Goal: Task Accomplishment & Management: Use online tool/utility

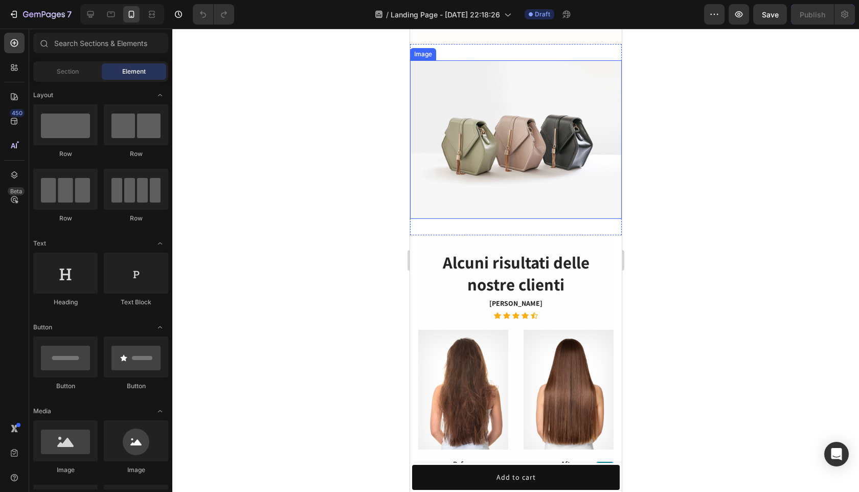
scroll to position [274, 0]
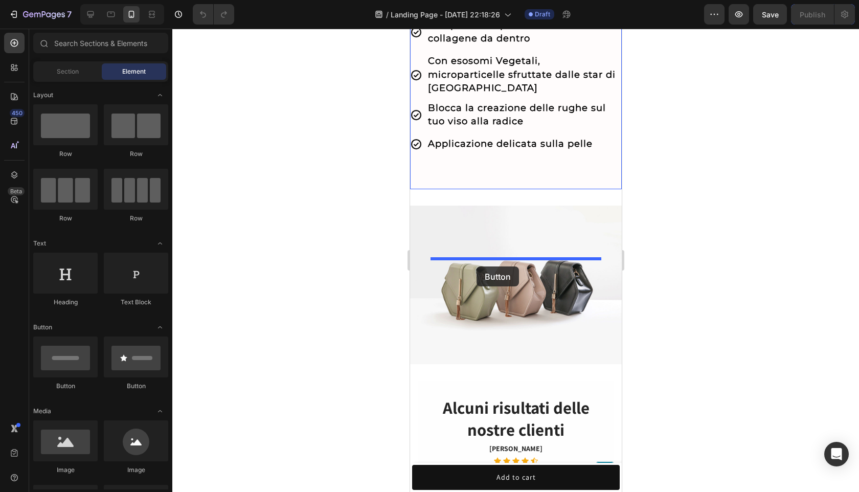
drag, startPoint x: 472, startPoint y: 398, endPoint x: 476, endPoint y: 266, distance: 131.9
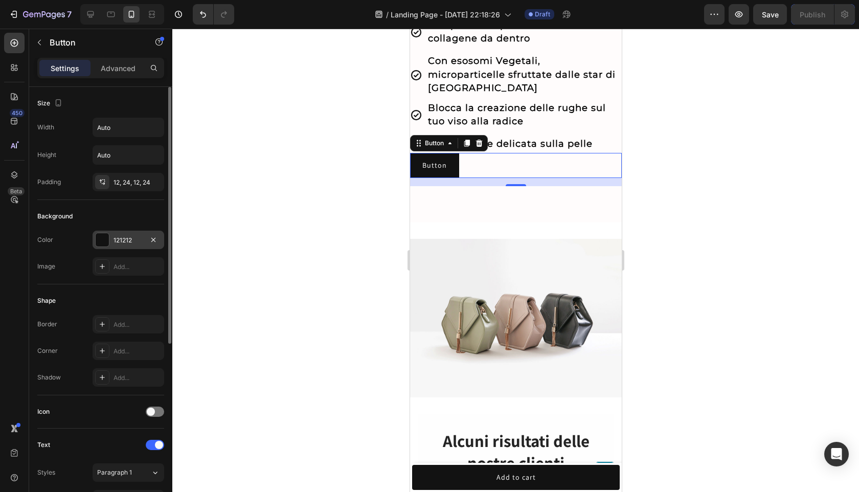
click at [104, 240] on div at bounding box center [102, 239] width 13 height 13
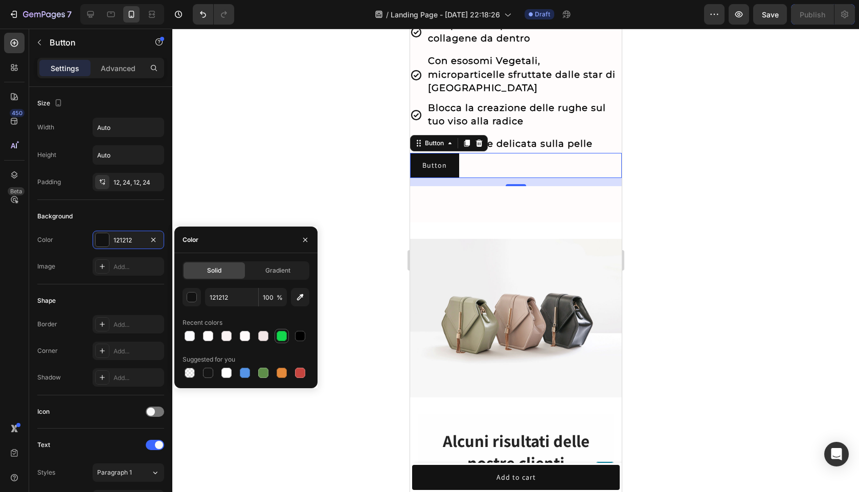
click at [282, 340] on div at bounding box center [281, 336] width 10 height 10
type input "13D64D"
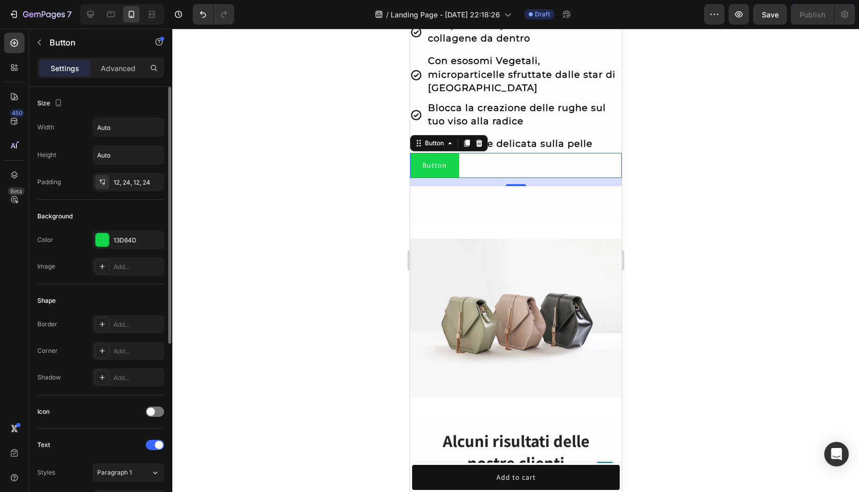
click at [126, 211] on div "Background" at bounding box center [100, 216] width 127 height 16
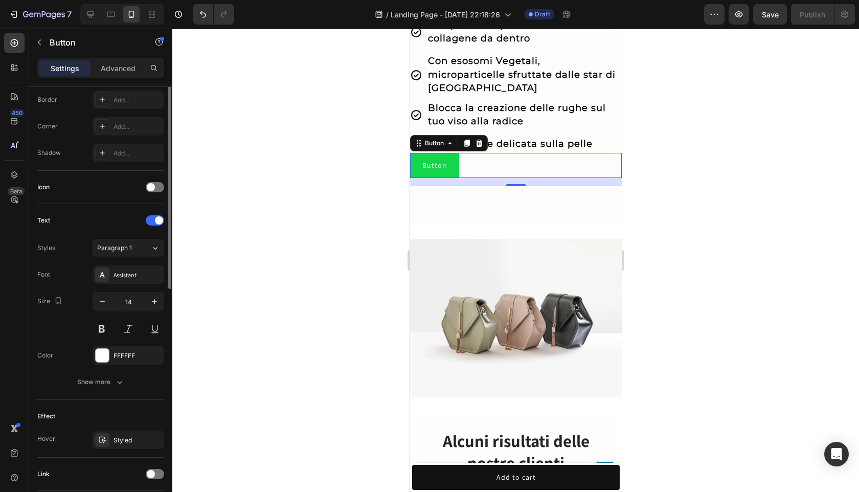
scroll to position [299, 0]
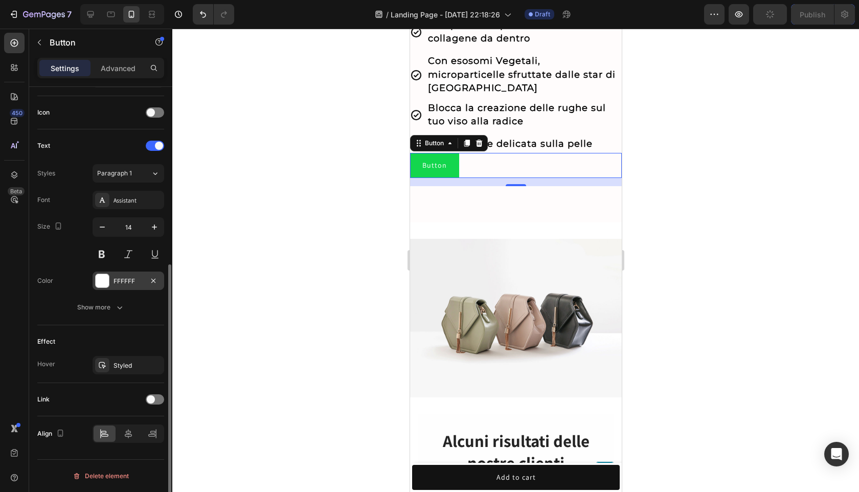
click at [106, 276] on div at bounding box center [102, 280] width 13 height 13
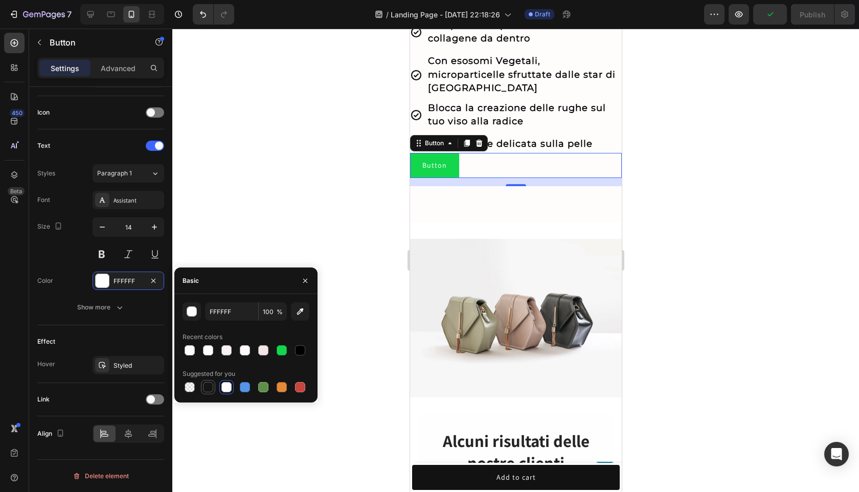
click at [207, 384] on div at bounding box center [208, 387] width 10 height 10
type input "151515"
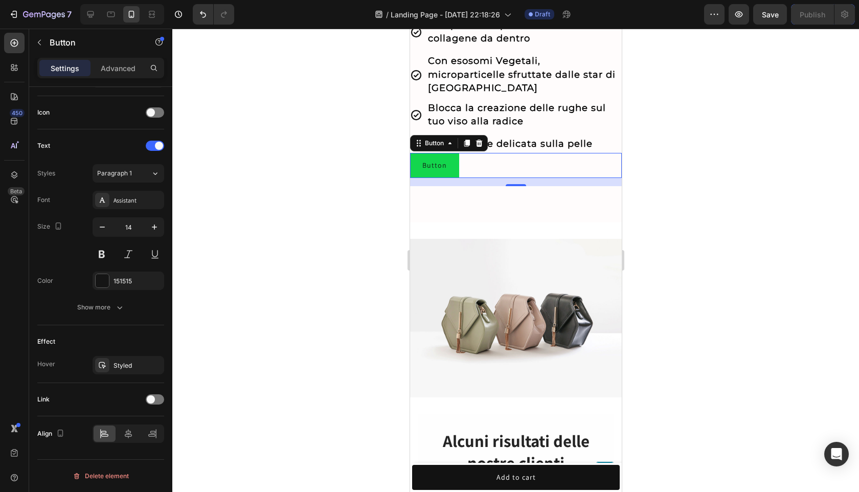
click at [319, 177] on div at bounding box center [515, 260] width 686 height 463
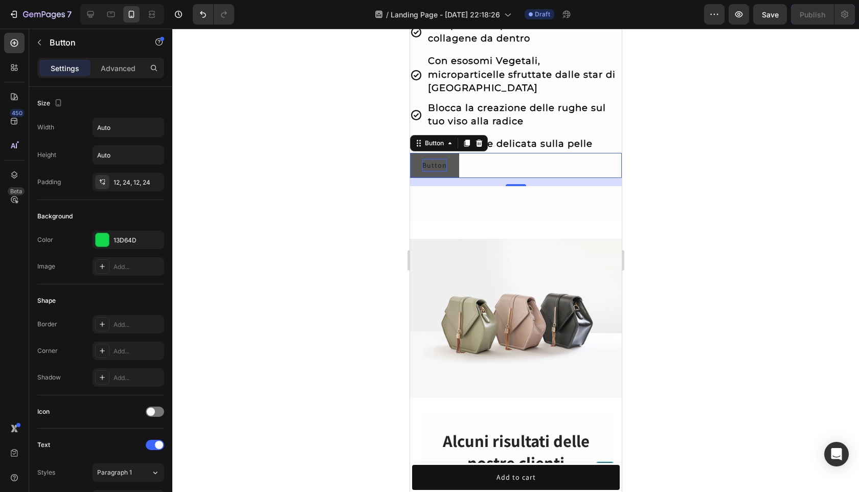
click at [438, 172] on p "Button" at bounding box center [434, 165] width 25 height 13
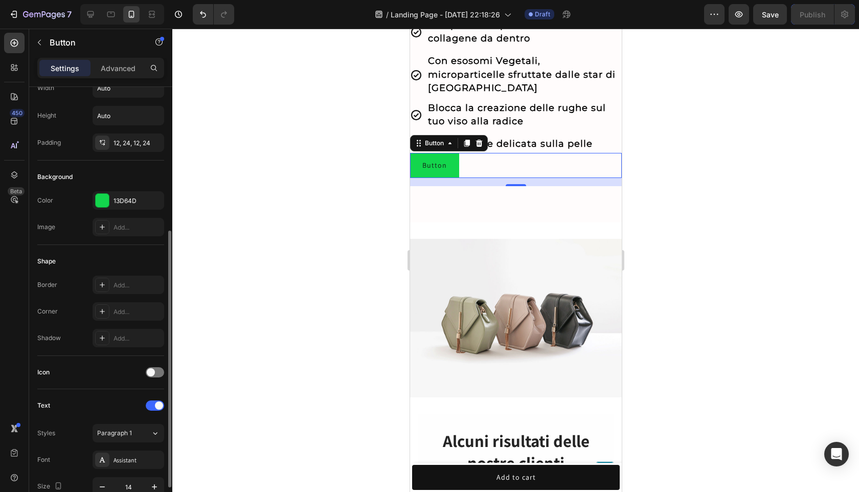
scroll to position [0, 0]
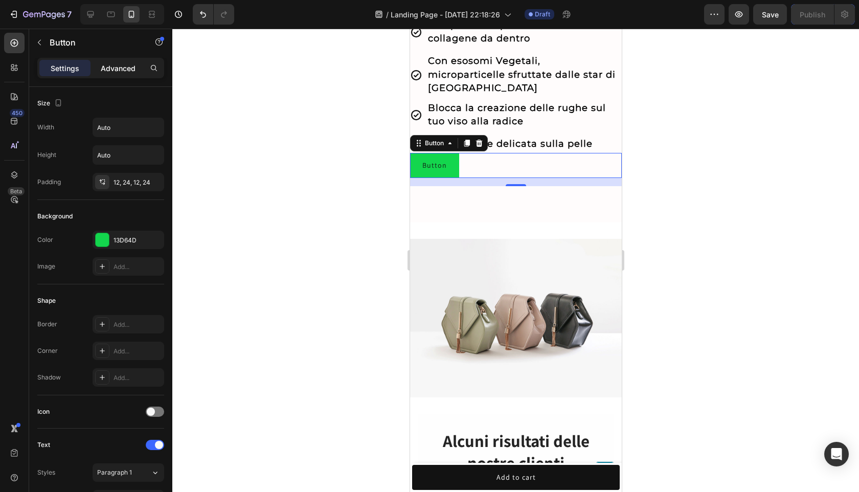
click at [114, 73] on p "Advanced" at bounding box center [118, 68] width 35 height 11
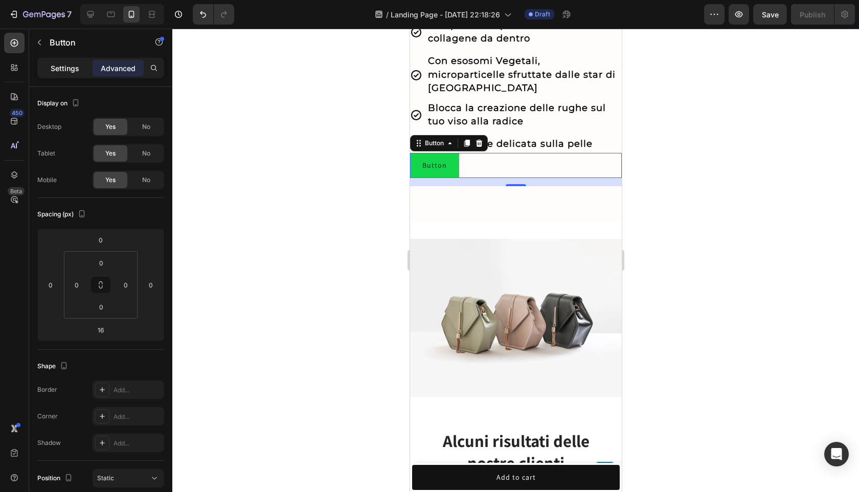
click at [76, 74] on div "Settings" at bounding box center [64, 68] width 51 height 16
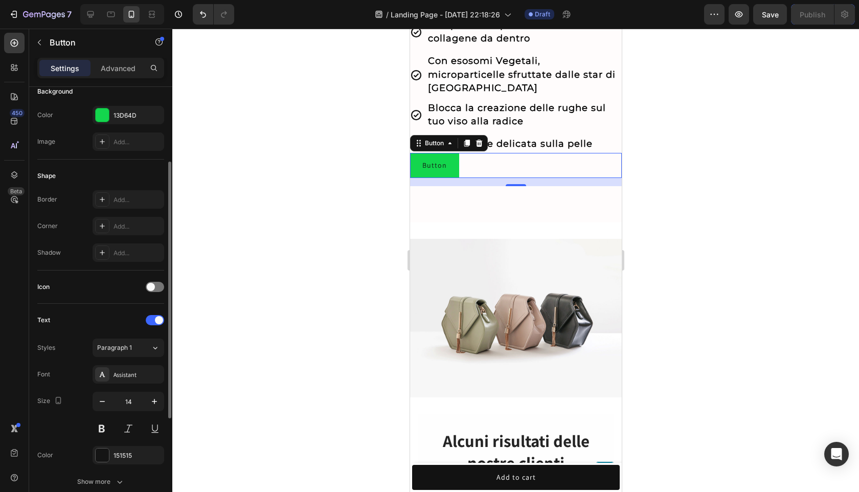
scroll to position [184, 0]
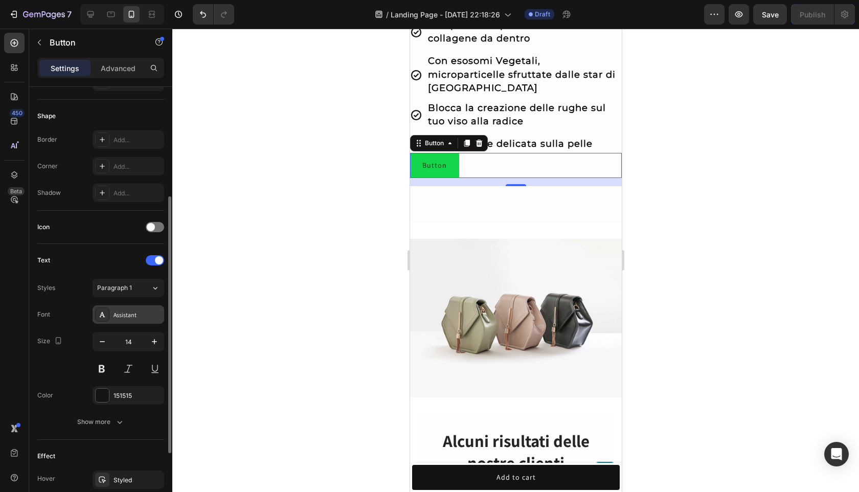
click at [122, 314] on div "Assistant" at bounding box center [137, 314] width 48 height 9
click at [253, 189] on div at bounding box center [515, 260] width 686 height 463
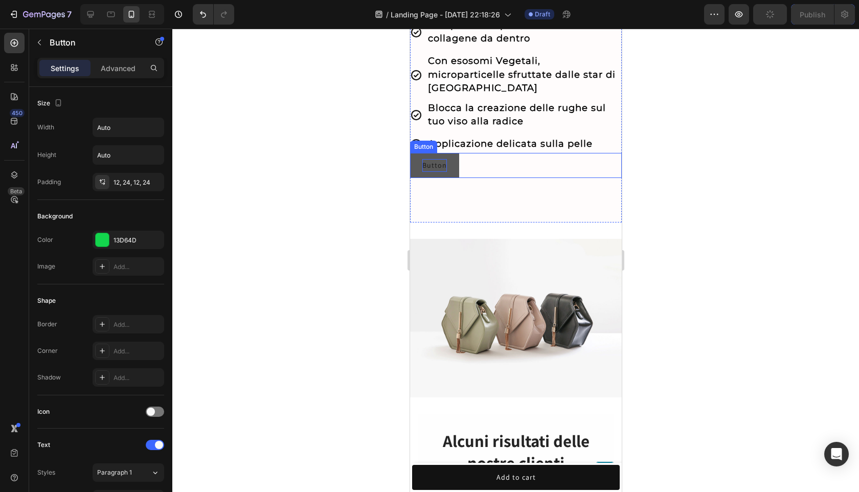
click at [440, 172] on p "Button" at bounding box center [434, 165] width 25 height 13
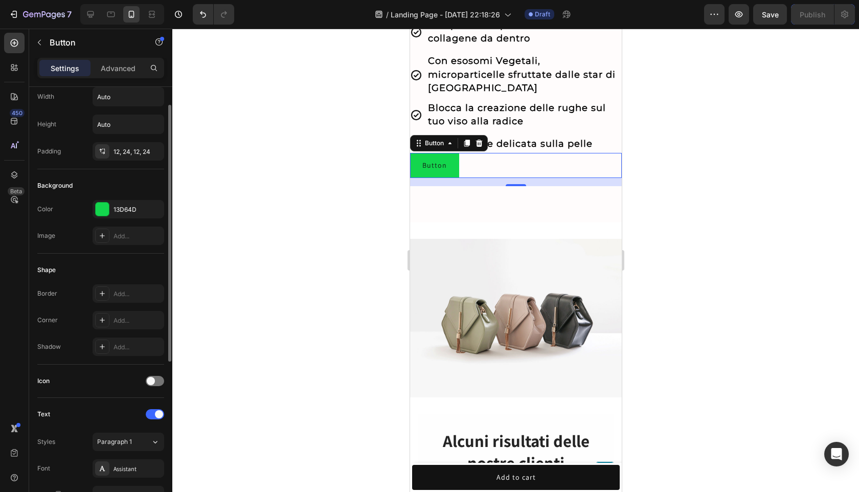
scroll to position [66, 0]
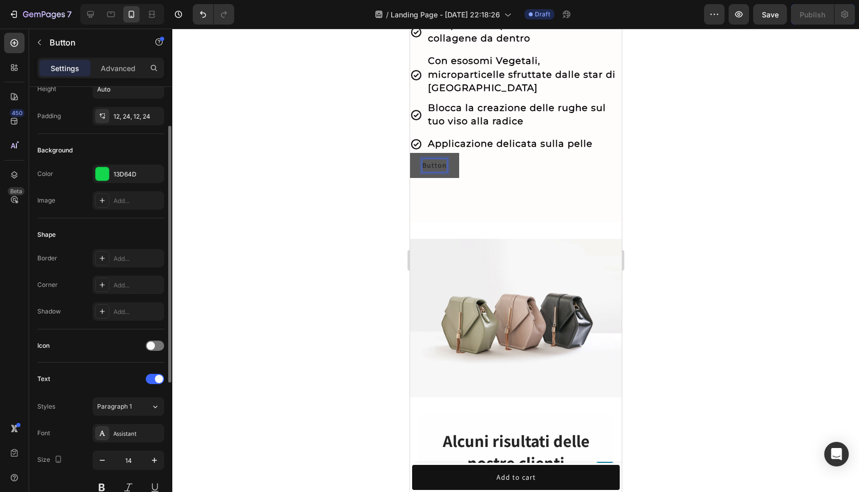
click at [441, 172] on p "Button" at bounding box center [434, 165] width 25 height 13
click at [409, 153] on button "Clicca" at bounding box center [431, 165] width 45 height 25
click at [409, 153] on button "Clicca qui" at bounding box center [438, 165] width 58 height 25
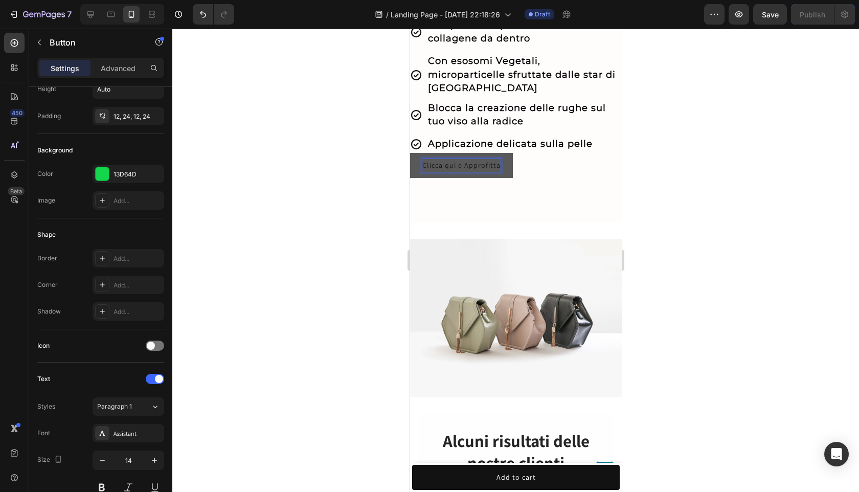
click at [409, 153] on button "Clicca qui e Approfitta" at bounding box center [460, 165] width 103 height 25
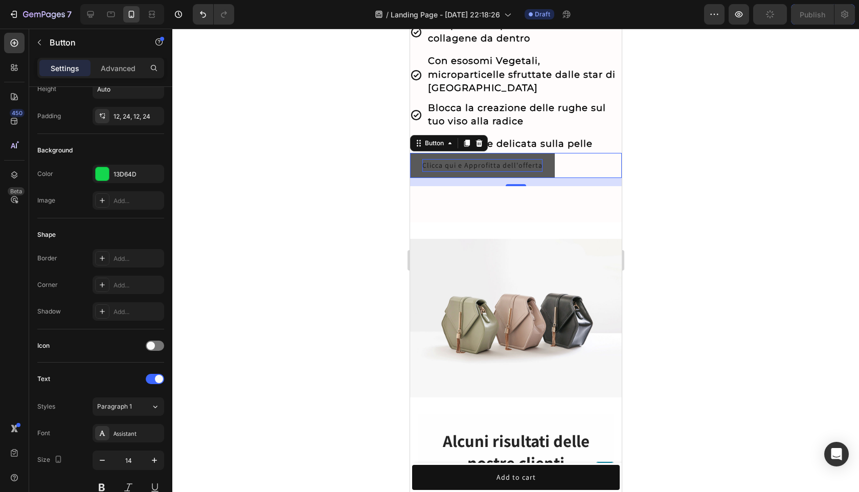
click at [592, 178] on div "Clicca qui e Approfitta dell'offerta Button 16" at bounding box center [515, 165] width 212 height 25
click at [683, 247] on div at bounding box center [515, 260] width 686 height 463
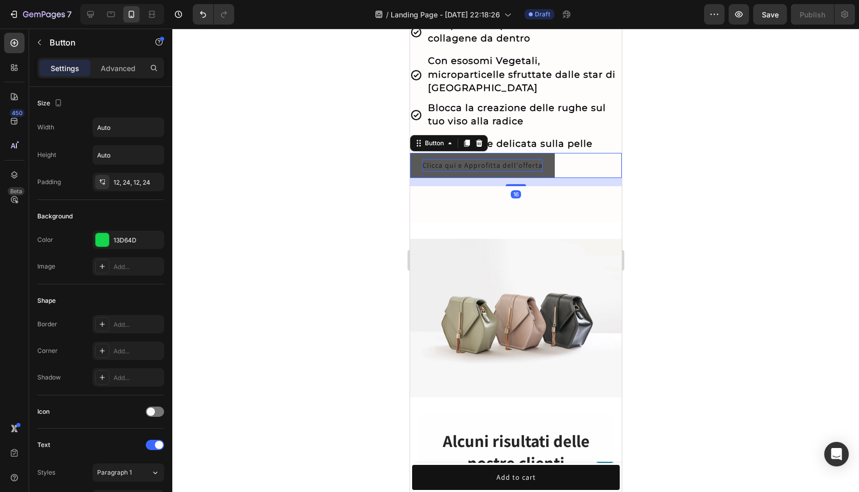
click at [466, 172] on p "Clicca qui e Approfitta dell'offerta" at bounding box center [482, 165] width 120 height 13
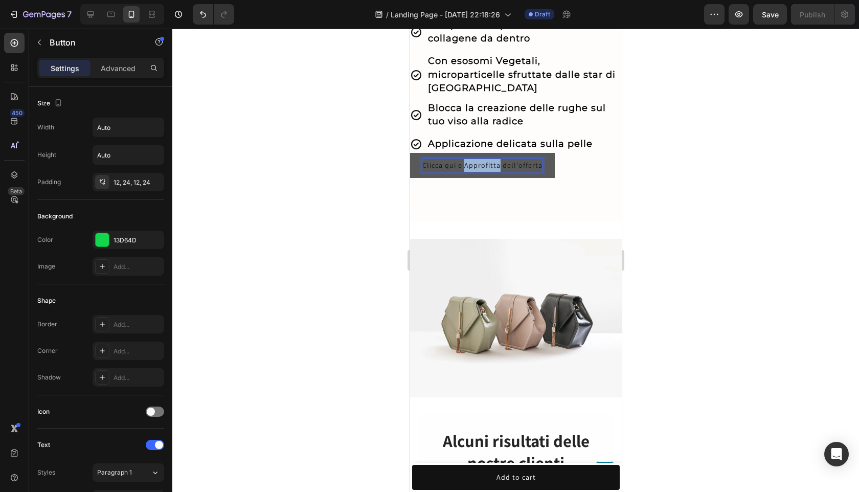
click at [479, 172] on p "Clicca qui e Approfitta dell'offerta" at bounding box center [482, 165] width 120 height 13
click at [690, 250] on div at bounding box center [515, 260] width 686 height 463
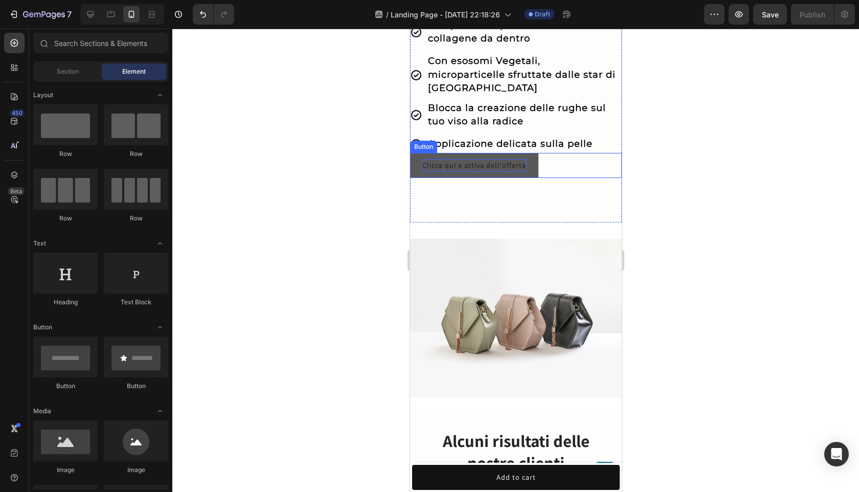
click at [532, 178] on button "Clicca qui e attiva dell'offerta" at bounding box center [473, 165] width 128 height 25
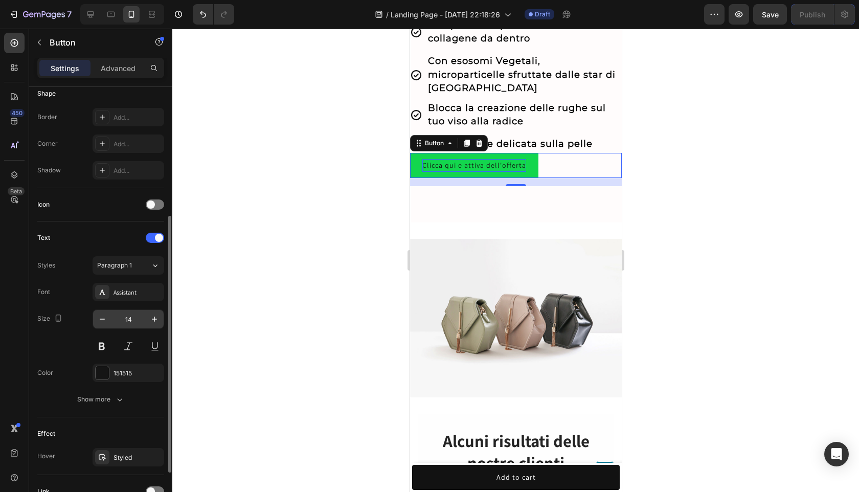
scroll to position [299, 0]
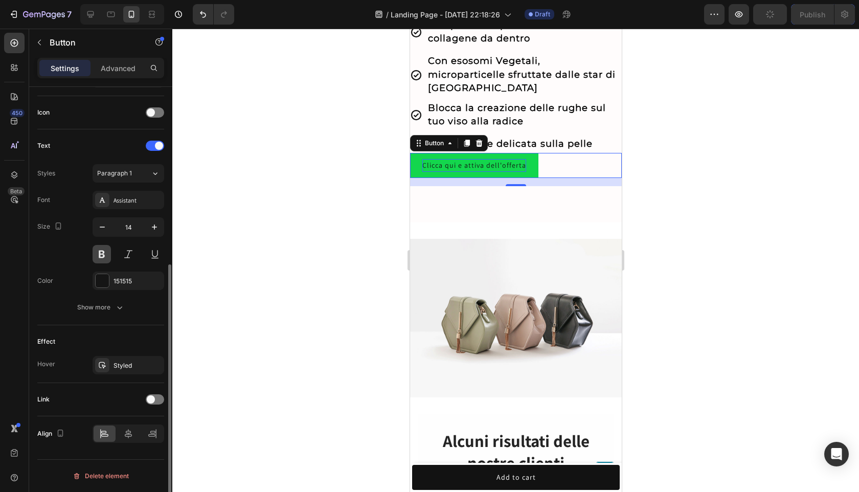
click at [106, 256] on button at bounding box center [102, 254] width 18 height 18
click at [156, 228] on icon "button" at bounding box center [154, 227] width 10 height 10
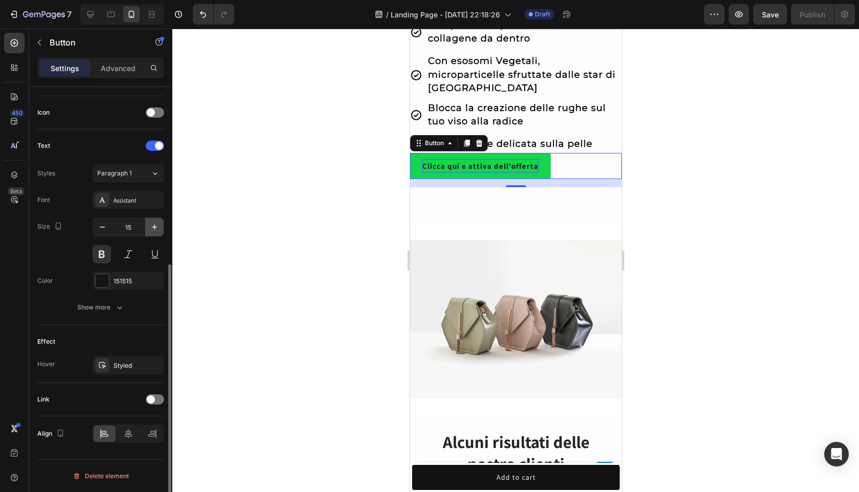
click at [156, 228] on icon "button" at bounding box center [154, 227] width 10 height 10
click at [109, 226] on button "button" at bounding box center [102, 227] width 18 height 18
click at [83, 226] on div "Size 15" at bounding box center [100, 240] width 127 height 46
click at [99, 233] on button "button" at bounding box center [102, 227] width 18 height 18
type input "14"
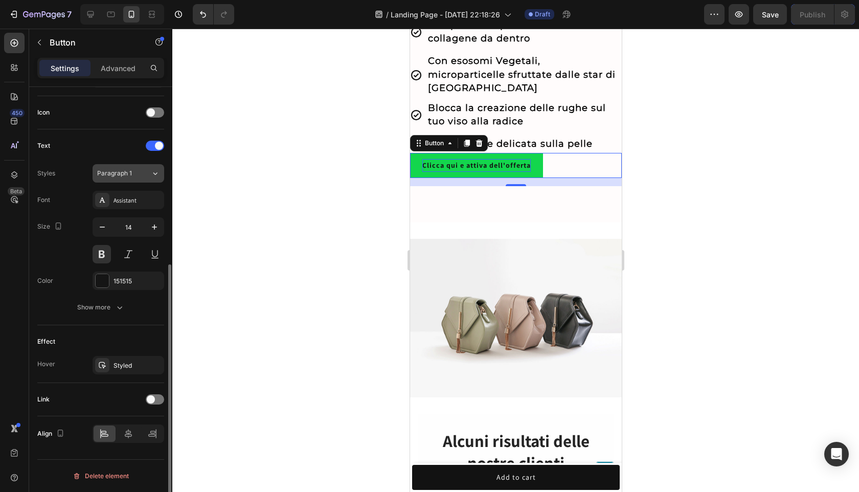
click at [138, 181] on button "Paragraph 1" at bounding box center [129, 173] width 72 height 18
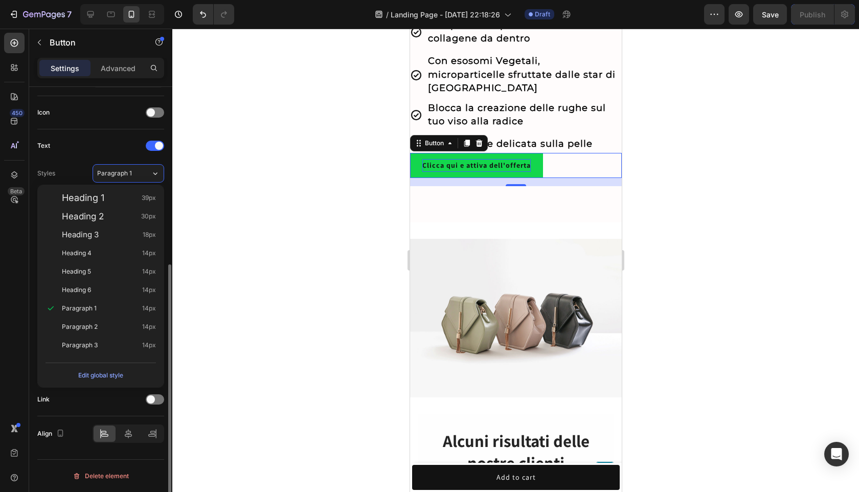
click at [83, 164] on div "Styles Paragraph 1" at bounding box center [100, 173] width 127 height 18
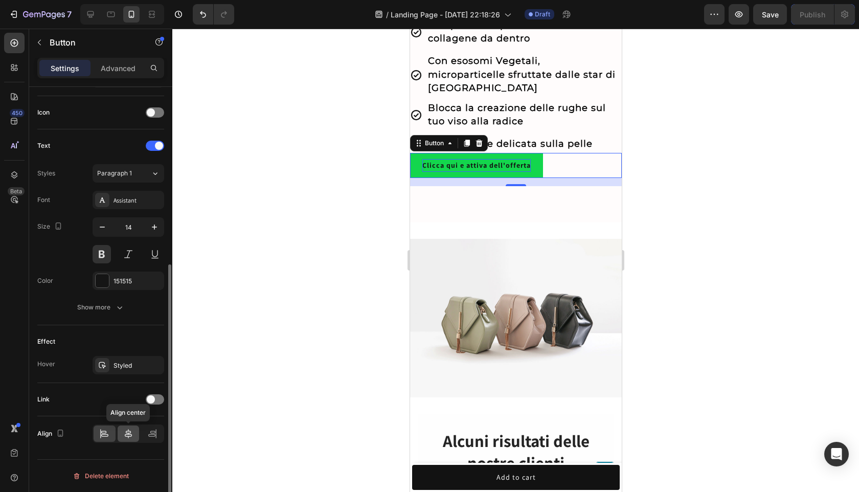
click at [131, 434] on icon at bounding box center [128, 433] width 7 height 9
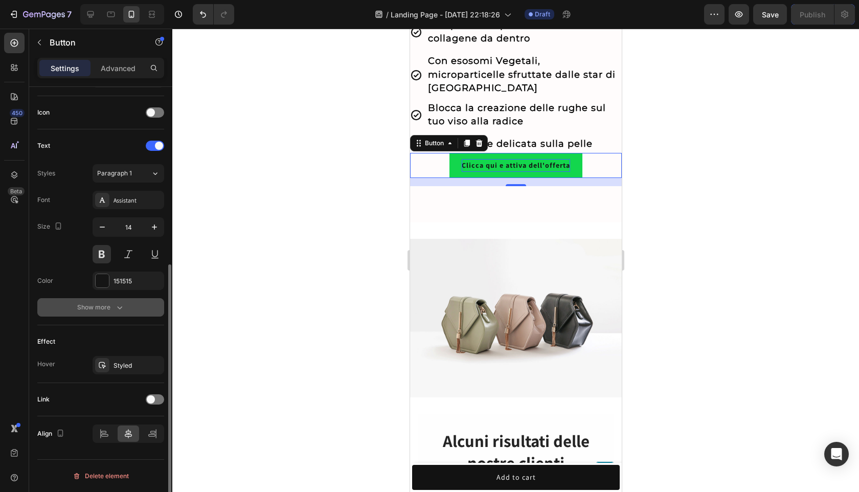
click at [98, 307] on div "Show more" at bounding box center [101, 307] width 48 height 10
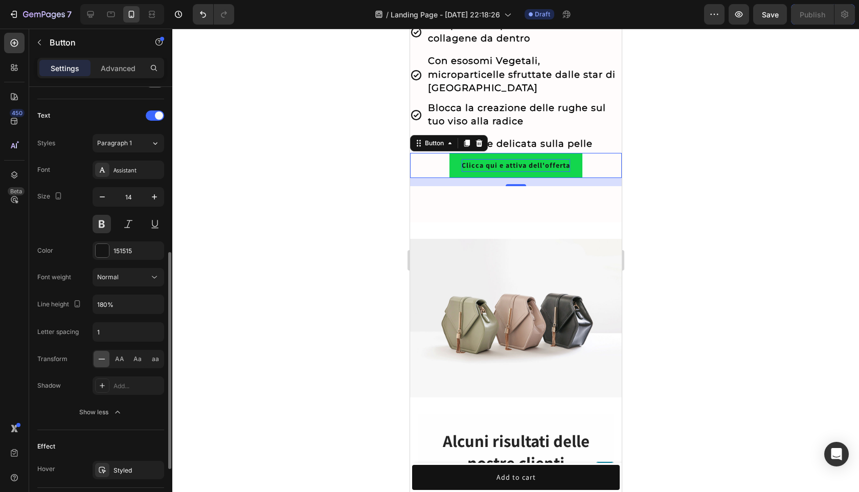
scroll to position [331, 0]
click at [95, 414] on div "Show less" at bounding box center [100, 410] width 43 height 10
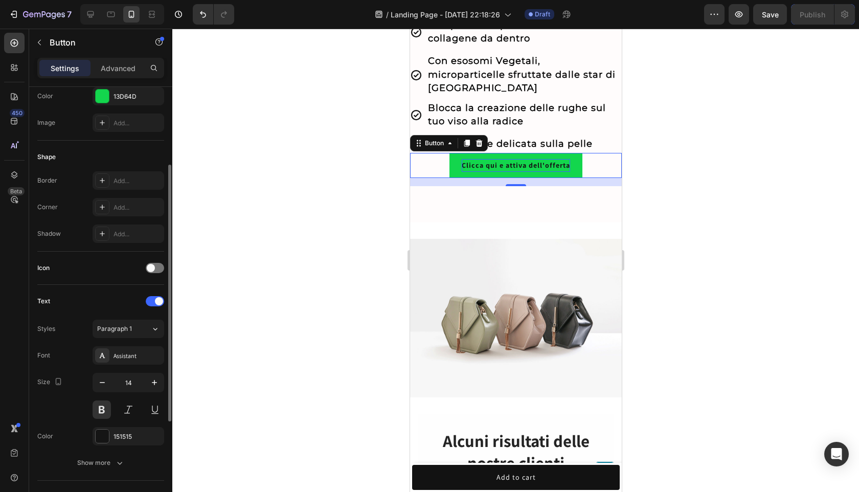
scroll to position [139, 0]
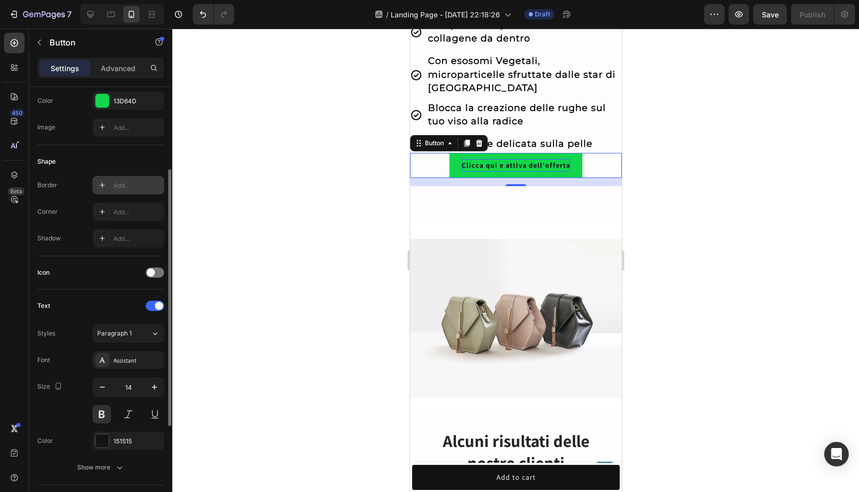
click at [104, 185] on icon at bounding box center [102, 184] width 5 height 5
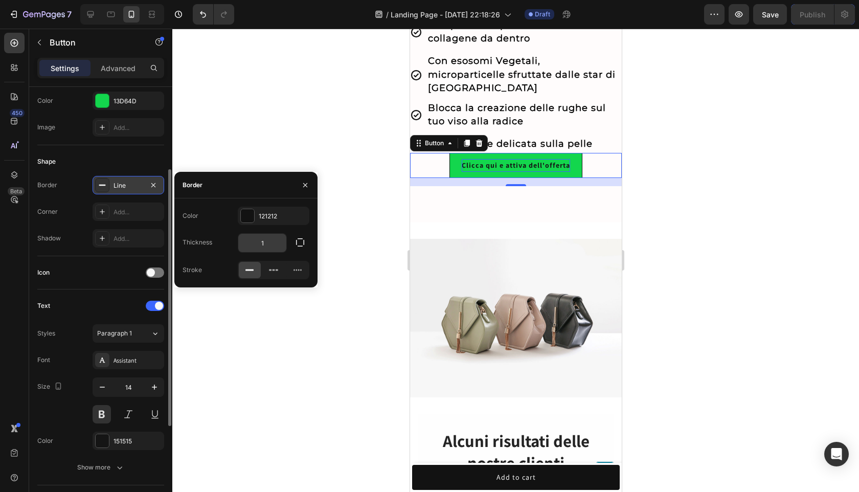
click at [269, 240] on input "1" at bounding box center [262, 243] width 48 height 18
click at [274, 249] on input "1" at bounding box center [262, 243] width 48 height 18
click at [309, 187] on button "button" at bounding box center [305, 185] width 16 height 16
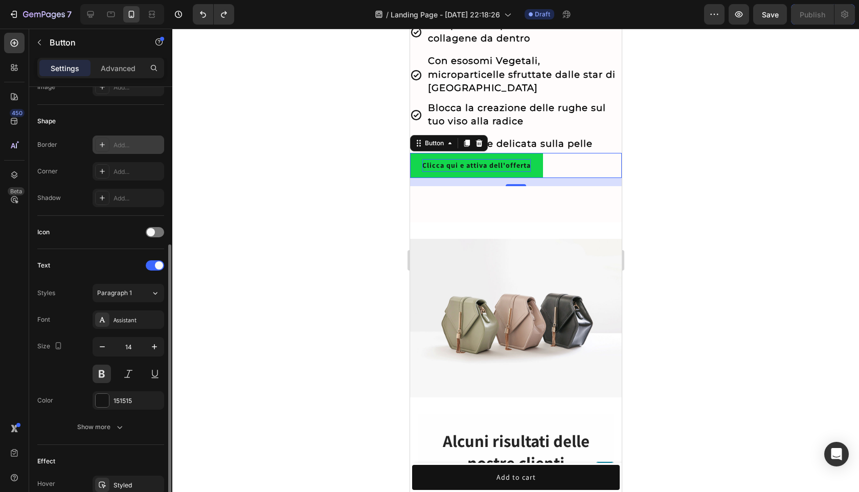
scroll to position [299, 0]
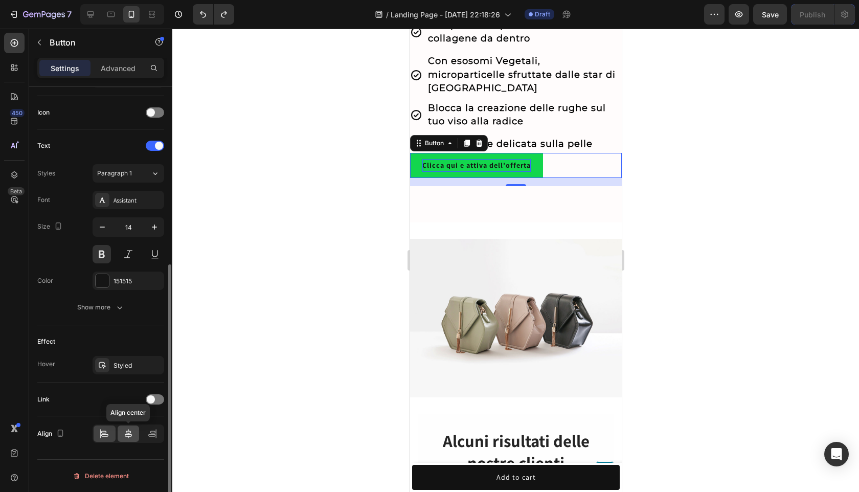
click at [123, 431] on icon at bounding box center [128, 433] width 10 height 10
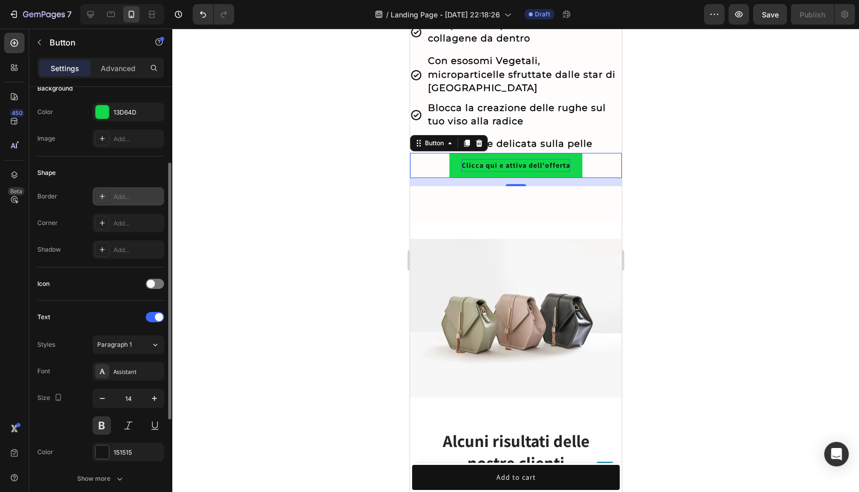
scroll to position [0, 0]
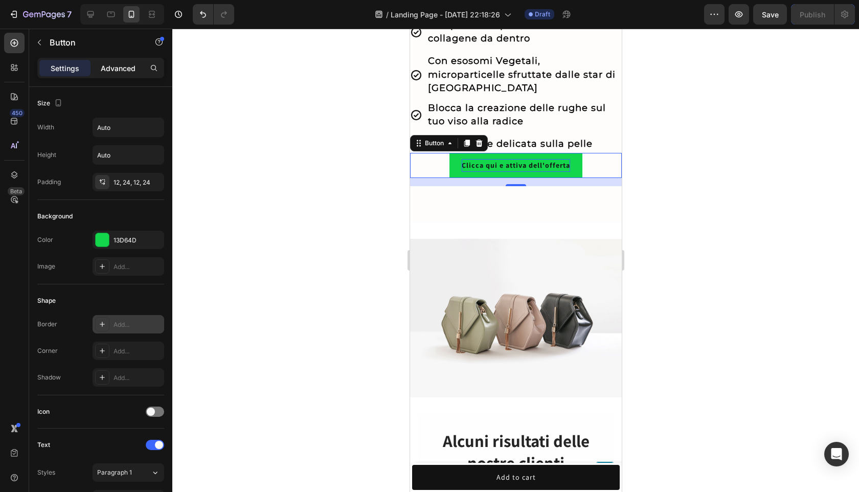
click at [112, 64] on p "Advanced" at bounding box center [118, 68] width 35 height 11
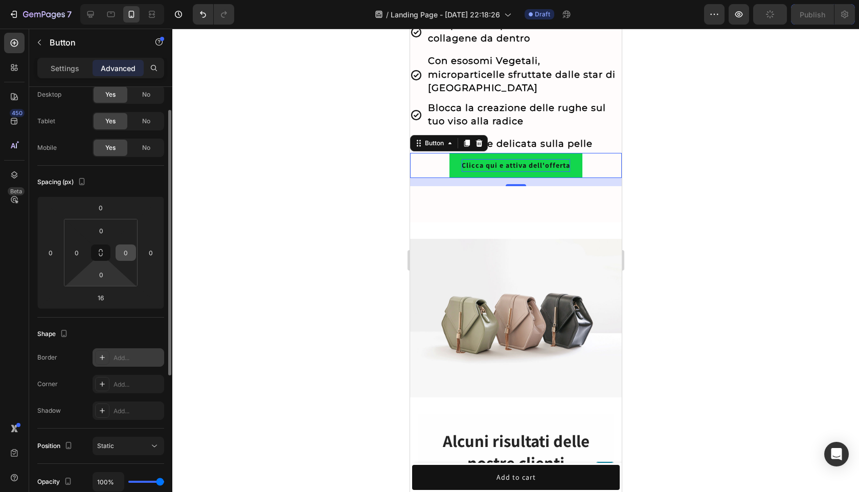
scroll to position [34, 0]
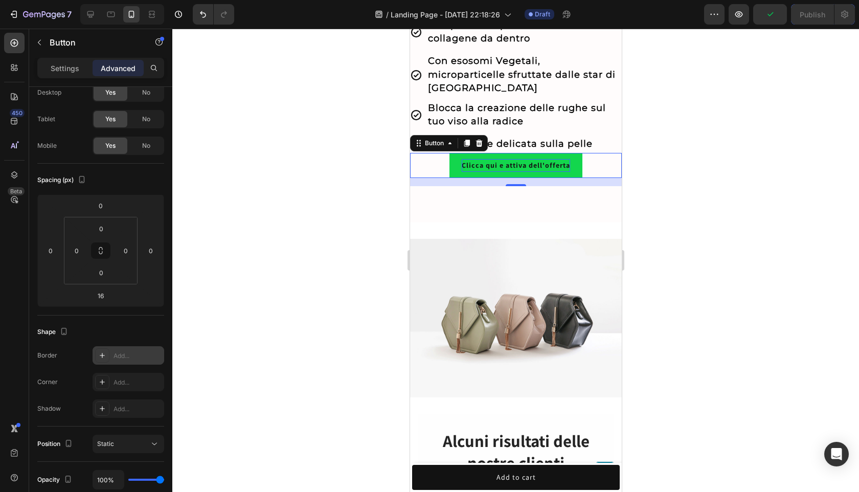
click at [120, 352] on div "Add..." at bounding box center [137, 355] width 48 height 9
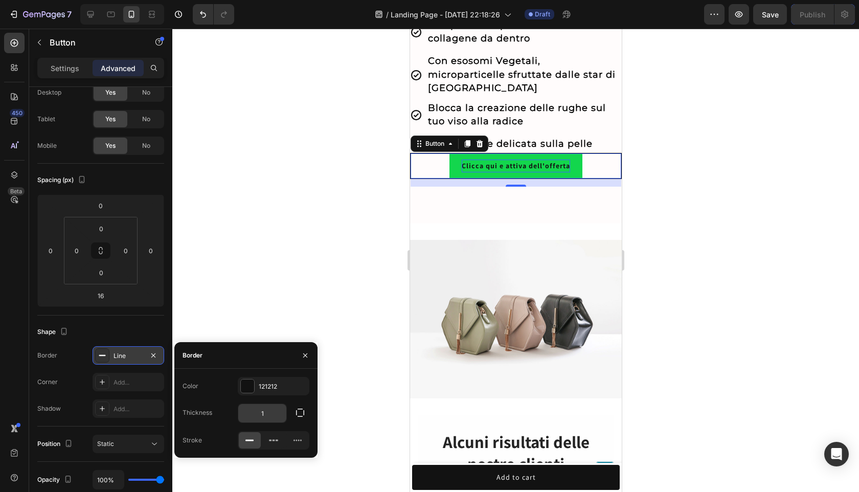
click at [268, 418] on input "1" at bounding box center [262, 413] width 48 height 18
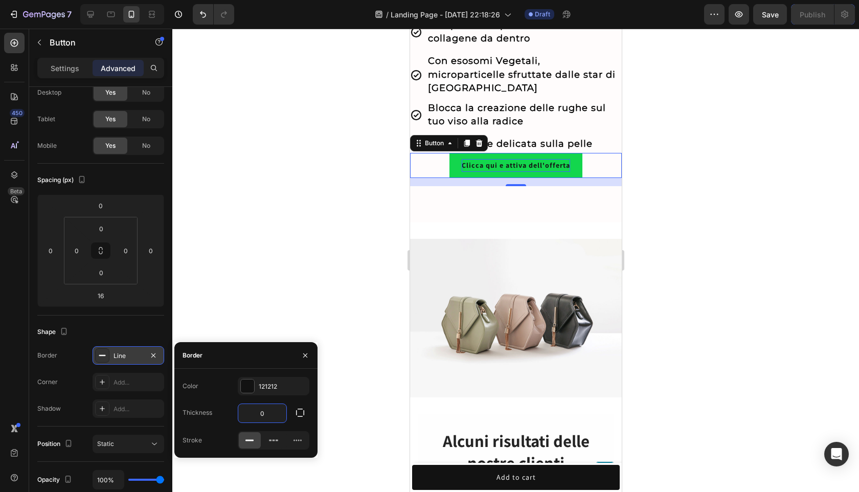
type input "0"
click at [307, 351] on icon "button" at bounding box center [305, 355] width 8 height 8
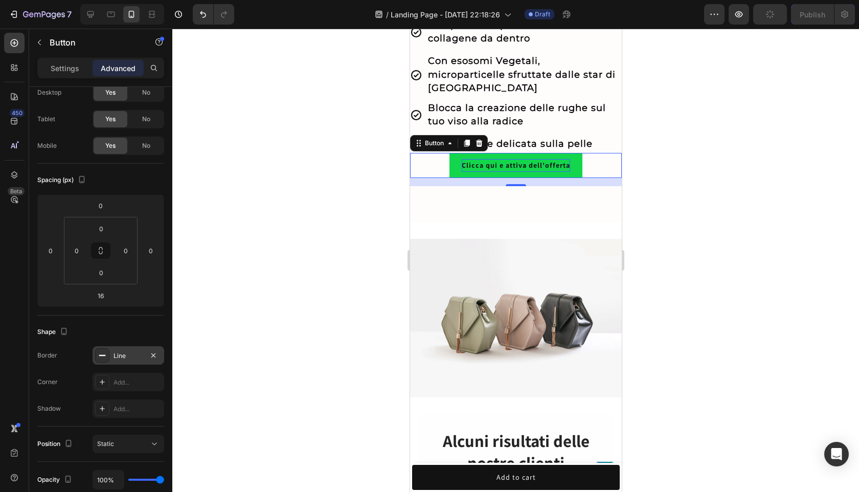
click at [149, 332] on div "Shape" at bounding box center [100, 332] width 127 height 16
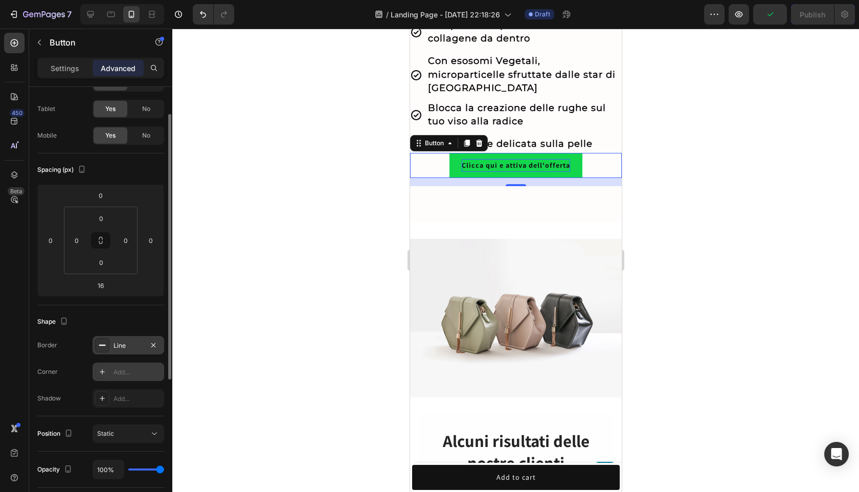
click at [117, 365] on div "Add..." at bounding box center [129, 371] width 72 height 18
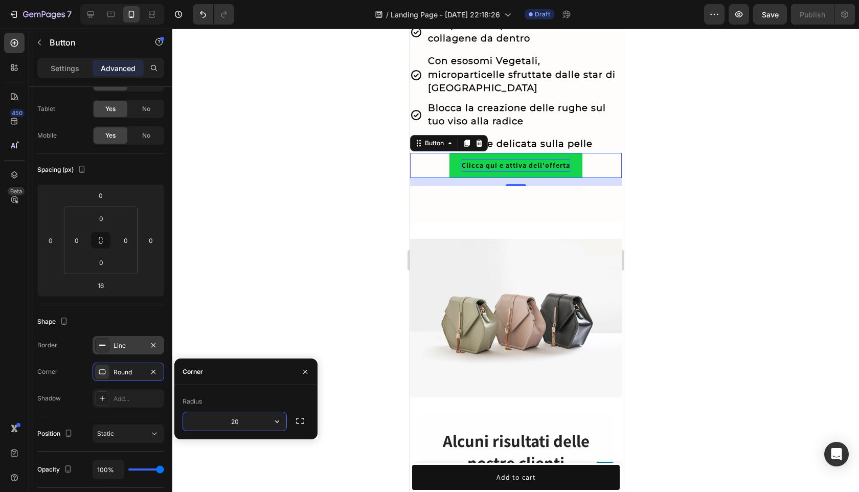
type input "20"
click at [304, 426] on button "button" at bounding box center [300, 420] width 18 height 18
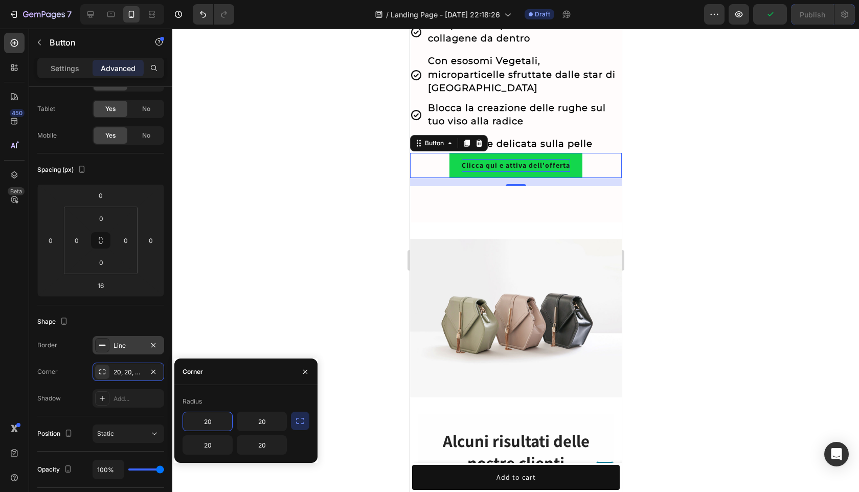
click at [224, 420] on input "20" at bounding box center [207, 421] width 49 height 18
click at [257, 424] on input "20" at bounding box center [261, 421] width 49 height 18
click at [307, 326] on div at bounding box center [515, 260] width 686 height 463
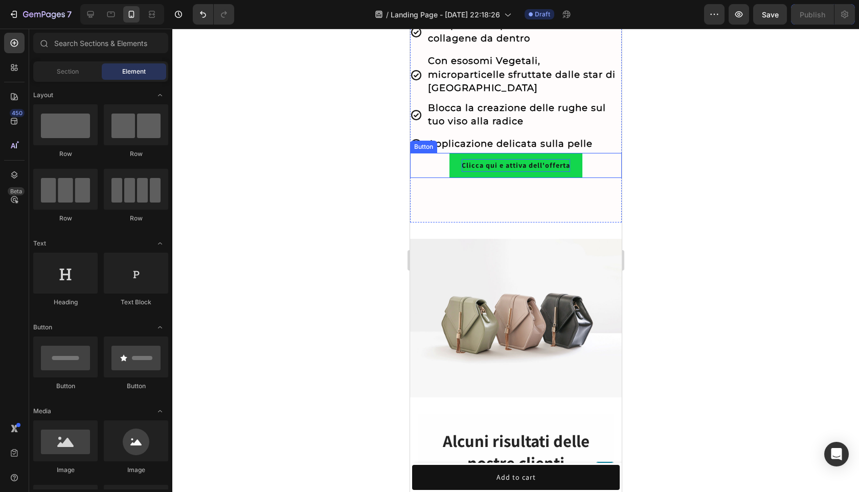
click at [552, 172] on p "Clicca qui e attiva dell'offerta" at bounding box center [515, 165] width 108 height 13
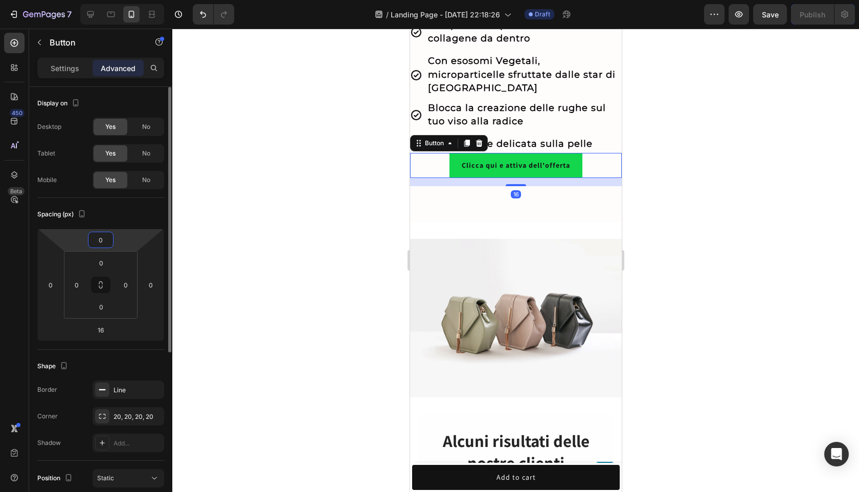
click at [115, 0] on html "7 / Landing Page - [DATE] 22:18:26 Draft Preview Save Publish 450 Beta Sections…" at bounding box center [429, 0] width 859 height 0
type input "15"
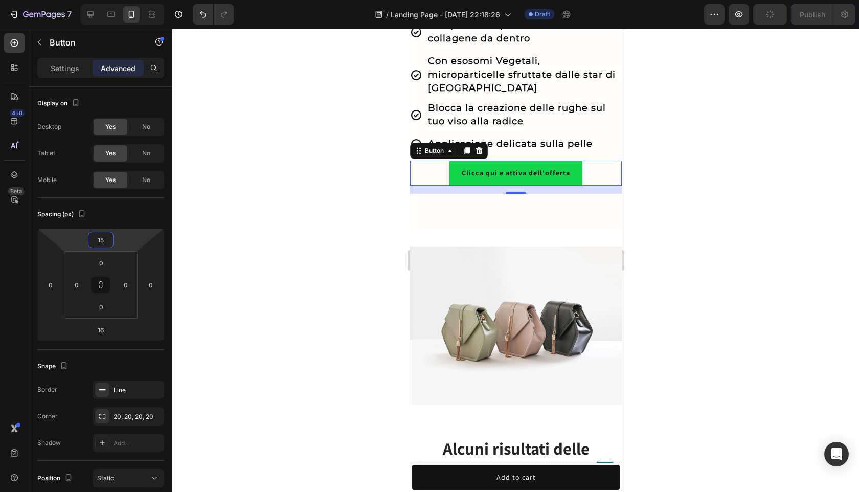
click at [220, 233] on div at bounding box center [515, 260] width 686 height 463
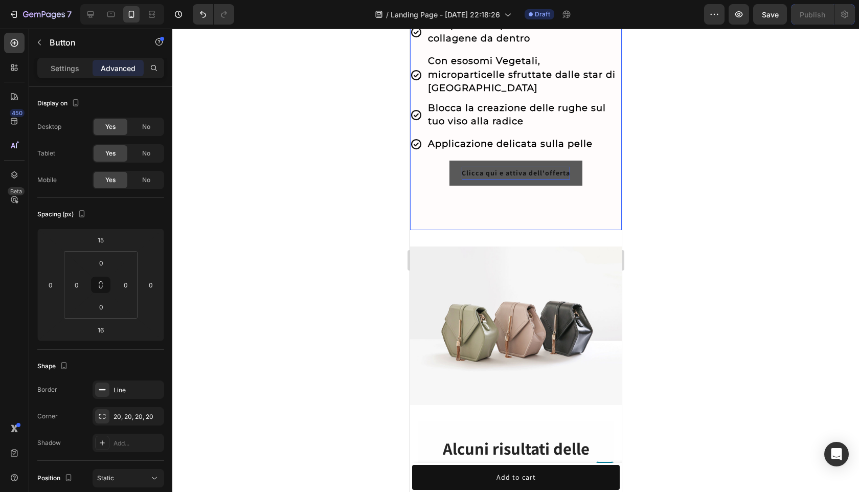
click at [522, 179] on p "Clicca qui e attiva dell'offerta" at bounding box center [515, 173] width 108 height 13
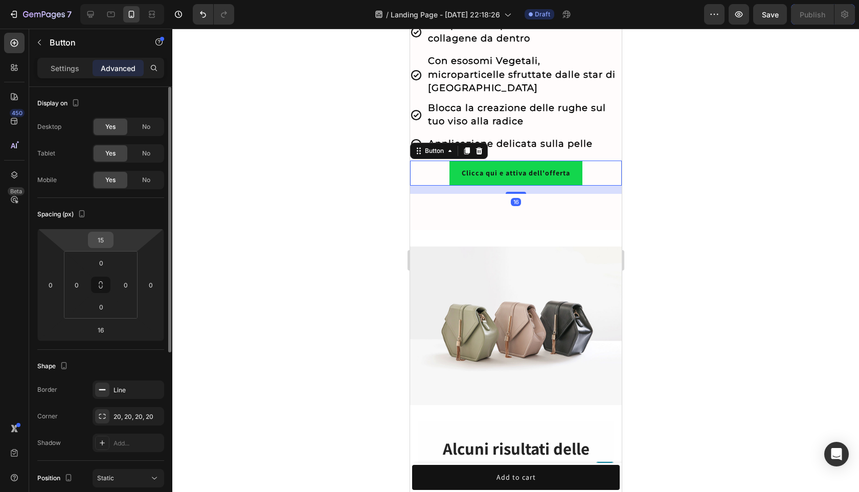
click at [104, 245] on input "15" at bounding box center [100, 239] width 20 height 15
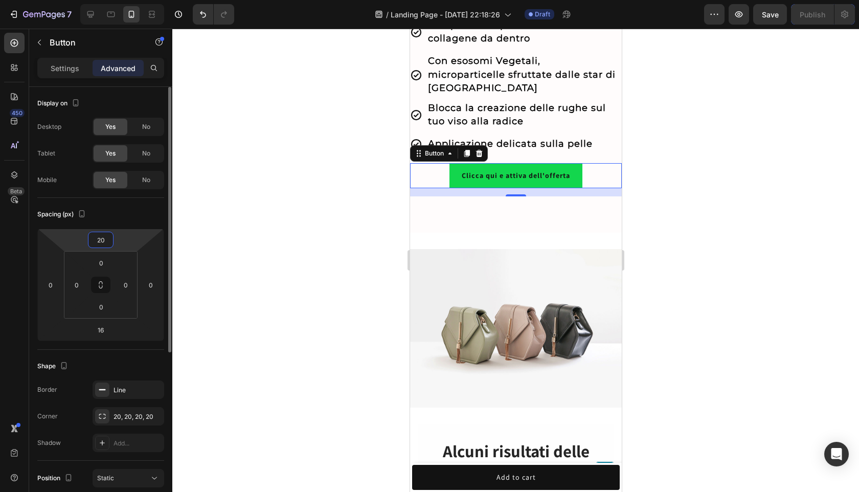
type input "20"
click at [189, 251] on div at bounding box center [515, 260] width 686 height 463
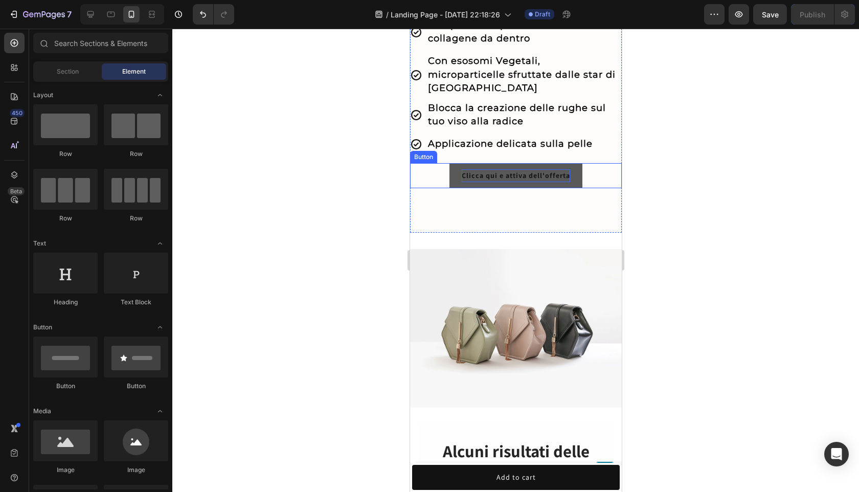
click at [563, 182] on p "Clicca qui e attiva dell'offerta" at bounding box center [515, 175] width 108 height 13
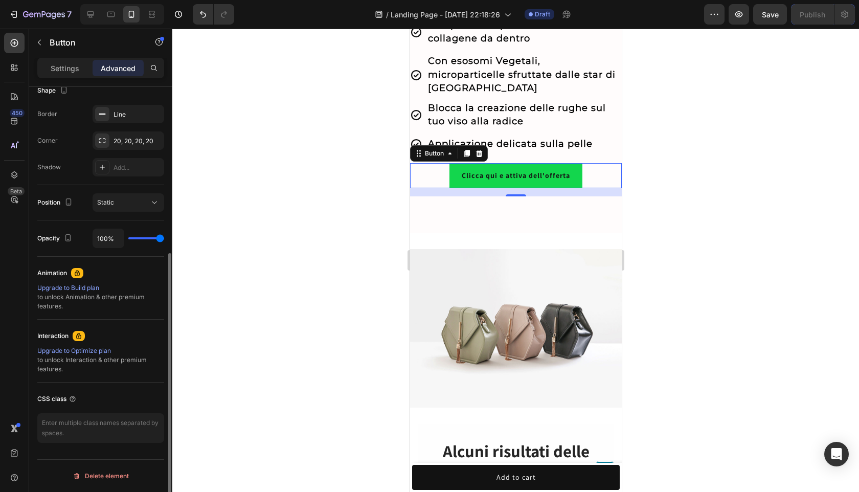
scroll to position [266, 0]
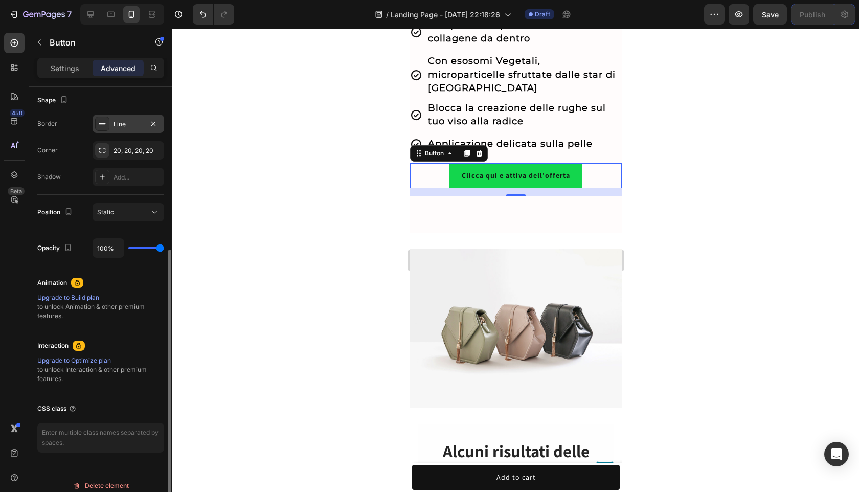
click at [112, 128] on div "Line" at bounding box center [129, 123] width 72 height 18
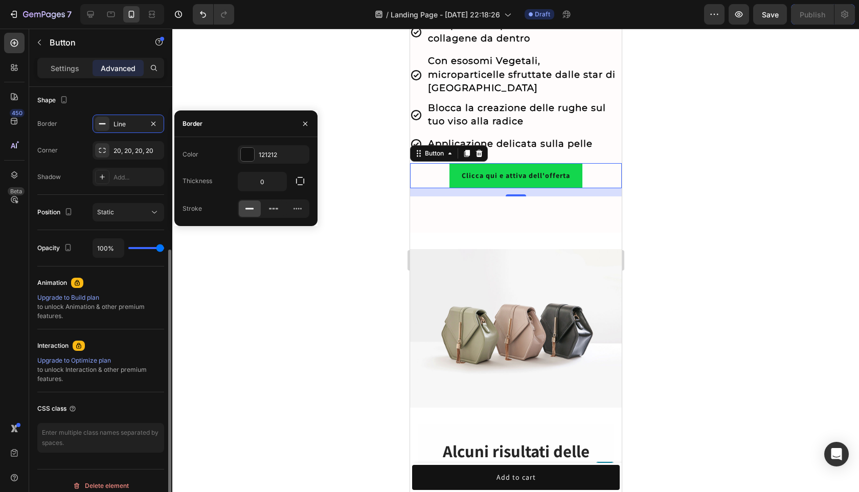
click at [133, 104] on div "Shape" at bounding box center [100, 100] width 127 height 16
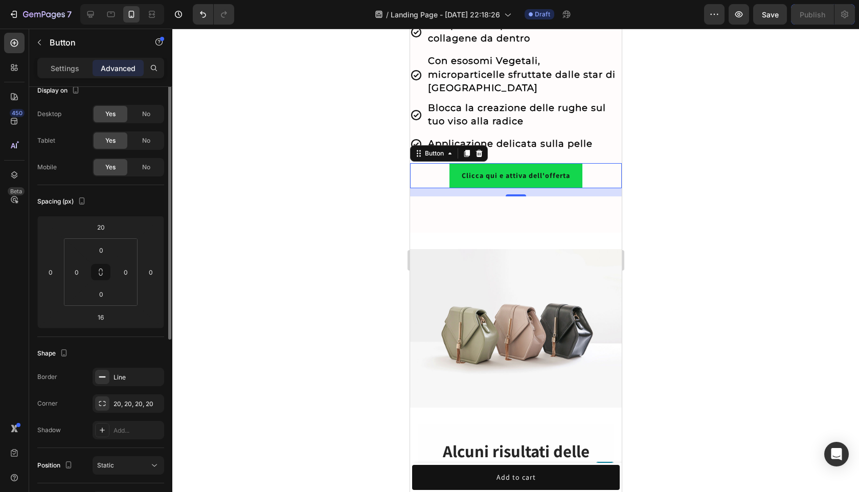
scroll to position [0, 0]
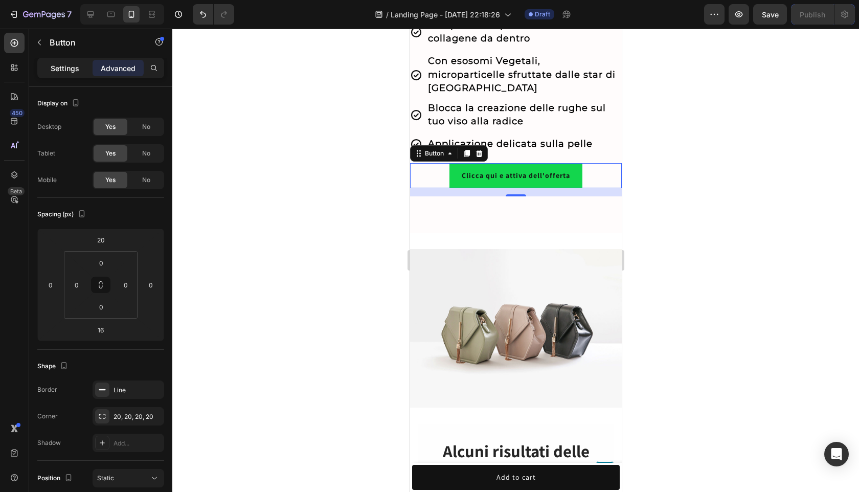
click at [66, 65] on p "Settings" at bounding box center [65, 68] width 29 height 11
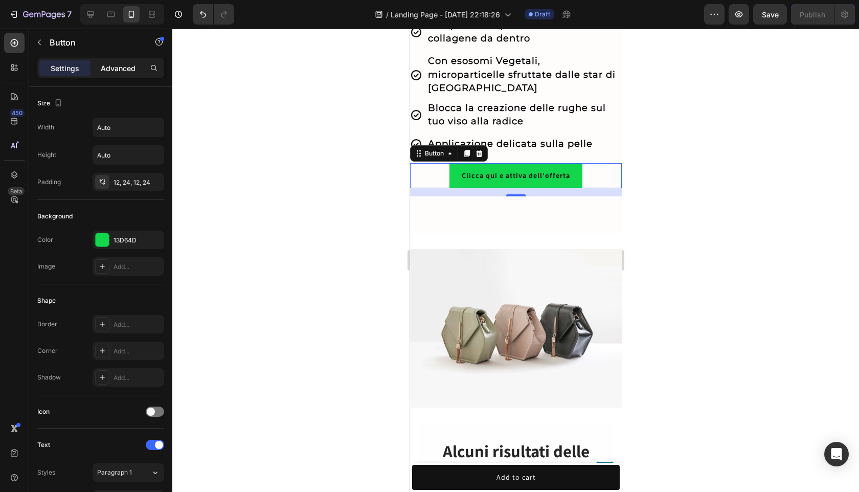
click at [113, 76] on div "Advanced" at bounding box center [118, 68] width 51 height 16
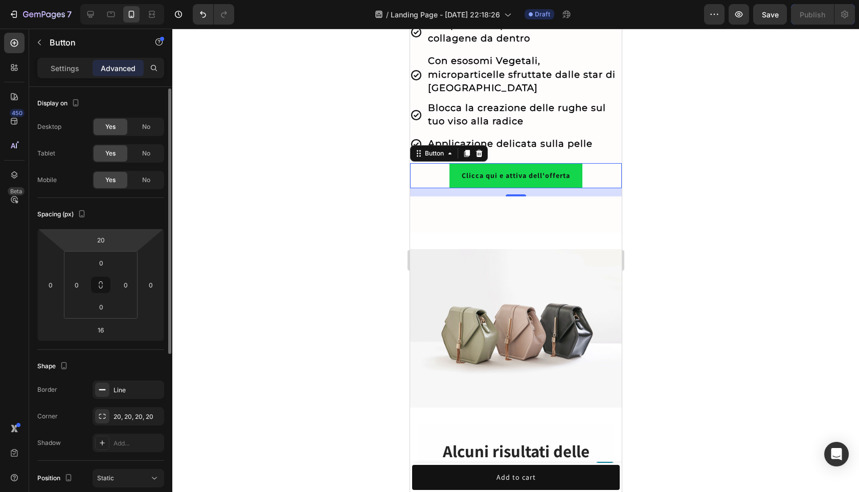
scroll to position [16, 0]
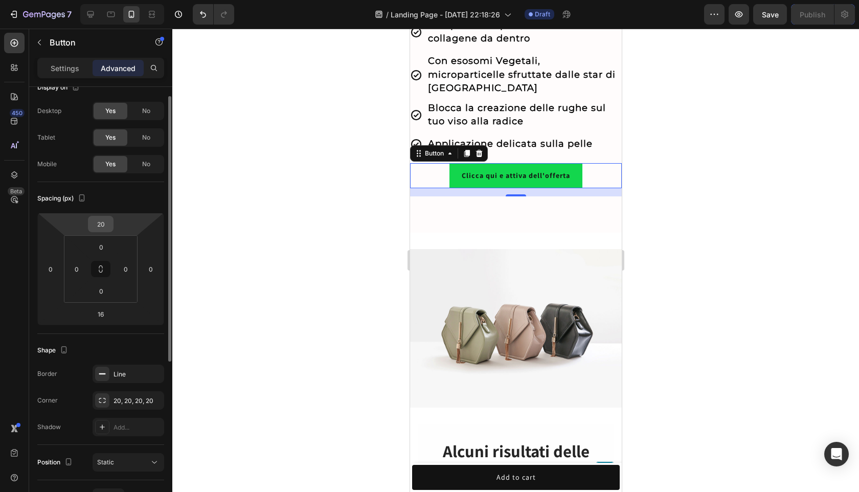
click at [104, 228] on input "20" at bounding box center [100, 223] width 20 height 15
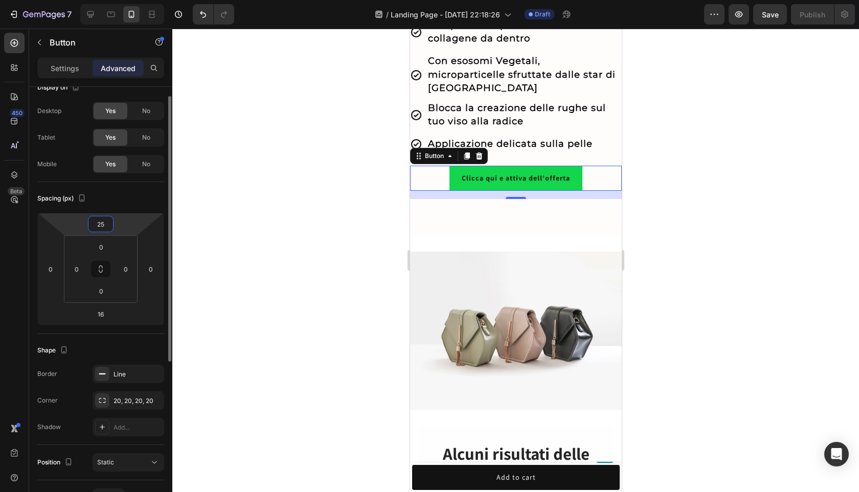
type input "25"
click at [123, 196] on div "Spacing (px)" at bounding box center [100, 198] width 127 height 16
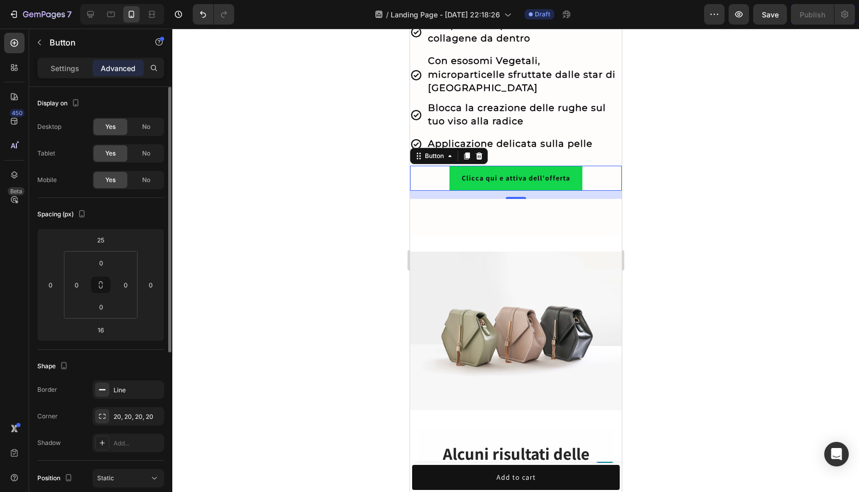
click at [129, 219] on div "Spacing (px)" at bounding box center [100, 214] width 127 height 16
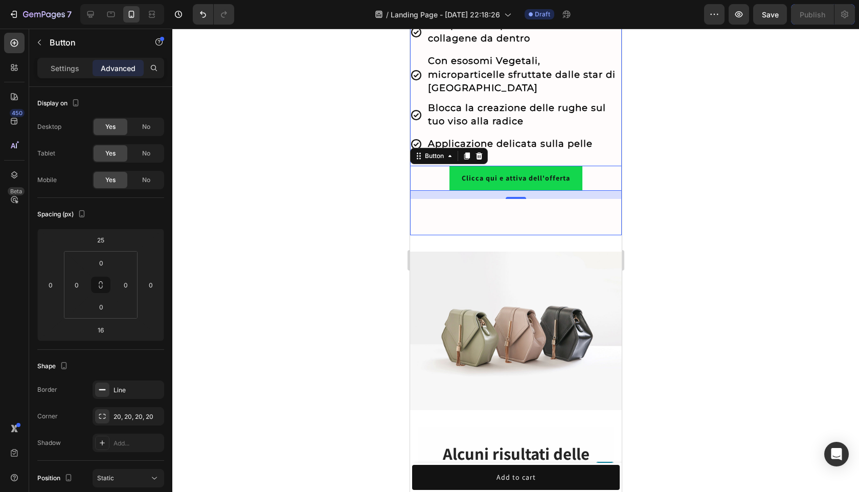
click at [597, 199] on div "Clicca qui e attiva dell'offerta Button 16" at bounding box center [515, 176] width 212 height 46
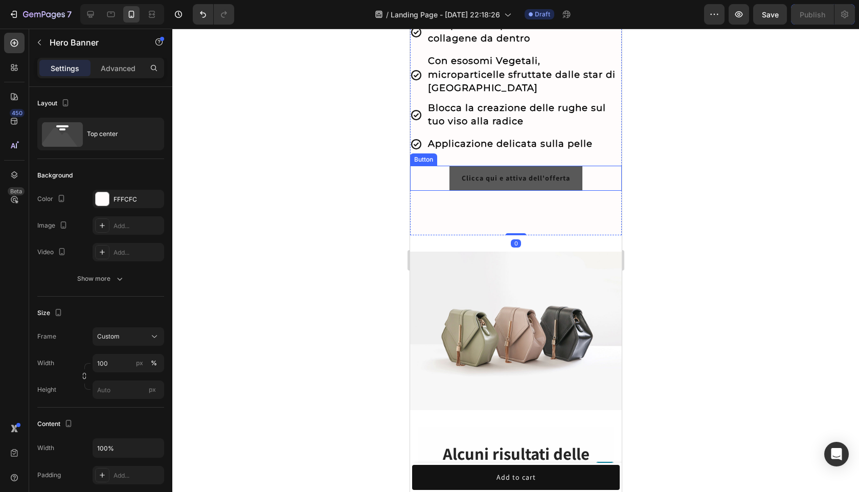
click at [552, 191] on button "Clicca qui e attiva dell'offerta" at bounding box center [515, 178] width 133 height 25
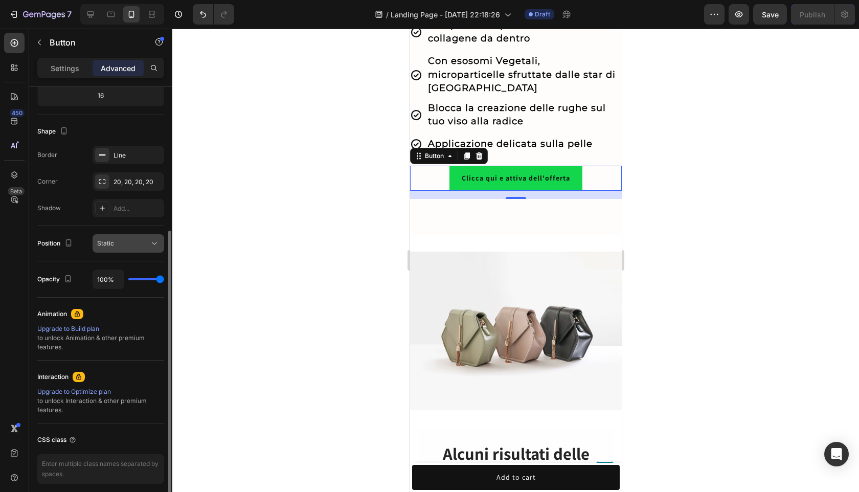
scroll to position [231, 0]
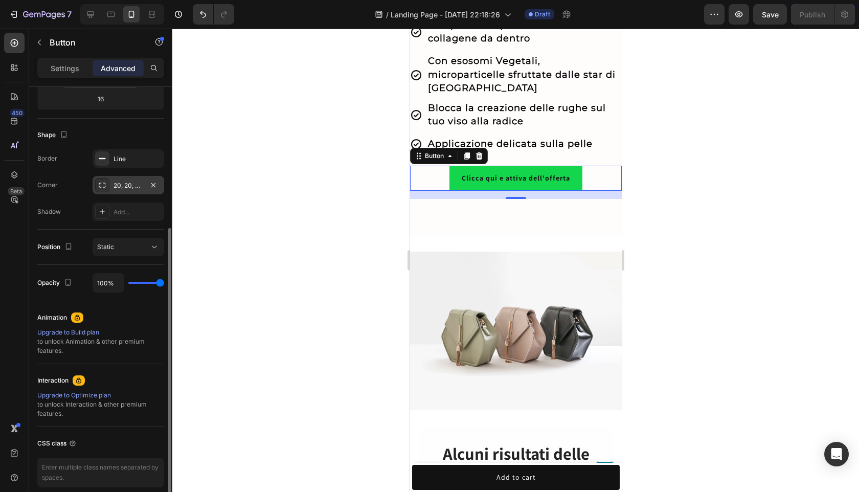
click at [142, 189] on div "20, 20, 20, 20" at bounding box center [128, 185] width 30 height 9
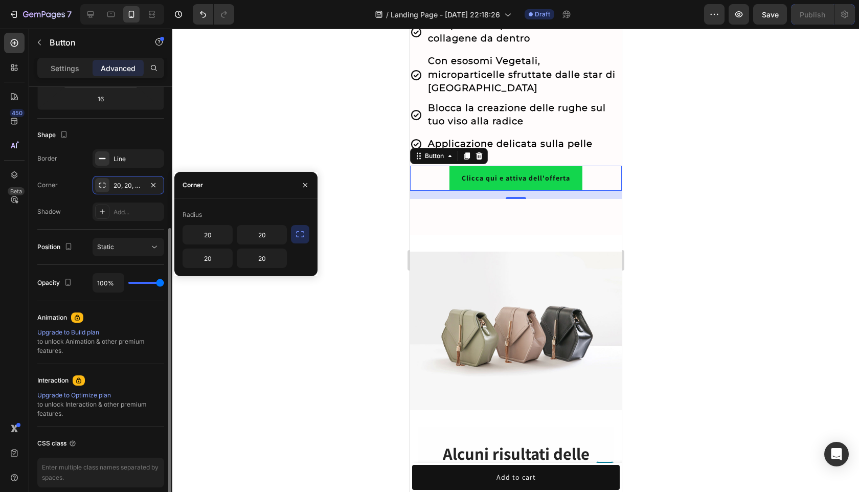
click at [159, 134] on div "Shape" at bounding box center [100, 135] width 127 height 16
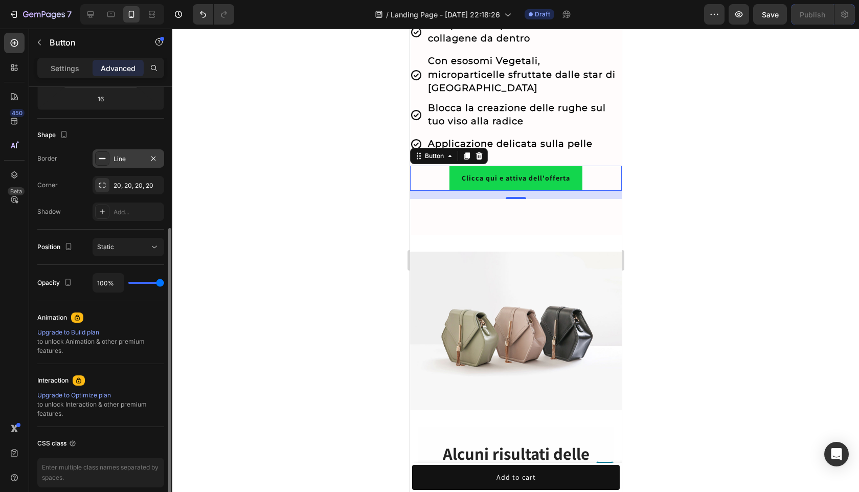
click at [138, 159] on div "Line" at bounding box center [128, 158] width 30 height 9
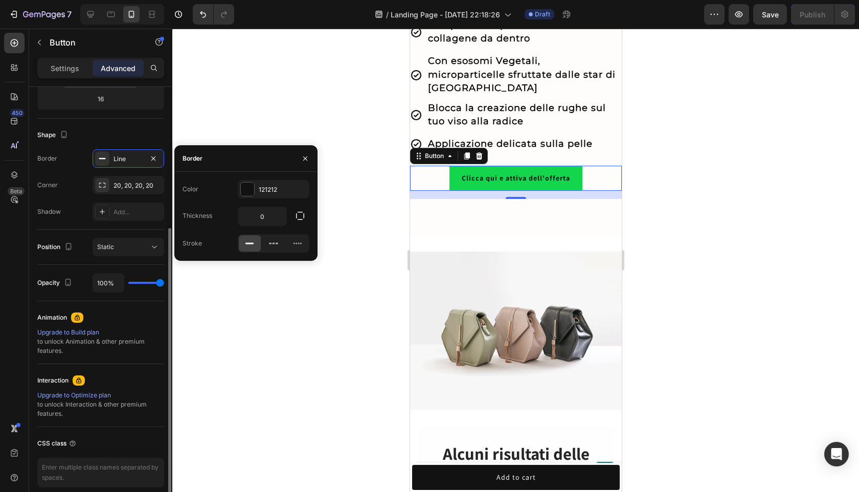
click at [141, 137] on div "Shape" at bounding box center [100, 135] width 127 height 16
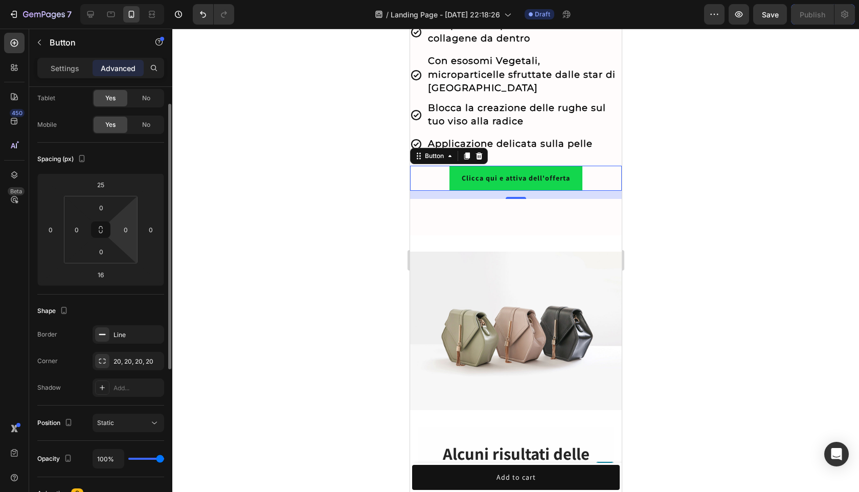
scroll to position [0, 0]
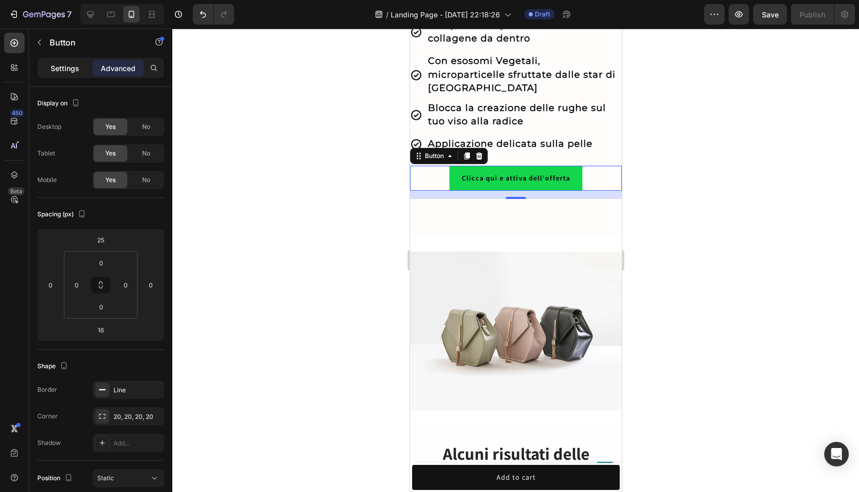
click at [59, 72] on p "Settings" at bounding box center [65, 68] width 29 height 11
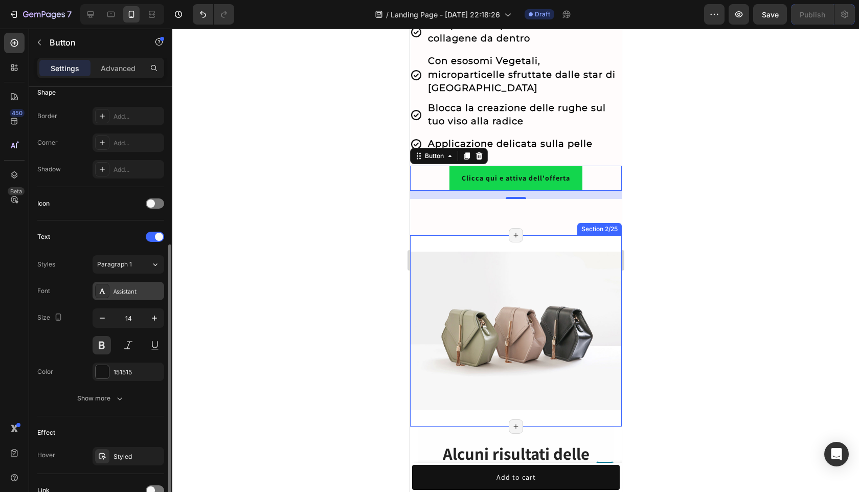
scroll to position [299, 0]
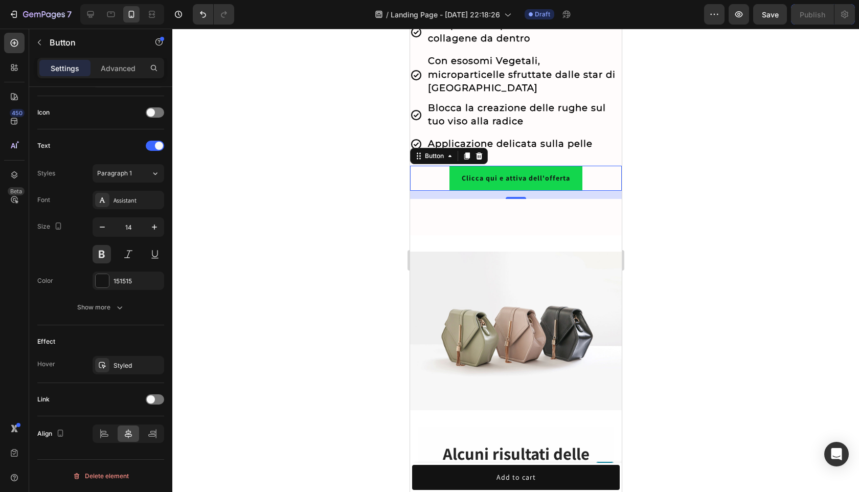
click at [687, 176] on div at bounding box center [515, 260] width 686 height 463
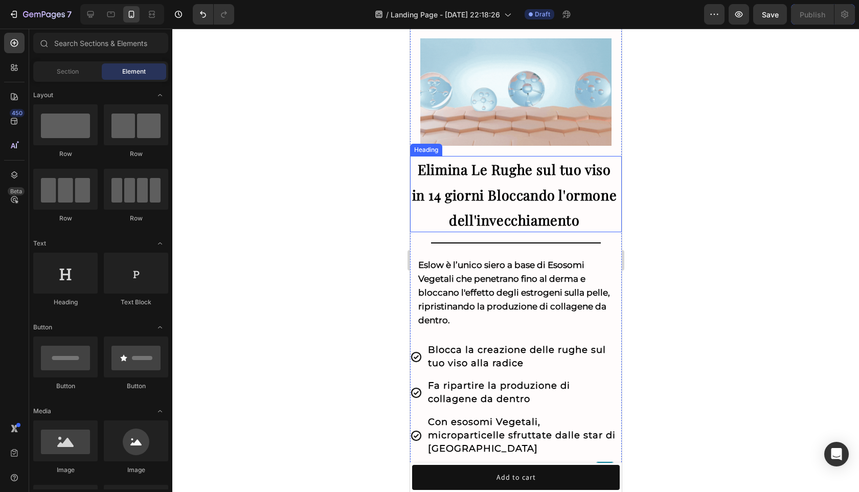
scroll to position [25, 0]
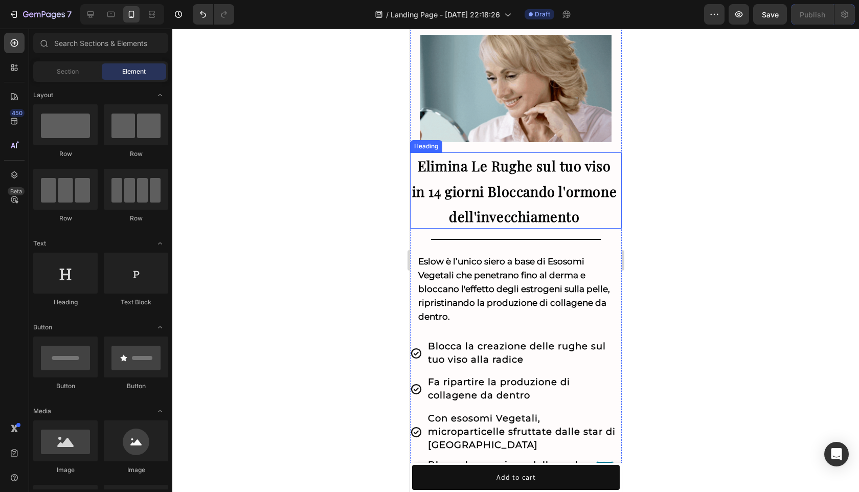
click at [708, 181] on div at bounding box center [515, 260] width 686 height 463
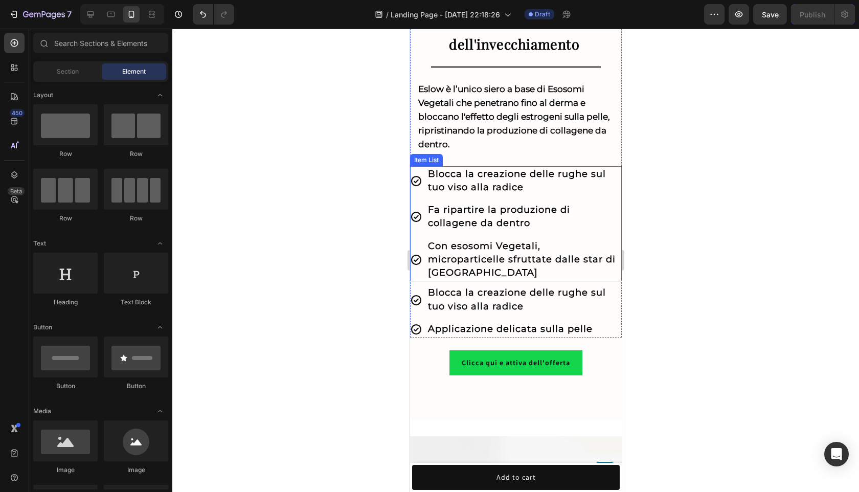
scroll to position [292, 0]
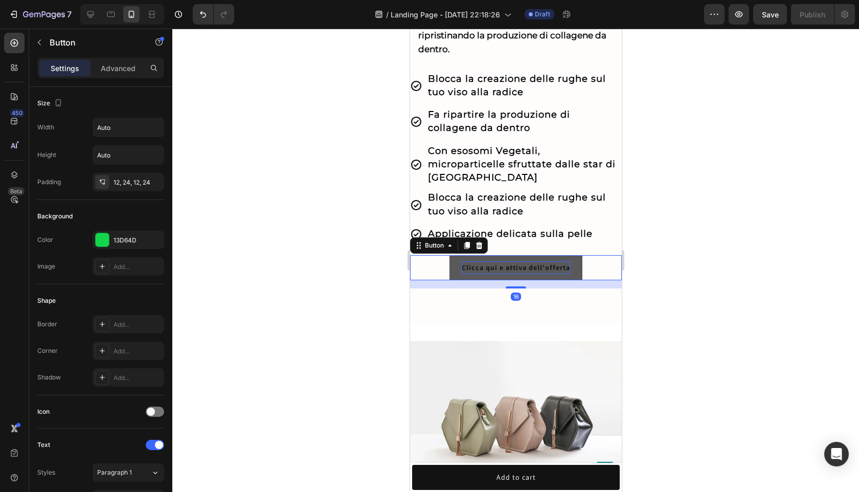
click at [515, 261] on p "Clicca qui e attiva dell'offerta" at bounding box center [515, 267] width 108 height 13
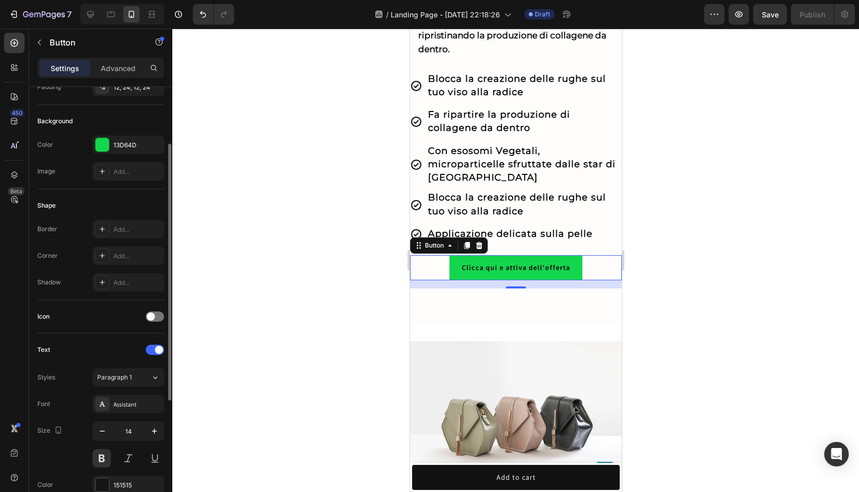
scroll to position [162, 0]
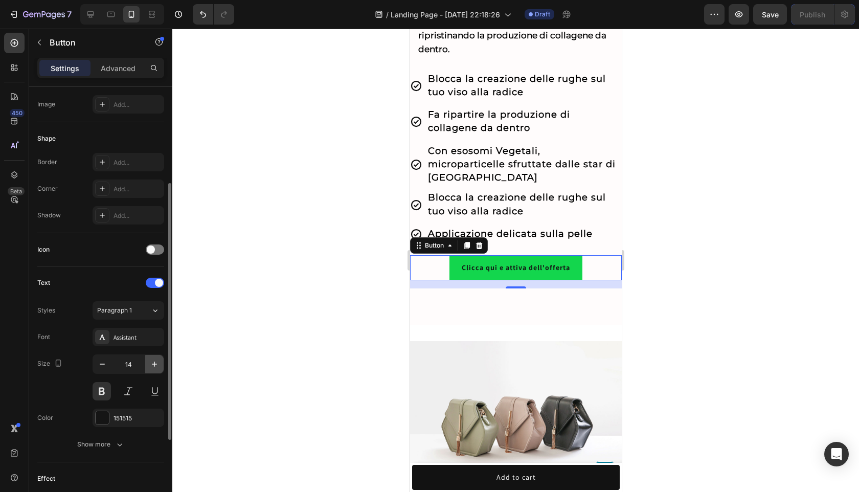
click at [150, 366] on icon "button" at bounding box center [154, 364] width 10 height 10
type input "16"
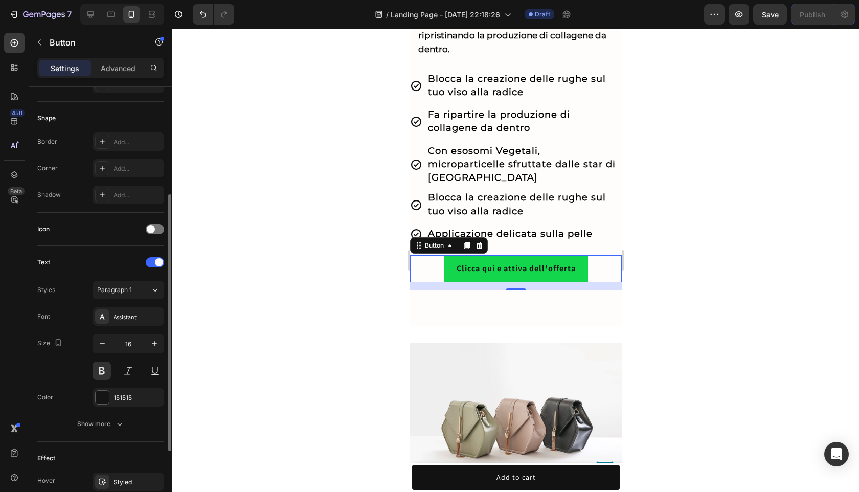
scroll to position [182, 0]
click at [115, 144] on div "Add..." at bounding box center [137, 142] width 48 height 9
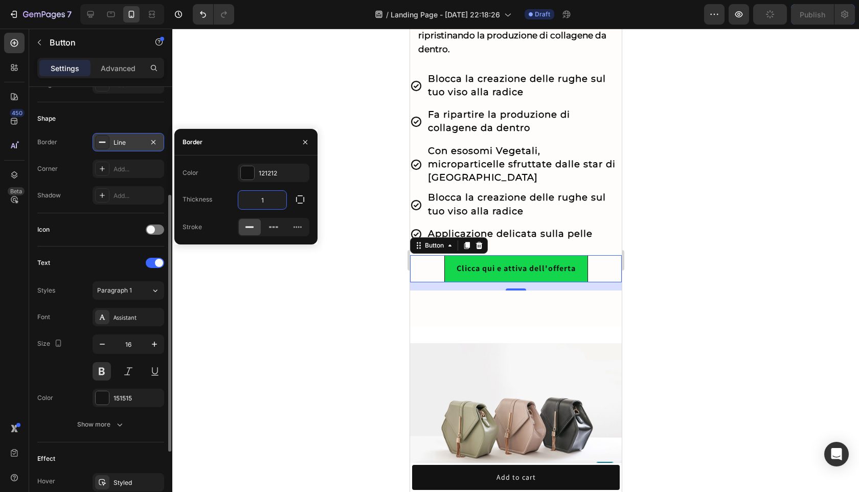
click at [261, 200] on input "1" at bounding box center [262, 200] width 48 height 18
type input "20"
click at [154, 140] on icon "button" at bounding box center [153, 142] width 8 height 8
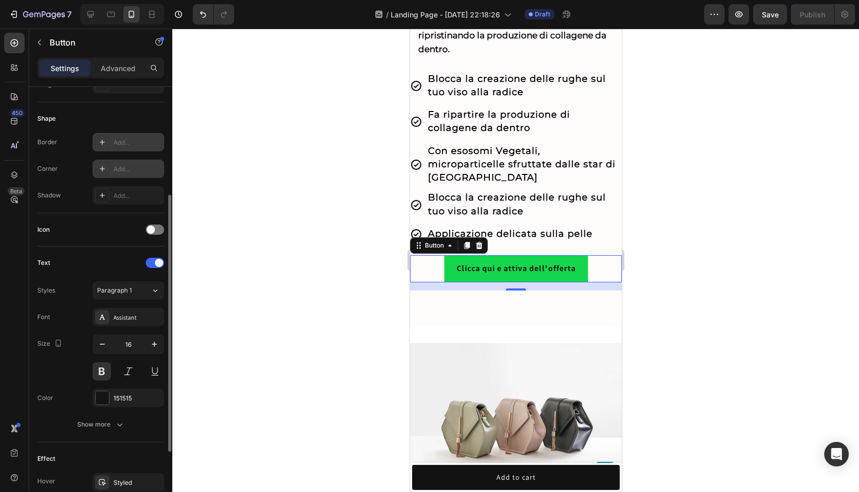
click at [153, 170] on div "Add..." at bounding box center [137, 169] width 48 height 9
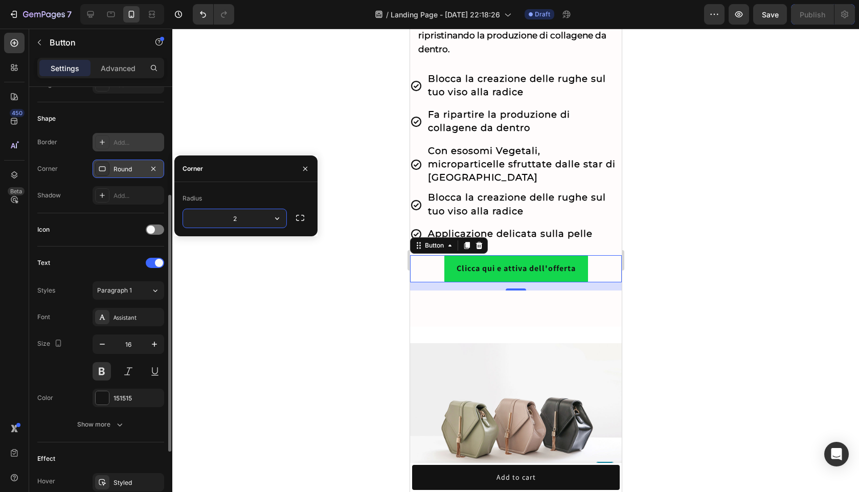
type input "20"
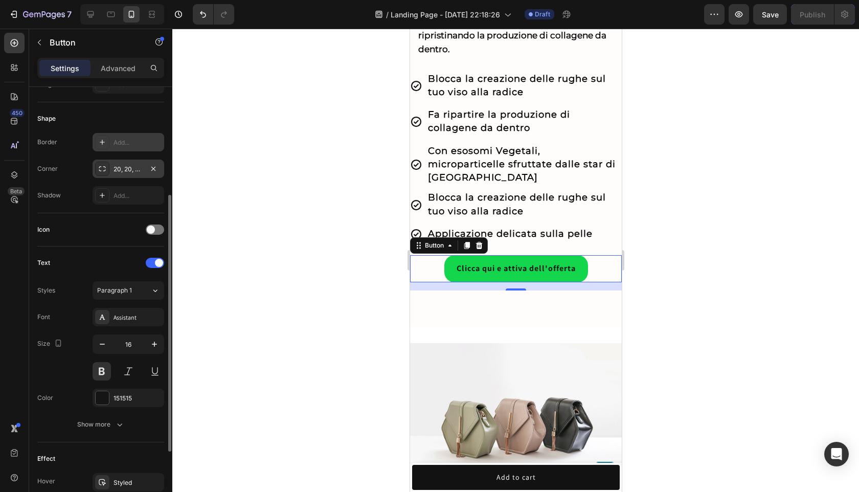
click at [656, 233] on div at bounding box center [515, 260] width 686 height 463
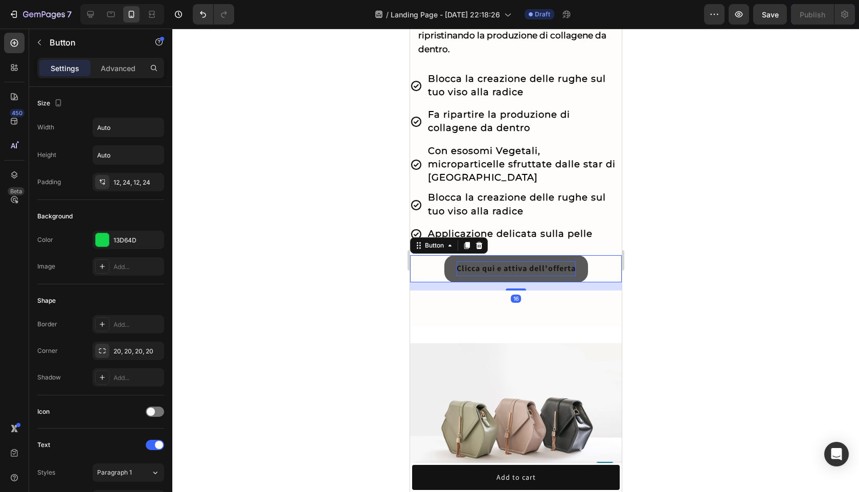
click at [549, 261] on p "Clicca qui e attiva dell'offerta" at bounding box center [515, 268] width 119 height 15
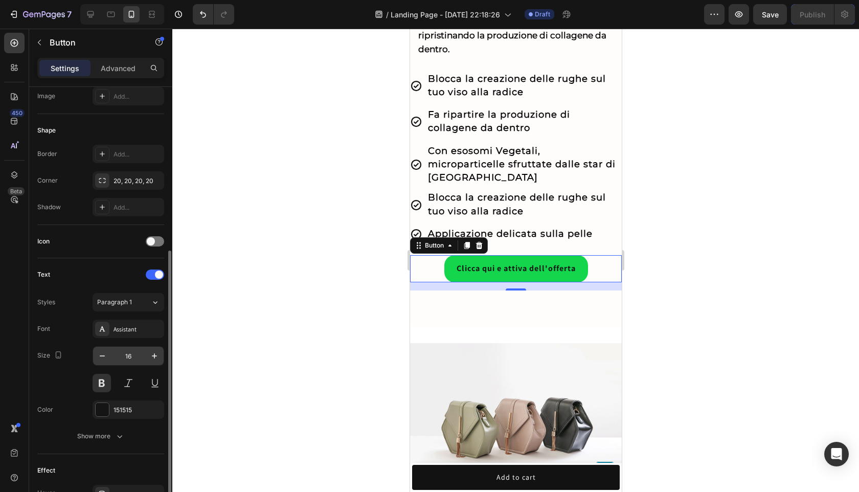
scroll to position [210, 0]
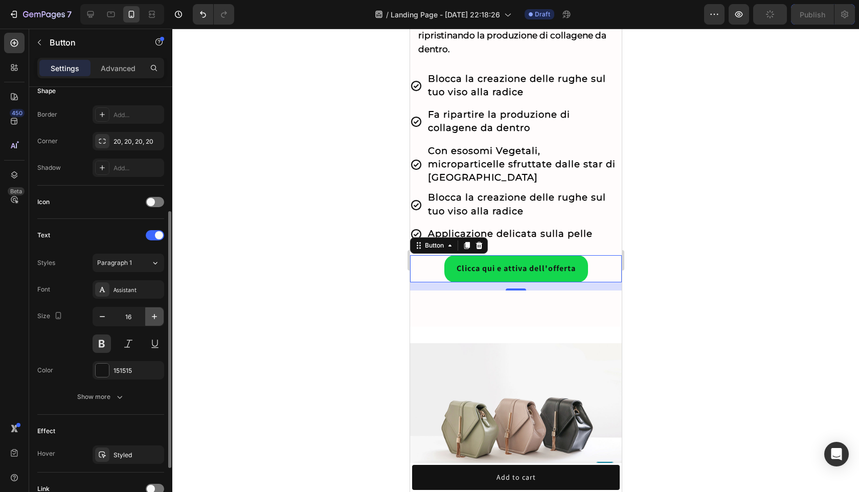
click at [149, 314] on icon "button" at bounding box center [154, 316] width 10 height 10
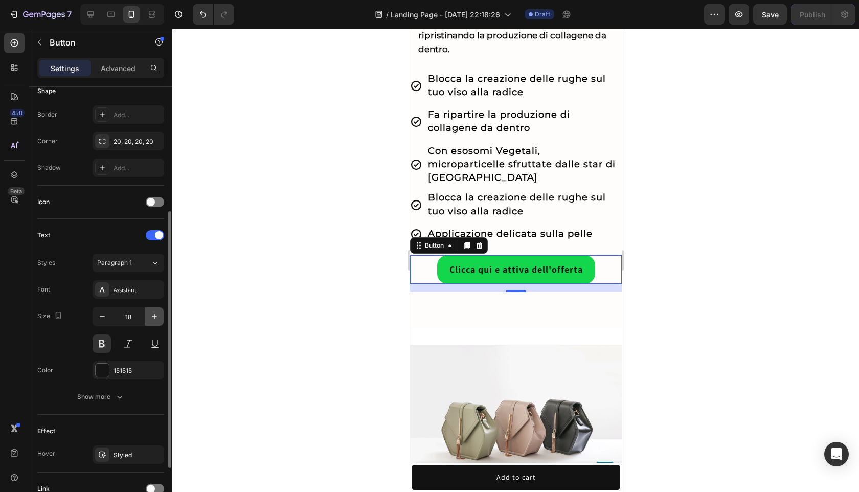
click at [158, 312] on icon "button" at bounding box center [154, 316] width 10 height 10
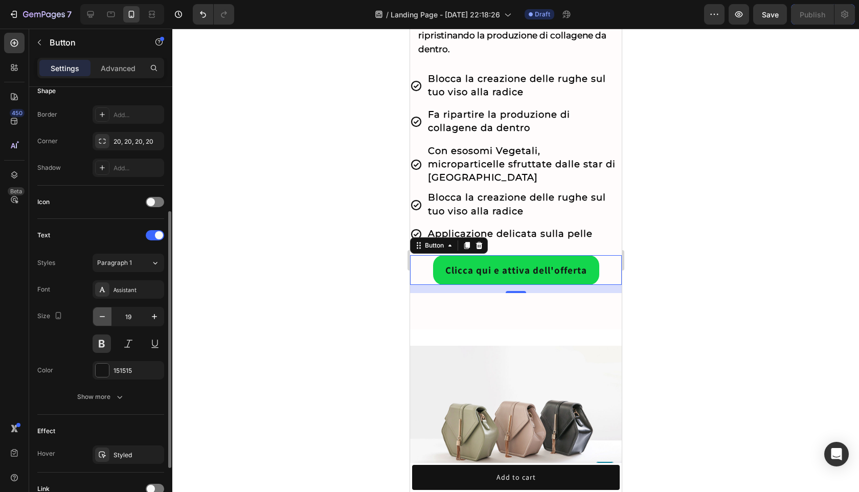
click at [99, 313] on icon "button" at bounding box center [102, 316] width 10 height 10
type input "18"
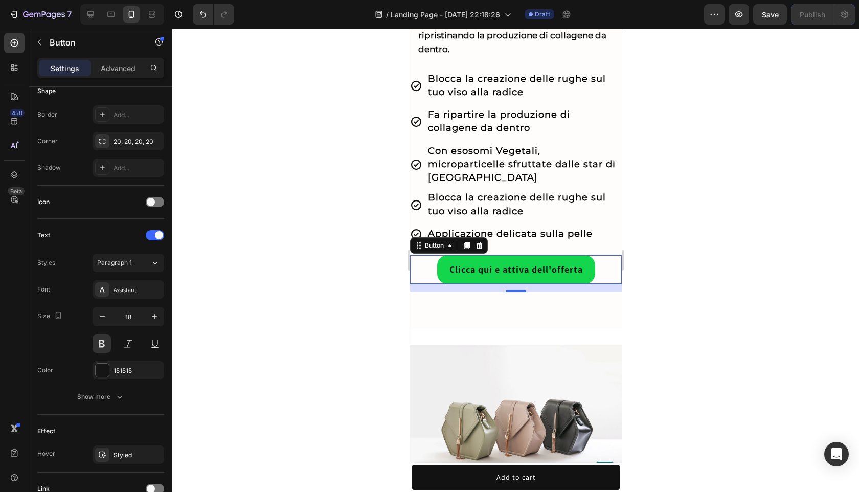
click at [718, 180] on div at bounding box center [515, 260] width 686 height 463
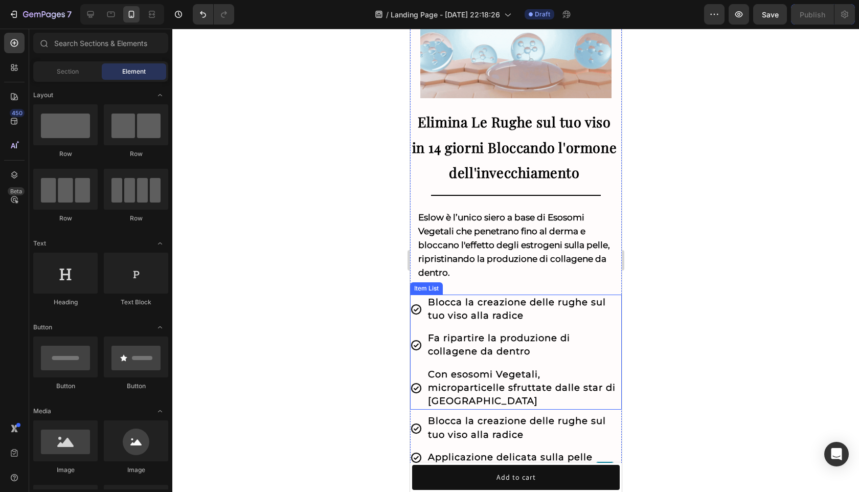
scroll to position [0, 0]
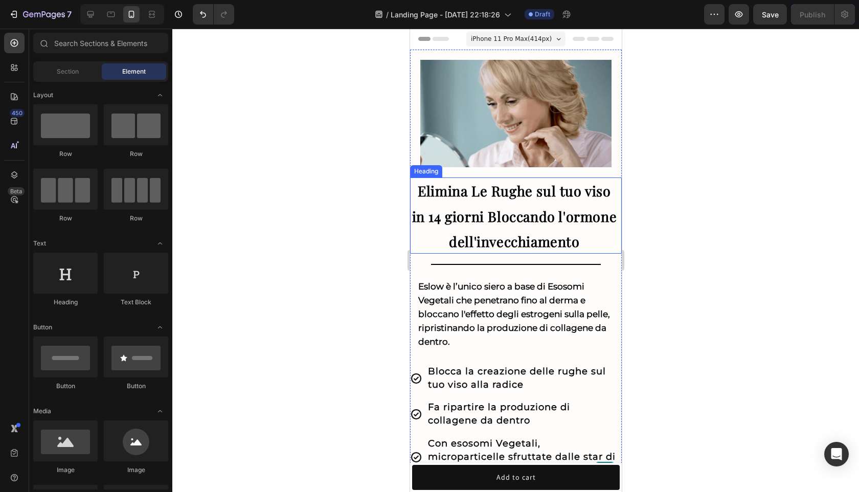
click at [538, 225] on h2 "Elimina Le Rughe sul tuo viso in 14 giorni Bloccando l'ormone dell'invecchiamen…" at bounding box center [515, 215] width 212 height 76
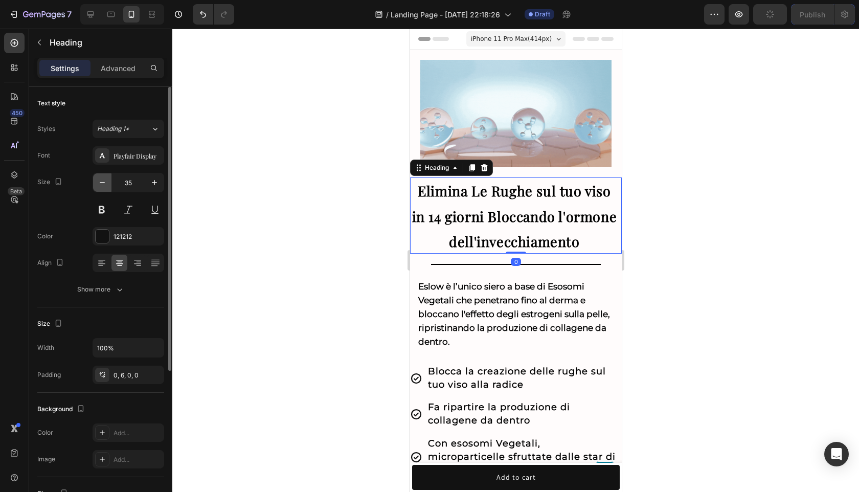
click at [107, 182] on button "button" at bounding box center [102, 182] width 18 height 18
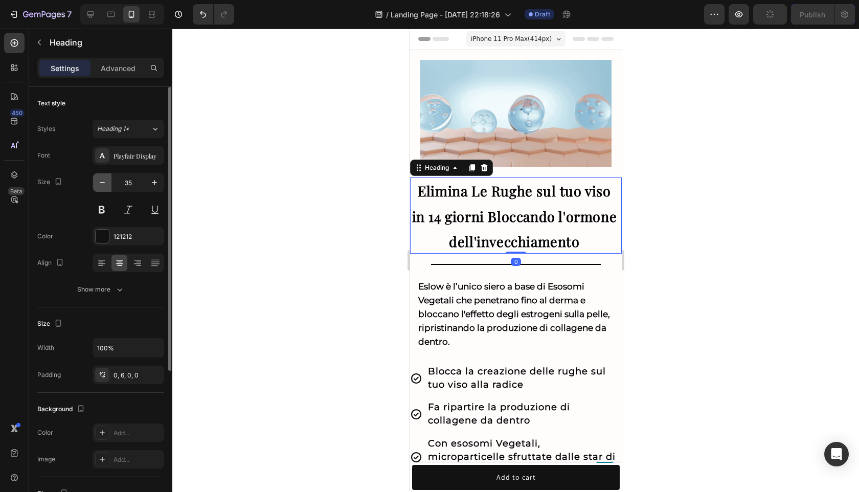
type input "34"
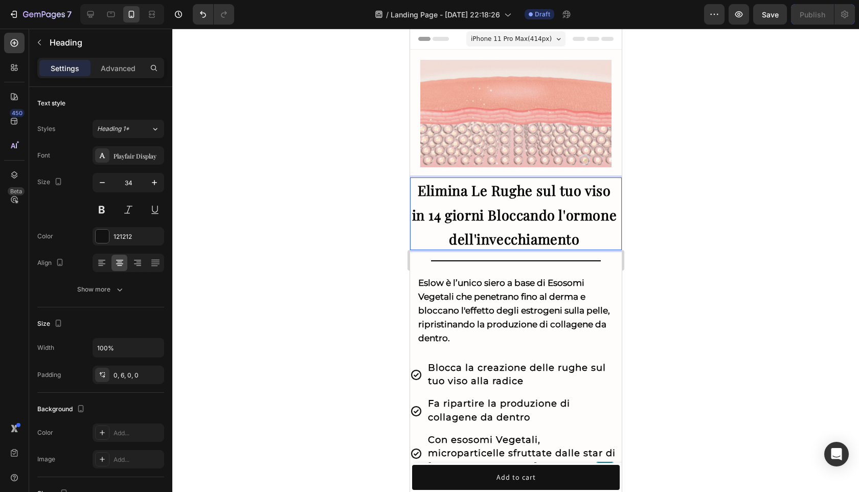
click at [519, 196] on strong "Elimina Le Rughe sul tuo viso in 14 giorni Bloccando l'ormone dell'invecchiamen…" at bounding box center [513, 214] width 205 height 66
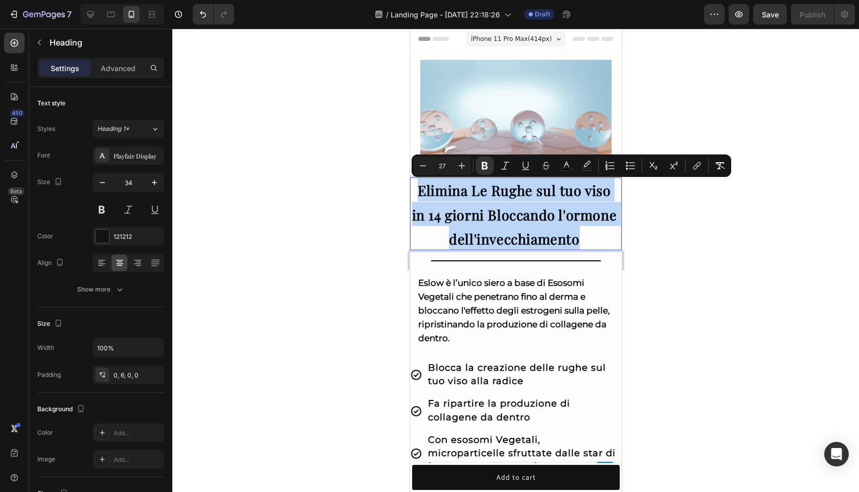
click at [519, 196] on strong "Elimina Le Rughe sul tuo viso in 14 giorni Bloccando l'ormone dell'invecchiamen…" at bounding box center [513, 214] width 205 height 66
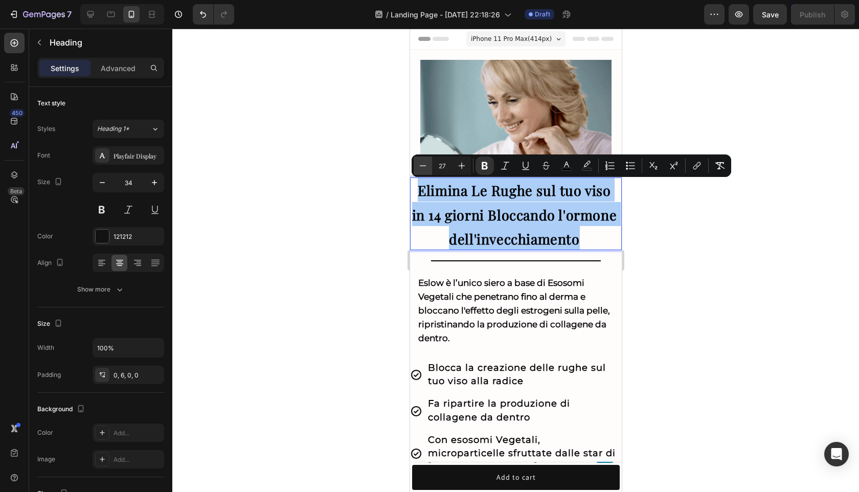
click at [421, 163] on icon "Editor contextual toolbar" at bounding box center [423, 165] width 10 height 10
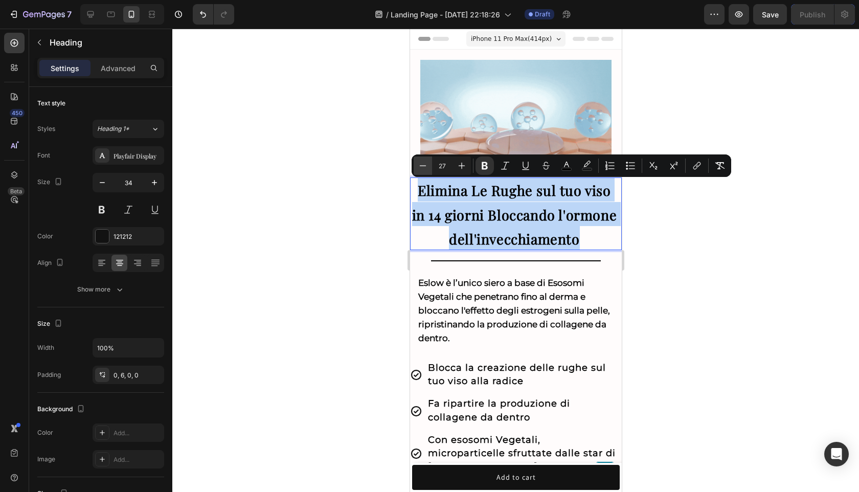
type input "26"
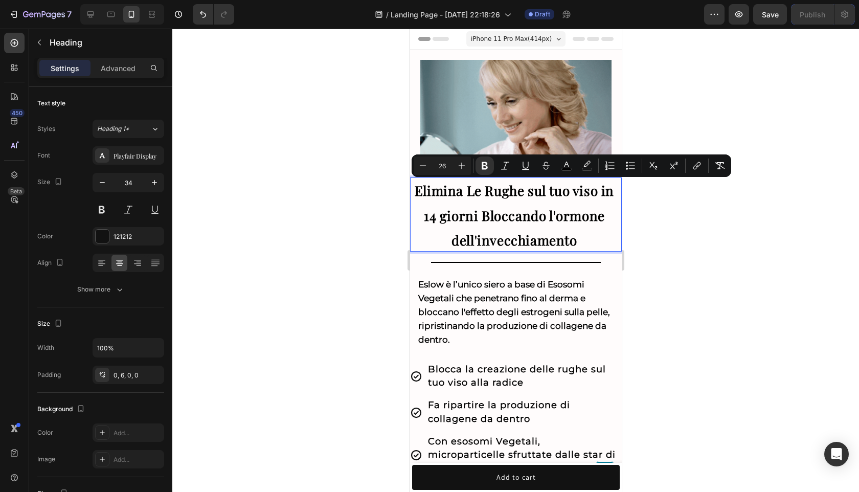
click at [792, 217] on div at bounding box center [515, 260] width 686 height 463
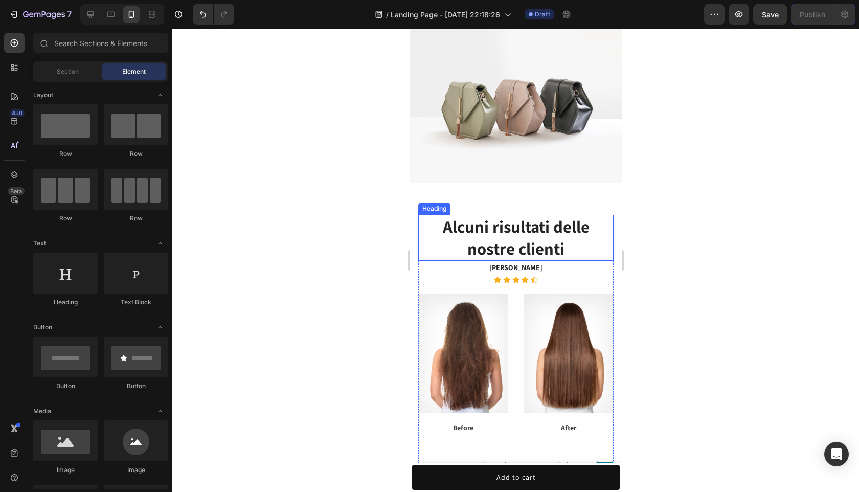
scroll to position [657, 0]
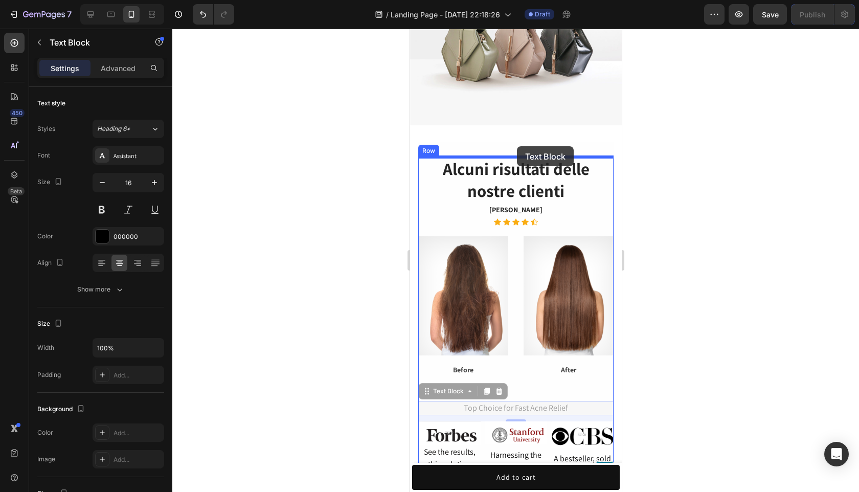
drag, startPoint x: 514, startPoint y: 409, endPoint x: 516, endPoint y: 146, distance: 262.7
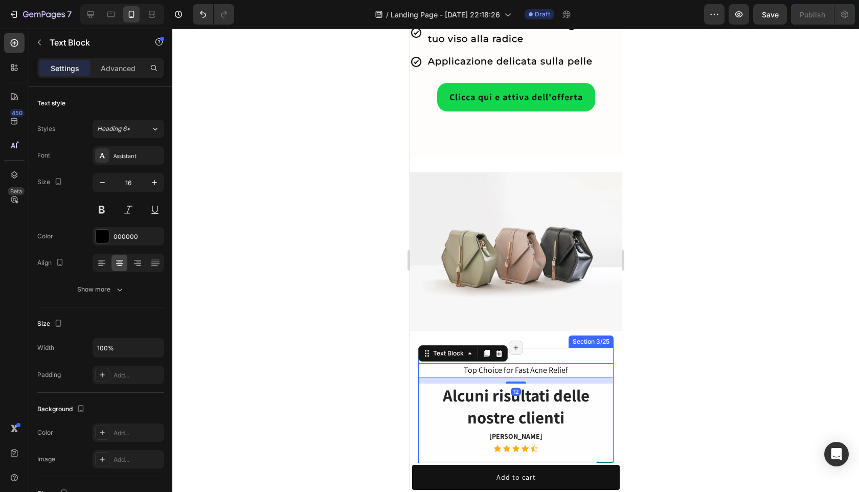
scroll to position [458, 0]
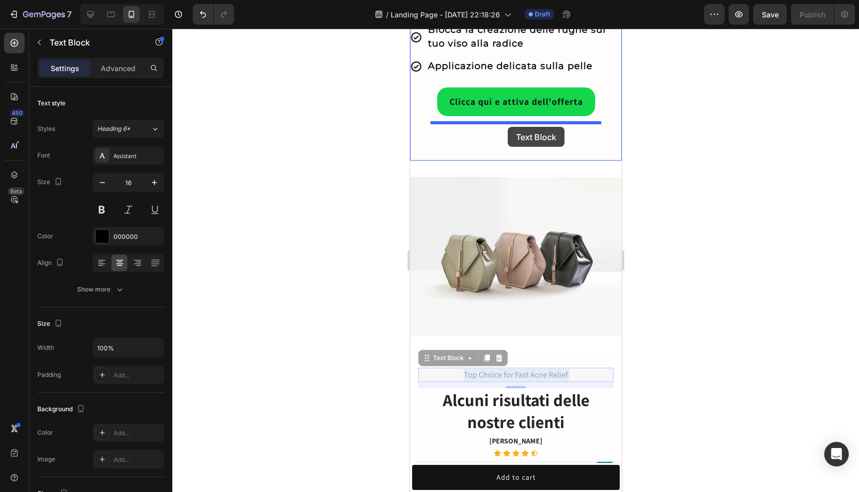
drag, startPoint x: 511, startPoint y: 358, endPoint x: 507, endPoint y: 127, distance: 231.0
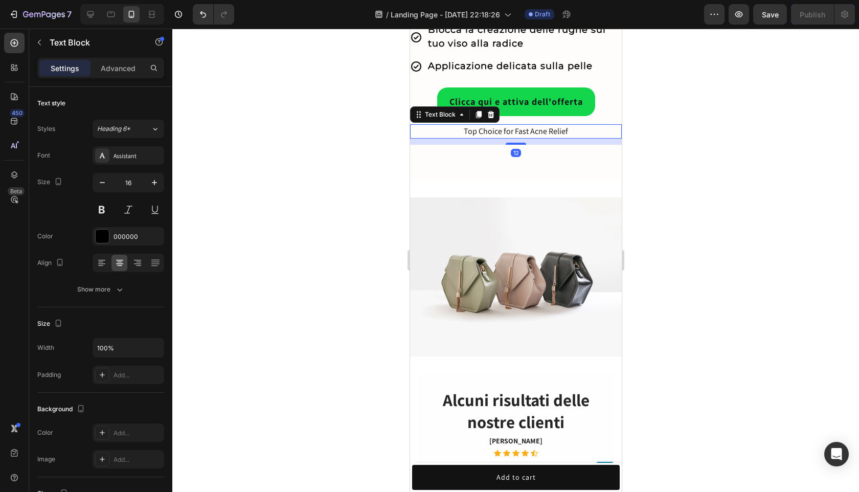
click at [674, 124] on div at bounding box center [515, 260] width 686 height 463
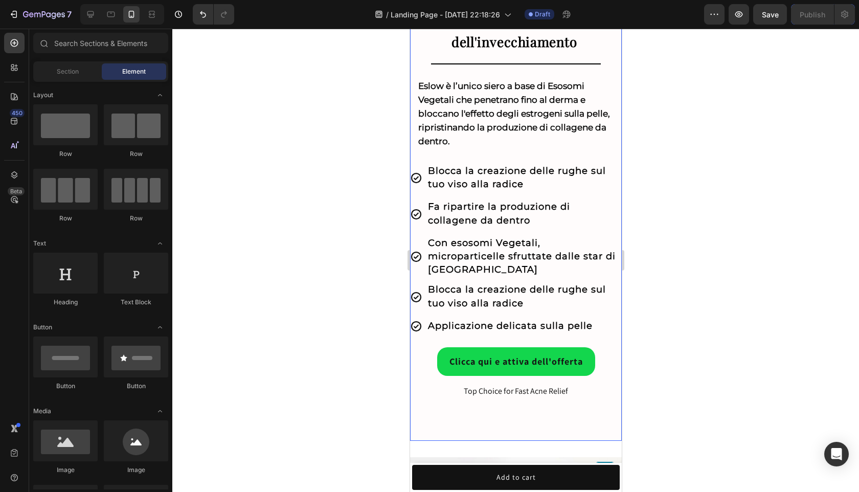
scroll to position [255, 0]
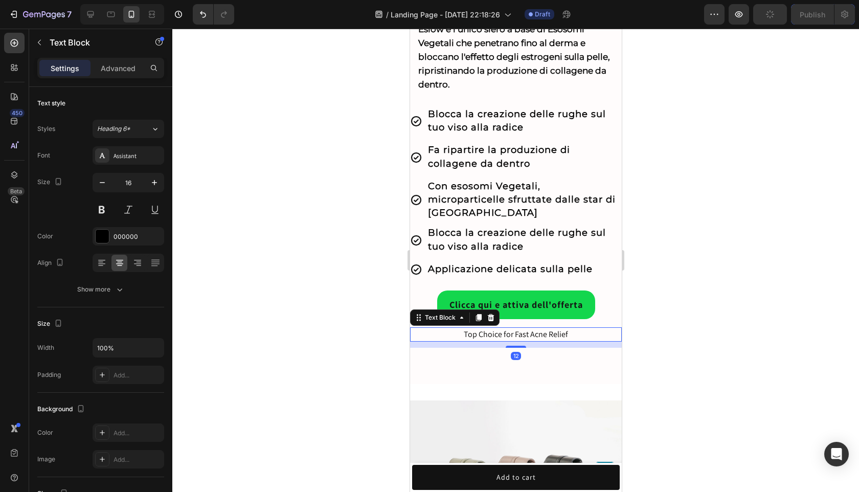
click at [486, 327] on div "Top Choice for Fast Acne Relief" at bounding box center [515, 334] width 212 height 14
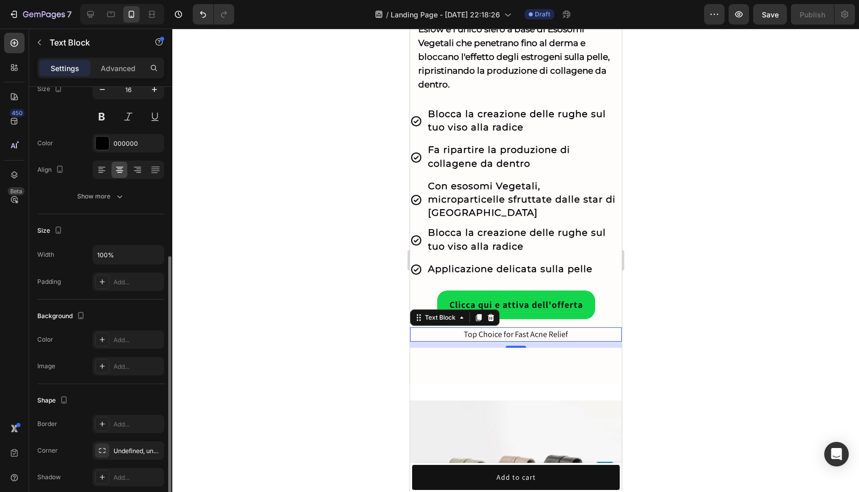
scroll to position [172, 0]
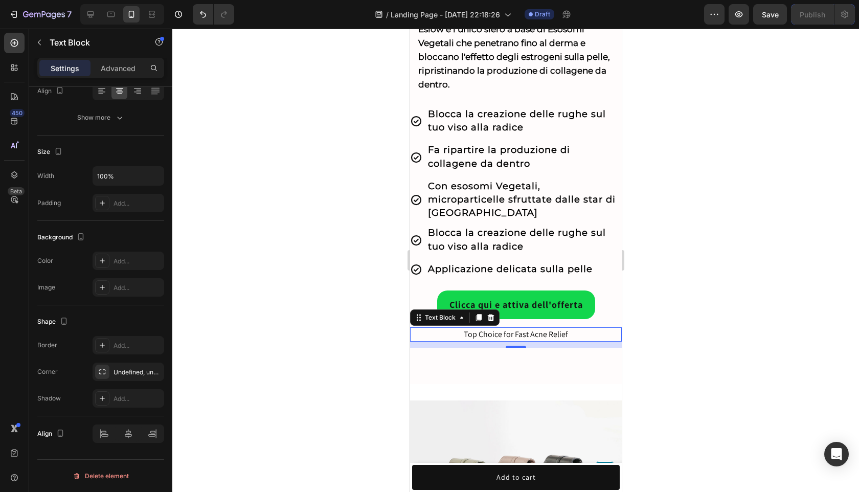
click at [505, 327] on div "Top Choice for Fast Acne Relief" at bounding box center [515, 334] width 212 height 14
click at [505, 328] on p "Top Choice for Fast Acne Relief" at bounding box center [515, 334] width 210 height 12
click at [425, 328] on p "Garanzia Soddisfatta o Rimborsata di 30 giorni" at bounding box center [515, 334] width 210 height 12
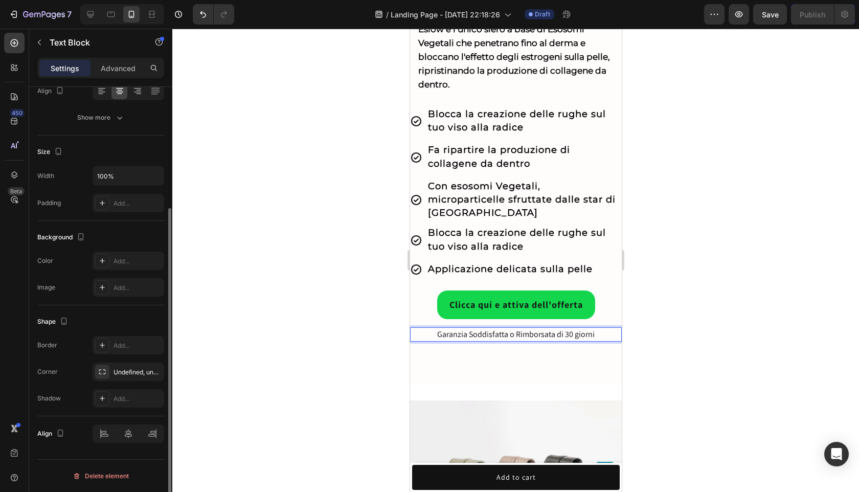
scroll to position [0, 0]
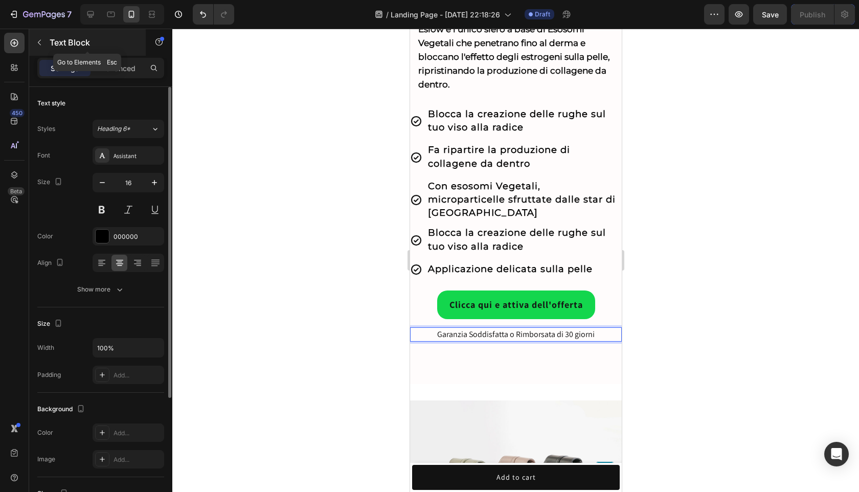
click at [43, 41] on icon "button" at bounding box center [39, 42] width 8 height 8
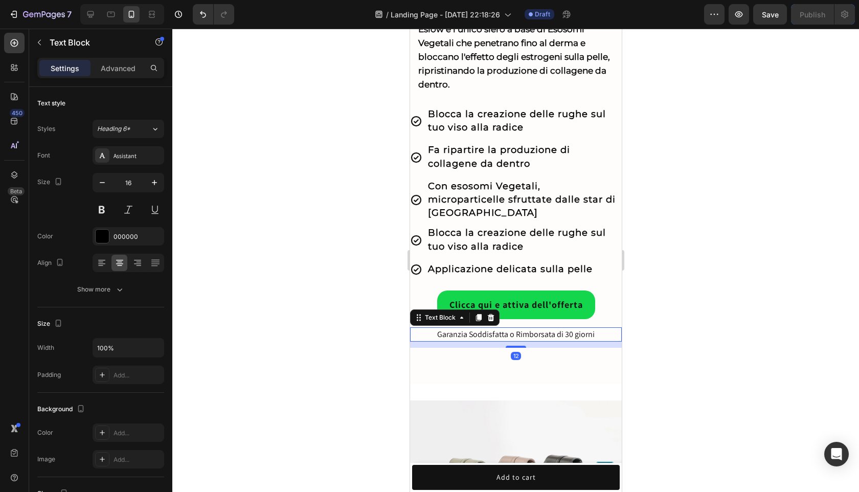
click at [427, 328] on p "Garanzia Soddisfatta o Rimborsata di 30 giorni" at bounding box center [515, 334] width 210 height 12
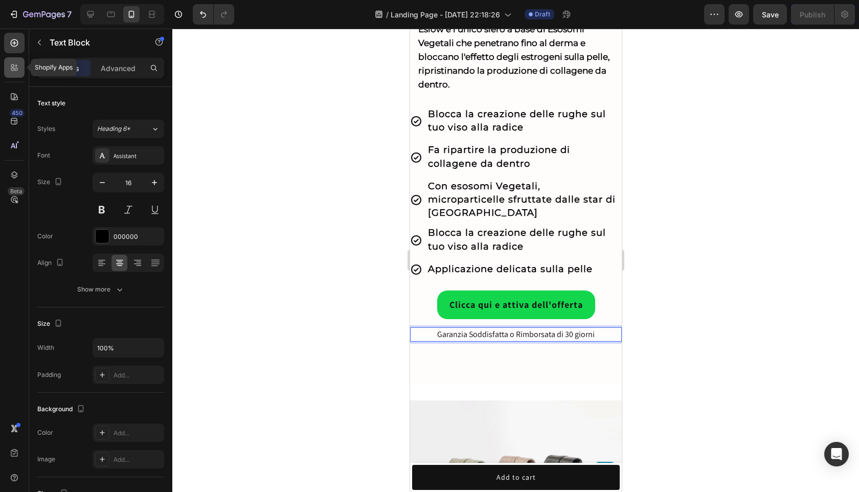
click at [15, 73] on div at bounding box center [14, 67] width 20 height 20
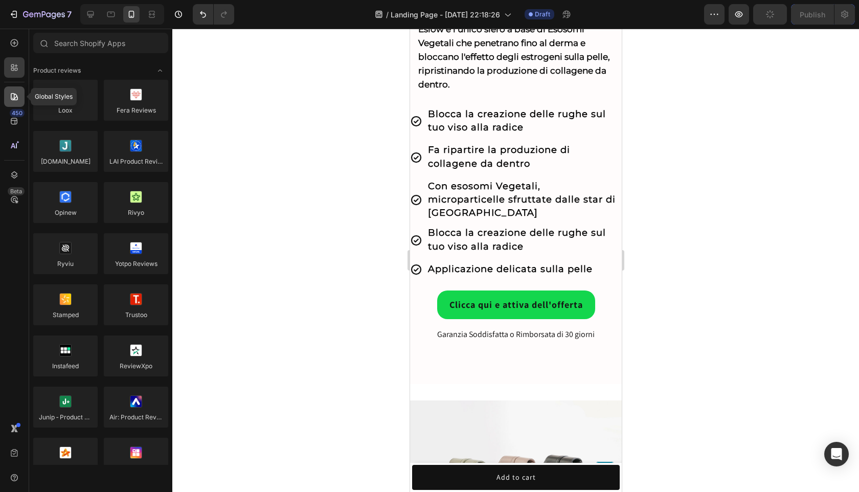
click at [17, 103] on div at bounding box center [14, 96] width 20 height 20
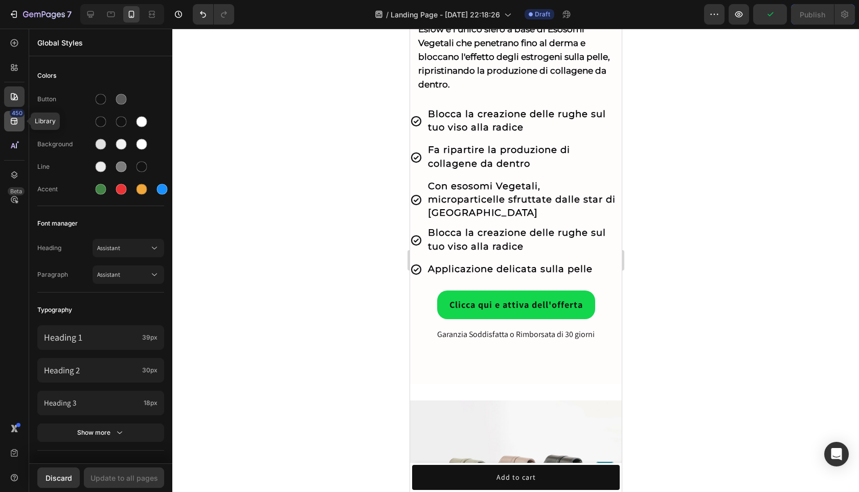
click at [16, 127] on div "450" at bounding box center [14, 121] width 20 height 20
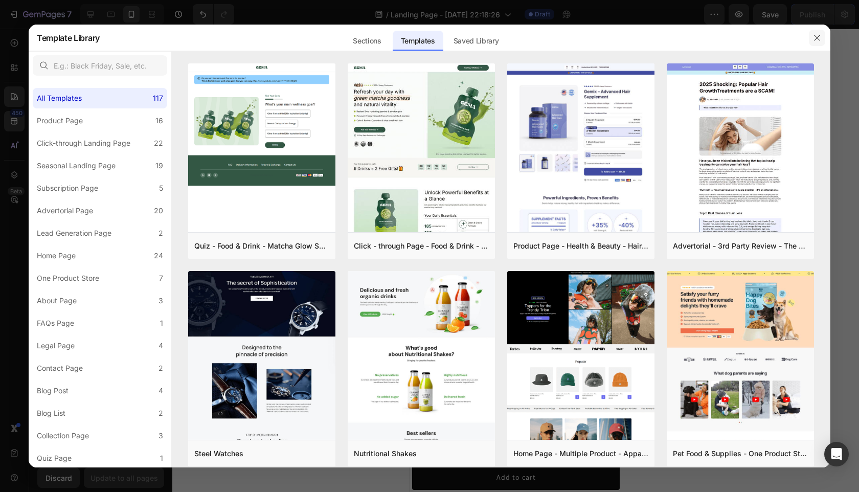
click at [820, 37] on icon "button" at bounding box center [817, 38] width 8 height 8
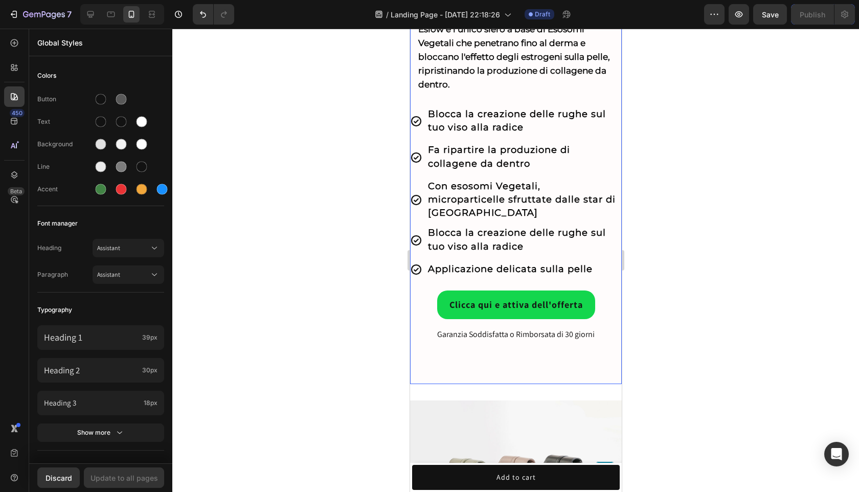
click at [430, 330] on div "Clicca qui e attiva dell'offerta Button Garanzia Soddisfatta o Rimborsata di 30…" at bounding box center [515, 331] width 212 height 106
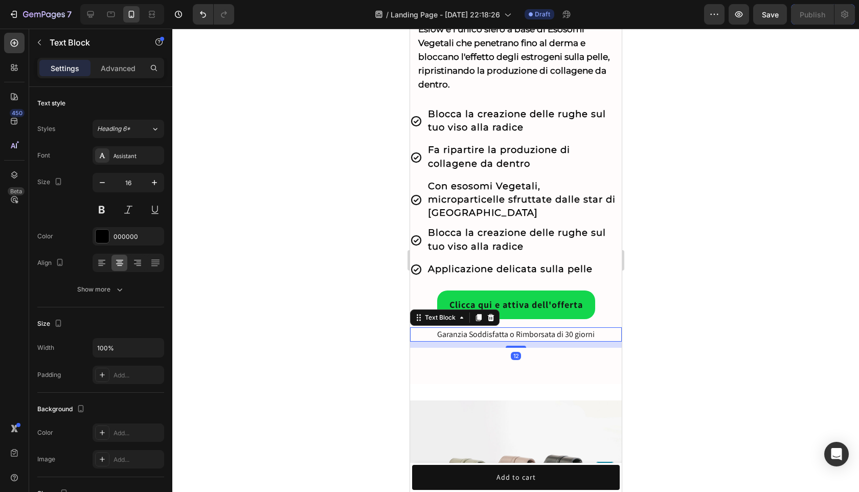
click at [431, 328] on p "Garanzia Soddisfatta o Rimborsata di 30 giorni" at bounding box center [515, 334] width 210 height 12
click at [16, 119] on icon at bounding box center [14, 121] width 7 height 7
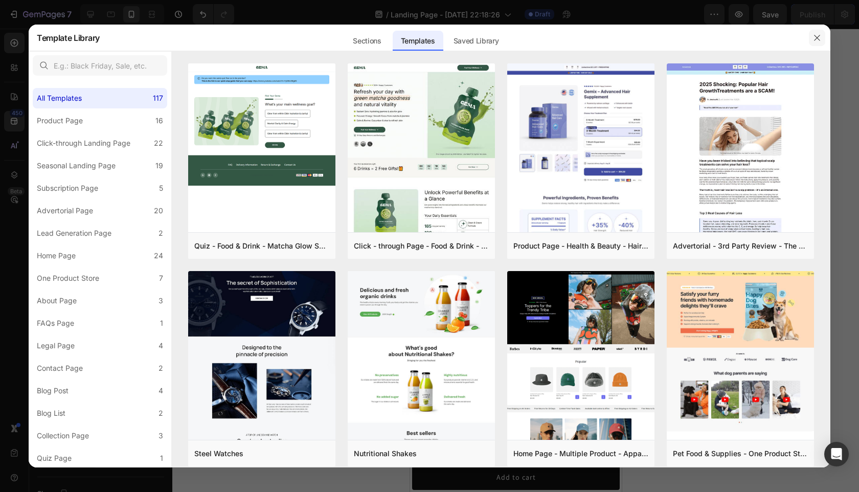
click at [820, 31] on button "button" at bounding box center [816, 38] width 16 height 16
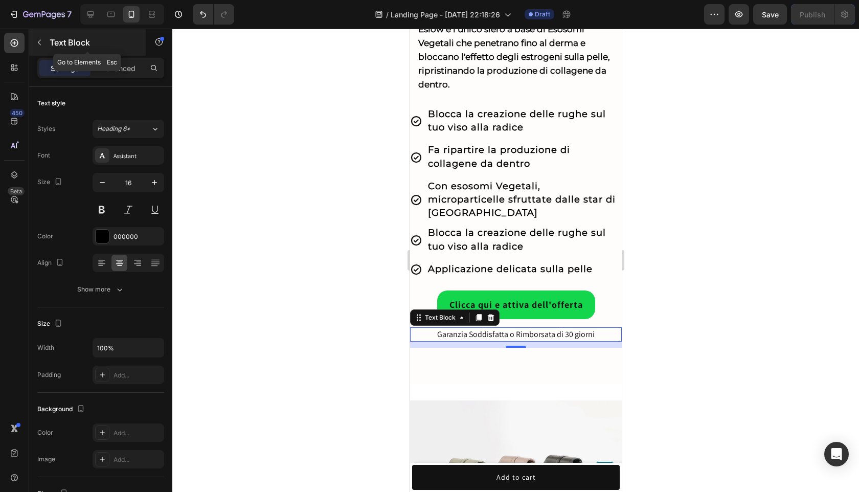
click at [36, 42] on icon "button" at bounding box center [39, 42] width 8 height 8
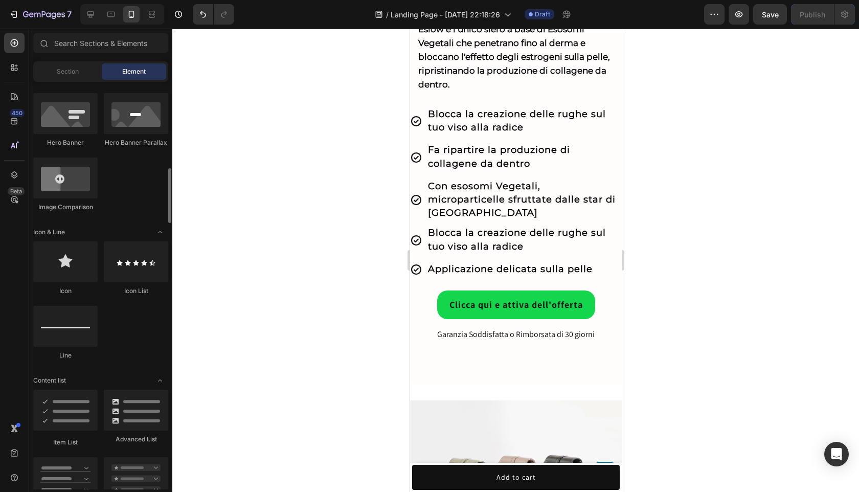
scroll to position [607, 0]
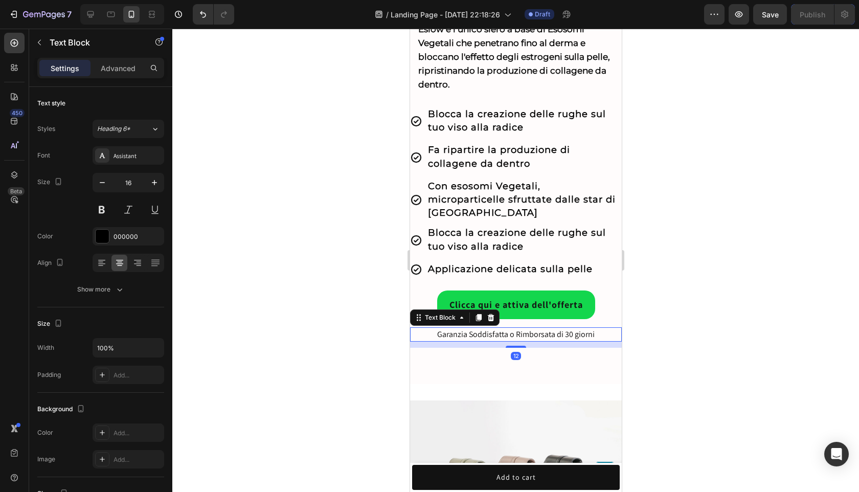
click at [438, 328] on p "Garanzia Soddisfatta o Rimborsata di 30 giorni" at bounding box center [515, 334] width 210 height 12
click at [37, 39] on icon "button" at bounding box center [39, 42] width 8 height 8
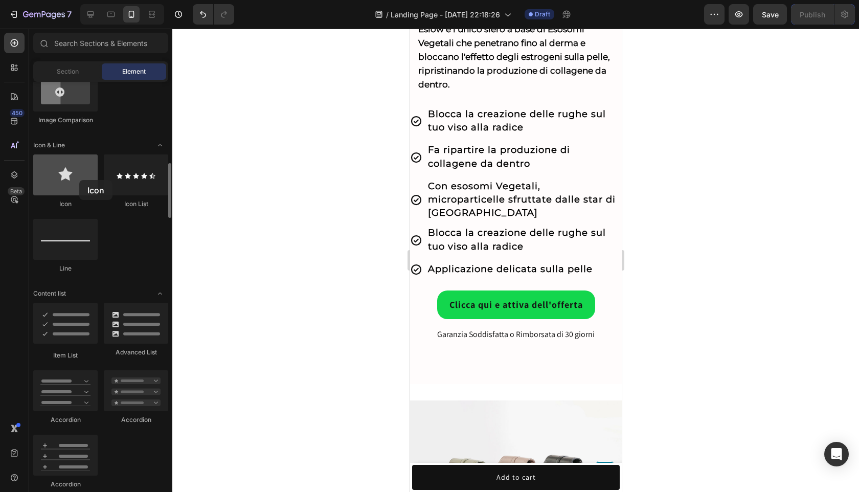
click at [79, 180] on div at bounding box center [65, 174] width 64 height 41
drag, startPoint x: 488, startPoint y: 208, endPoint x: 412, endPoint y: 319, distance: 134.7
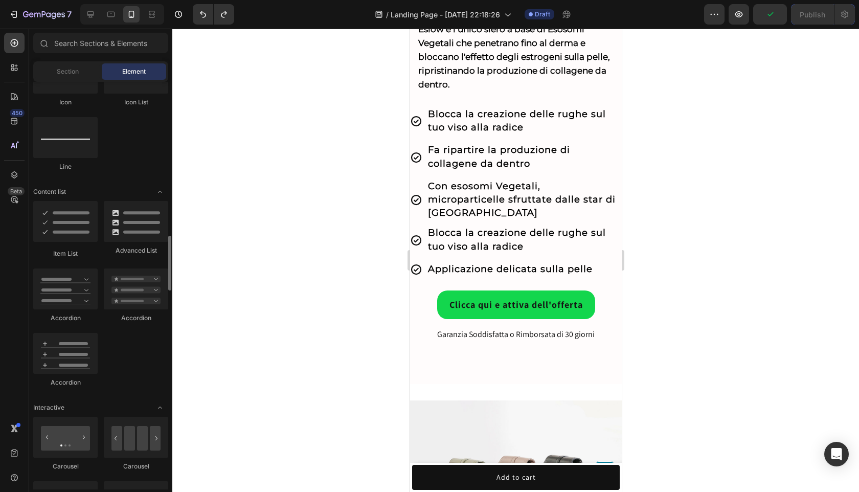
scroll to position [779, 0]
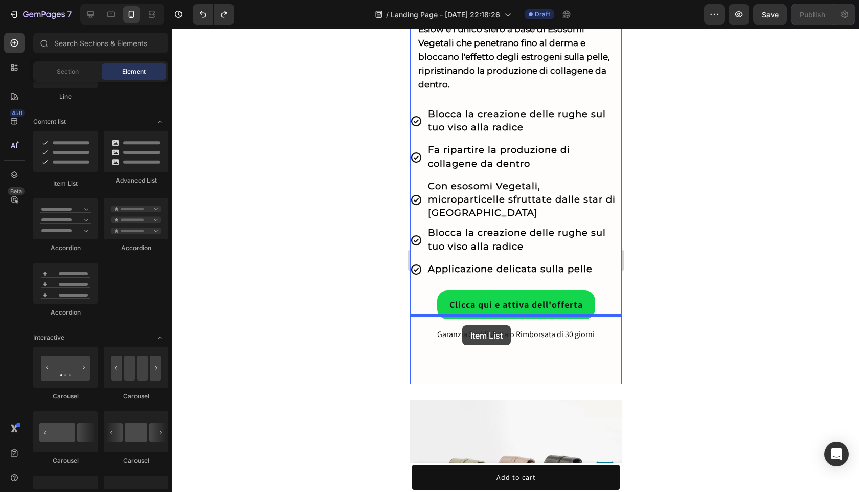
drag, startPoint x: 486, startPoint y: 191, endPoint x: 461, endPoint y: 325, distance: 136.0
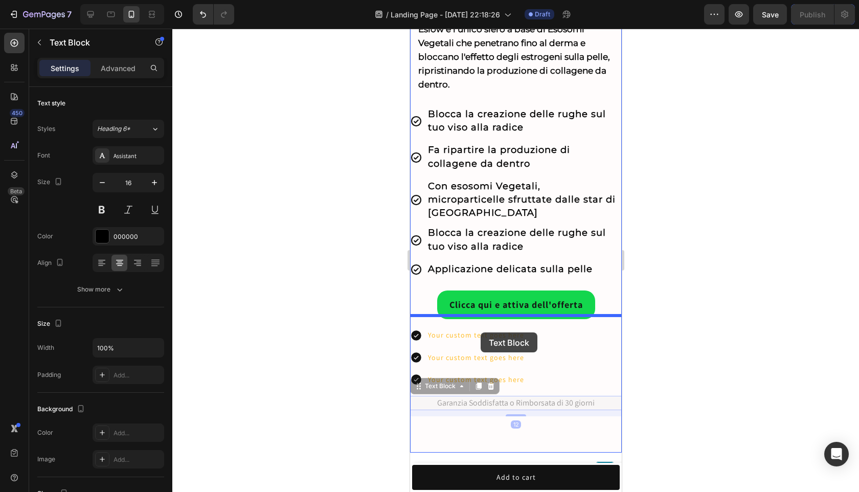
drag, startPoint x: 483, startPoint y: 390, endPoint x: 480, endPoint y: 334, distance: 55.8
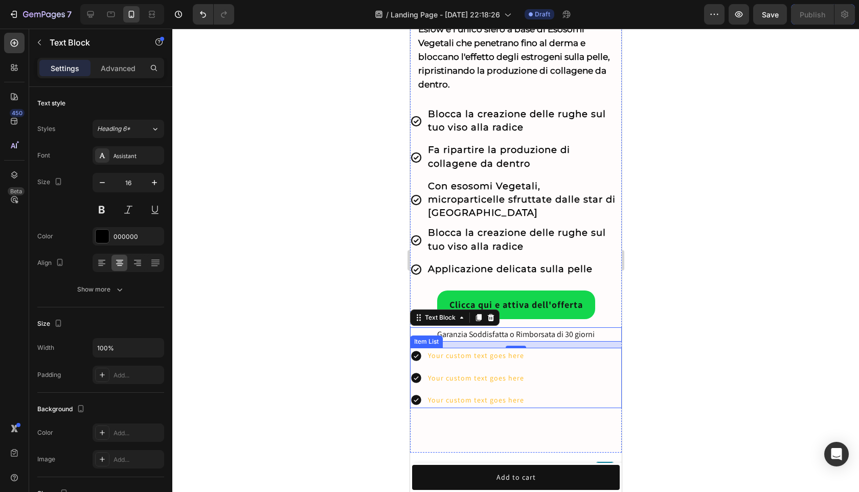
click at [455, 348] on div "Your custom text goes here" at bounding box center [475, 356] width 99 height 16
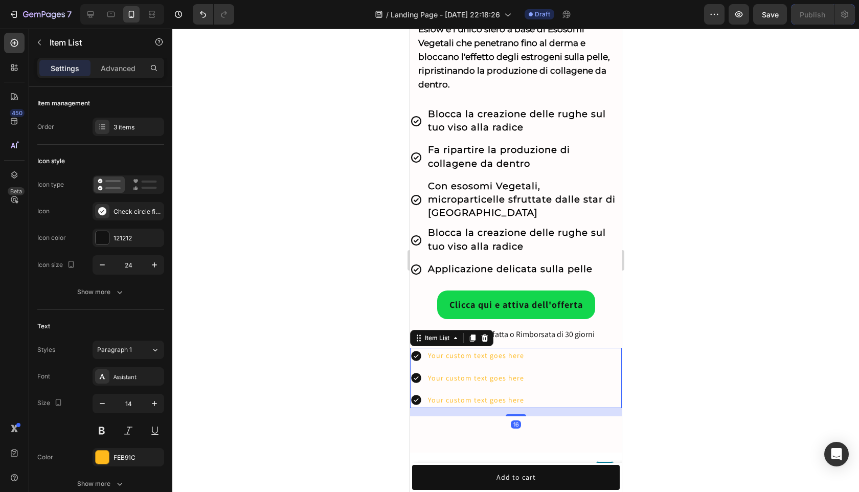
click at [455, 348] on div "Your custom text goes here" at bounding box center [475, 356] width 99 height 16
click at [455, 349] on p "Your custom text goes here" at bounding box center [475, 355] width 96 height 13
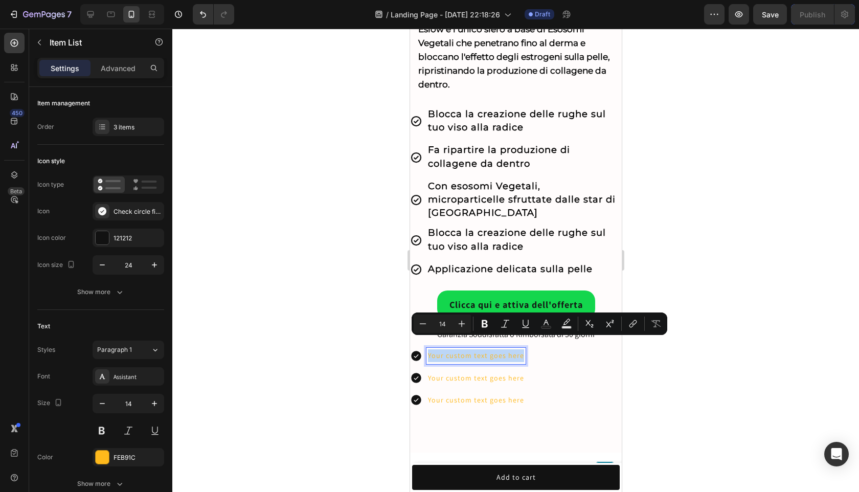
click at [505, 349] on p "Your custom text goes here" at bounding box center [475, 355] width 96 height 13
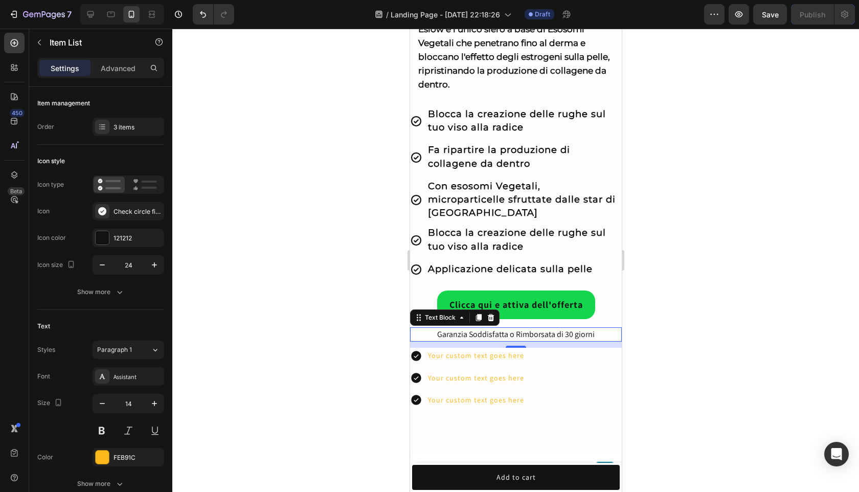
click at [505, 328] on p "Garanzia Soddisfatta o Rimborsata di 30 giorni" at bounding box center [515, 334] width 210 height 12
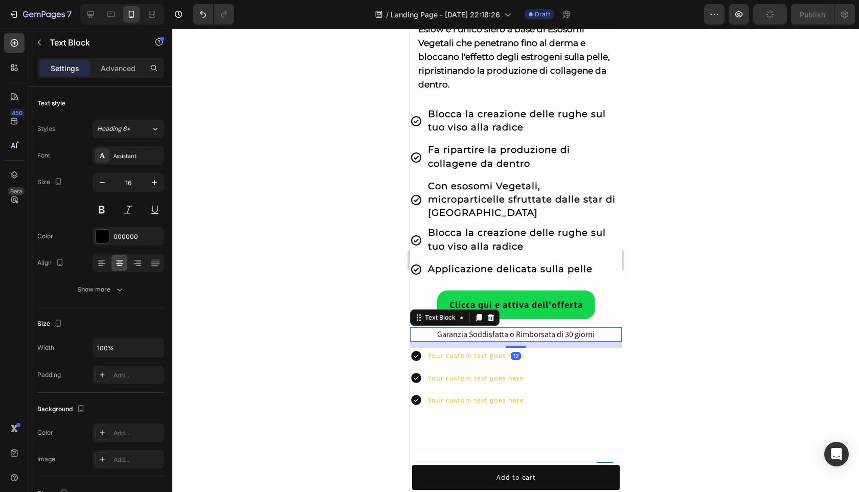
click at [505, 328] on p "Garanzia Soddisfatta o Rimborsata di 30 giorni" at bounding box center [515, 334] width 210 height 12
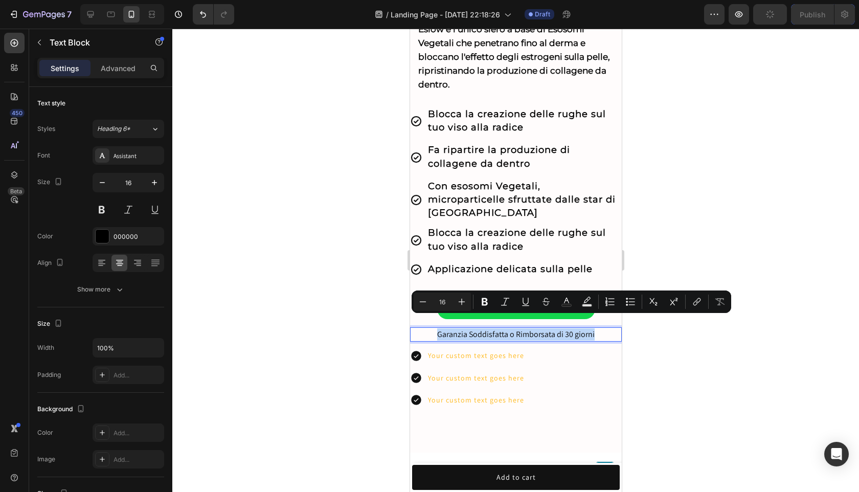
copy p "Garanzia Soddisfatta o Rimborsata di 30 giorni"
click at [490, 349] on p "Your custom text goes here" at bounding box center [475, 355] width 96 height 13
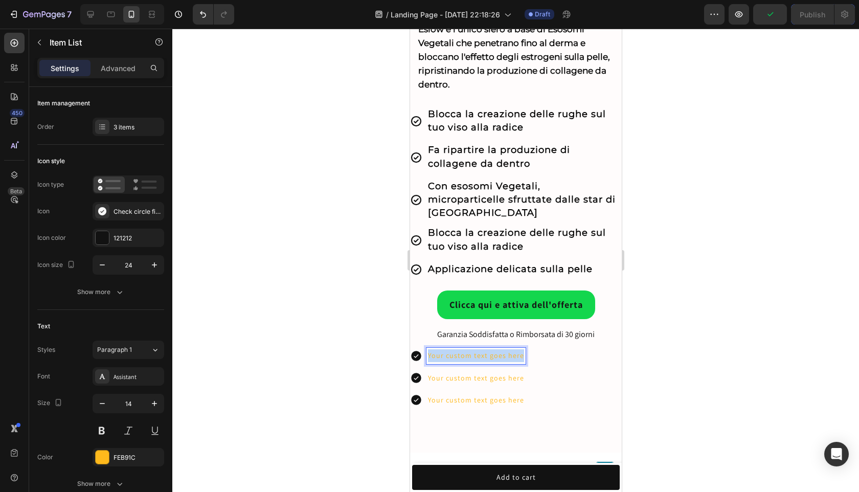
click at [490, 349] on p "Your custom text goes here" at bounding box center [475, 355] width 96 height 13
click at [490, 349] on p "Garanzia Soddisfatta o Rimborsata di 30 giorni" at bounding box center [509, 355] width 164 height 13
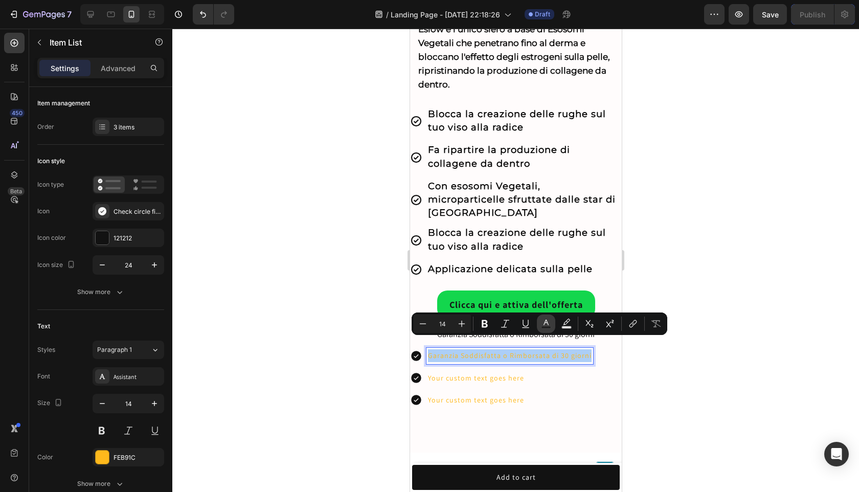
click at [546, 322] on icon "Editor contextual toolbar" at bounding box center [545, 322] width 5 height 6
type input "FEB91C"
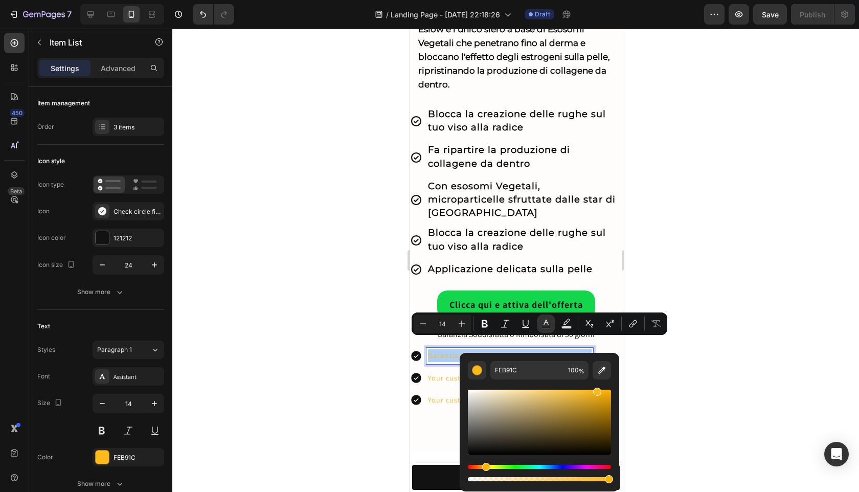
click at [474, 450] on div "Editor contextual toolbar" at bounding box center [539, 421] width 143 height 65
type input "0F0F0E"
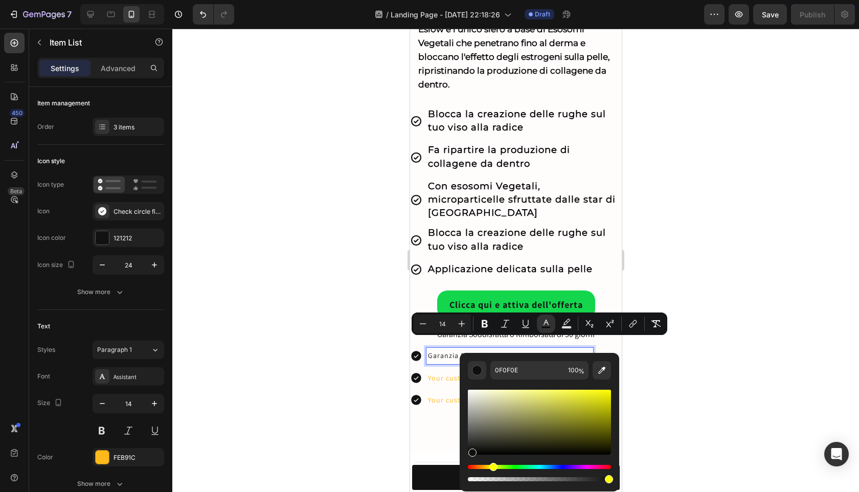
click at [471, 450] on div "Editor contextual toolbar" at bounding box center [539, 421] width 143 height 65
click at [711, 404] on div at bounding box center [515, 260] width 686 height 463
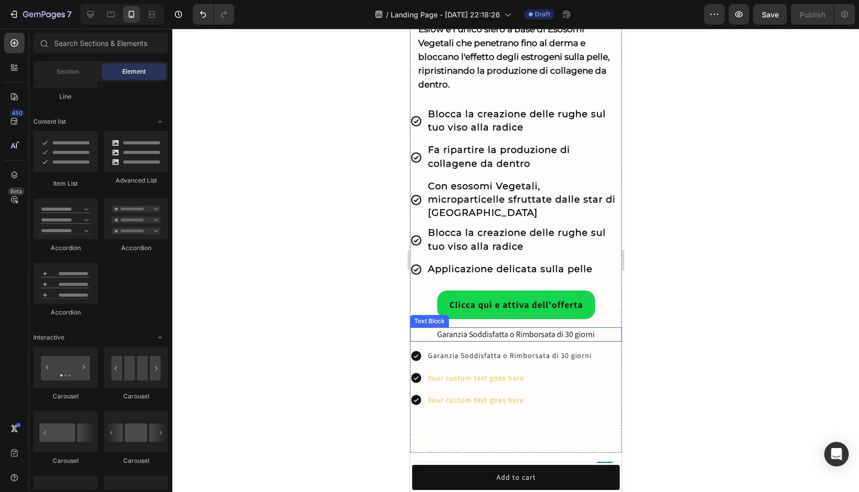
click at [548, 328] on p "Garanzia Soddisfatta o Rimborsata di 30 giorni" at bounding box center [515, 334] width 210 height 12
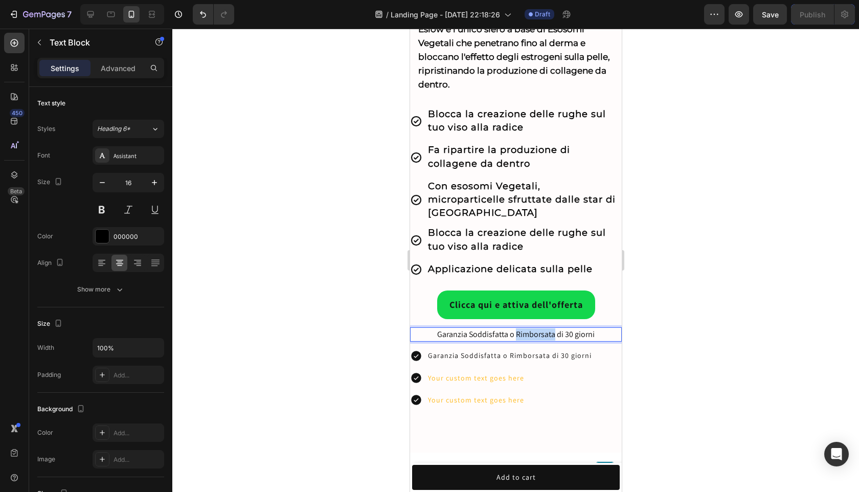
click at [548, 328] on p "Garanzia Soddisfatta o Rimborsata di 30 giorni" at bounding box center [515, 334] width 210 height 12
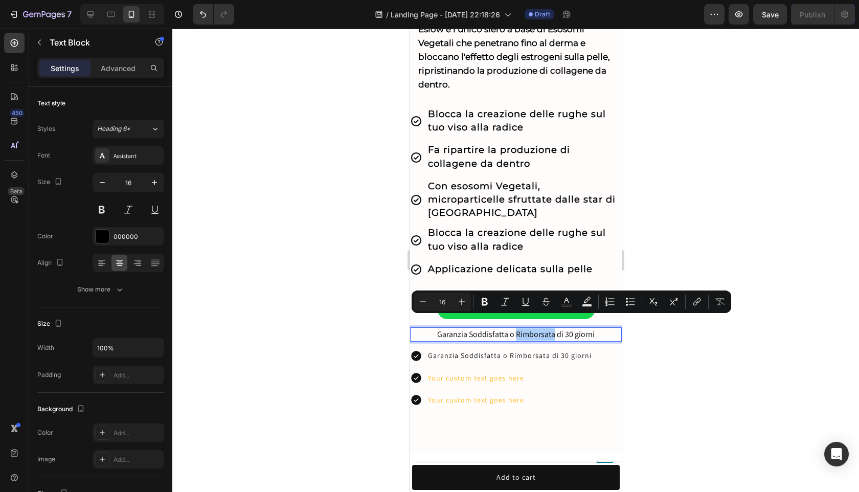
click at [697, 353] on div at bounding box center [515, 260] width 686 height 463
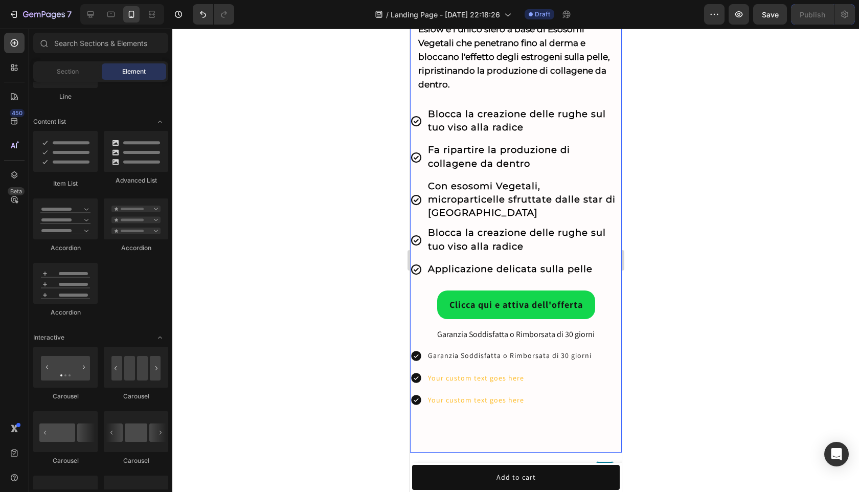
click at [617, 330] on div "Clicca qui e attiva dell'offerta Button Garanzia Soddisfatta o Rimborsata di 30…" at bounding box center [515, 365] width 212 height 175
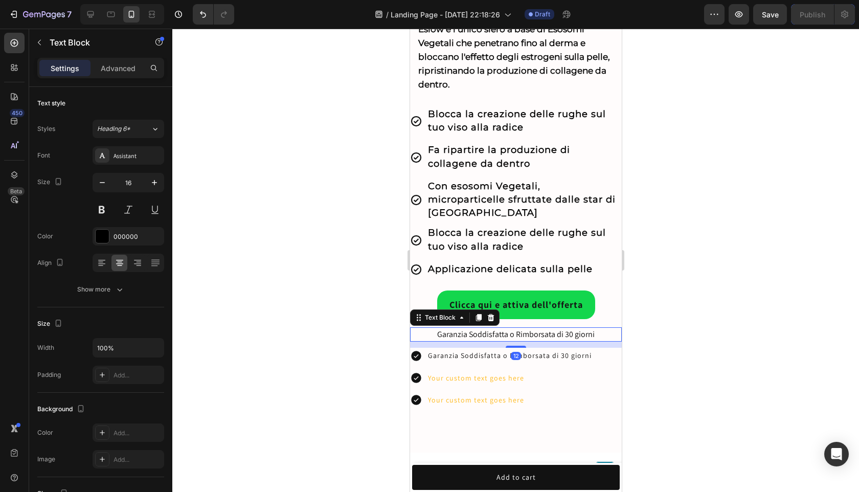
click at [607, 328] on p "Garanzia Soddisfatta o Rimborsata di 30 giorni" at bounding box center [515, 334] width 210 height 12
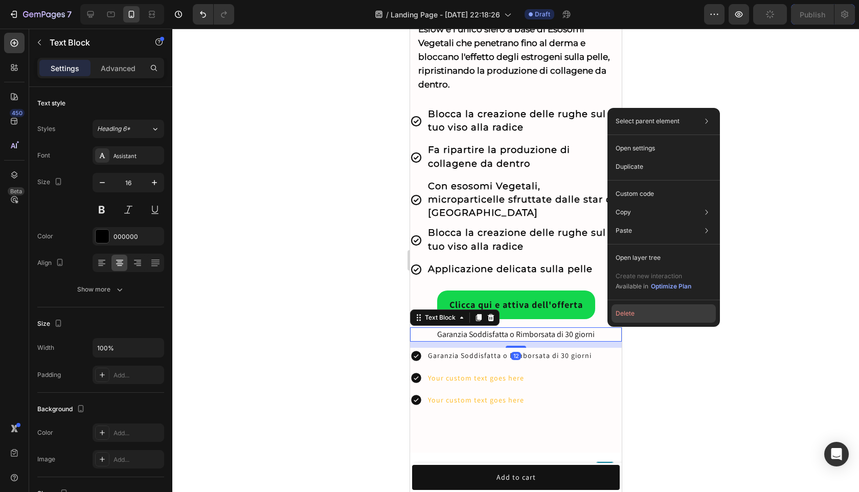
click at [624, 316] on button "Delete" at bounding box center [663, 313] width 104 height 18
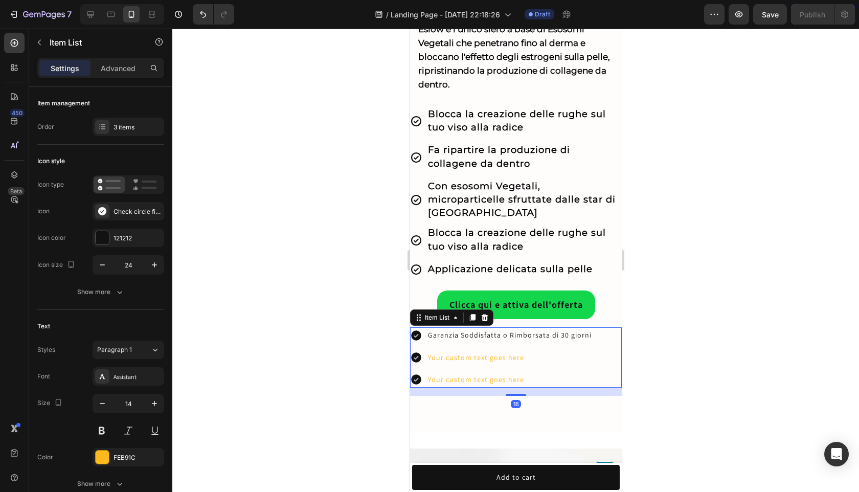
click at [498, 351] on p "Your custom text goes here" at bounding box center [509, 357] width 164 height 13
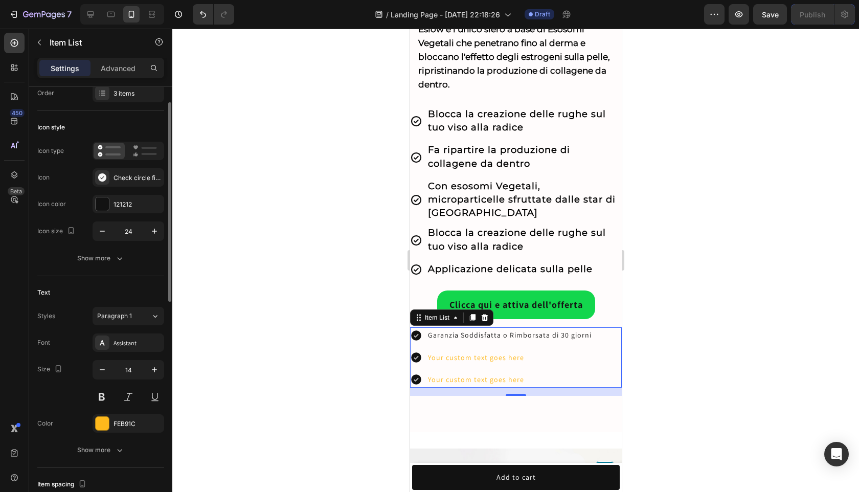
scroll to position [32, 0]
click at [112, 177] on div "Check circle filled" at bounding box center [129, 179] width 72 height 18
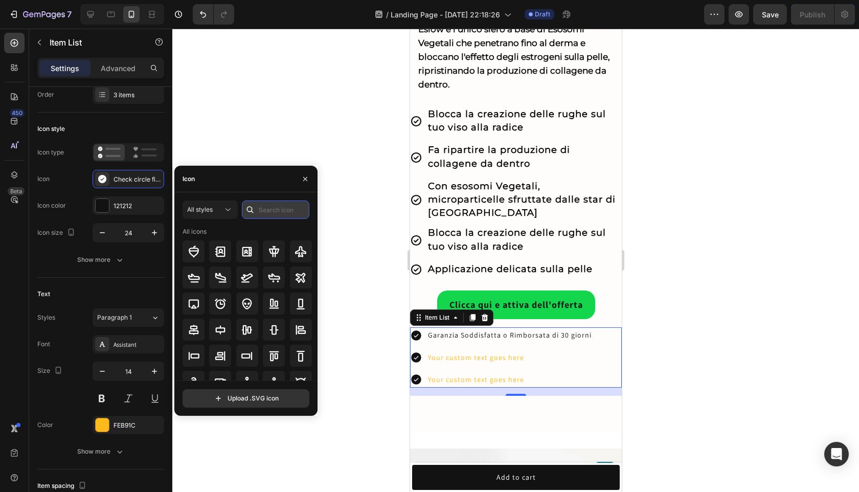
click at [281, 211] on input "text" at bounding box center [275, 209] width 67 height 18
type input "check"
click at [218, 354] on icon at bounding box center [220, 356] width 12 height 12
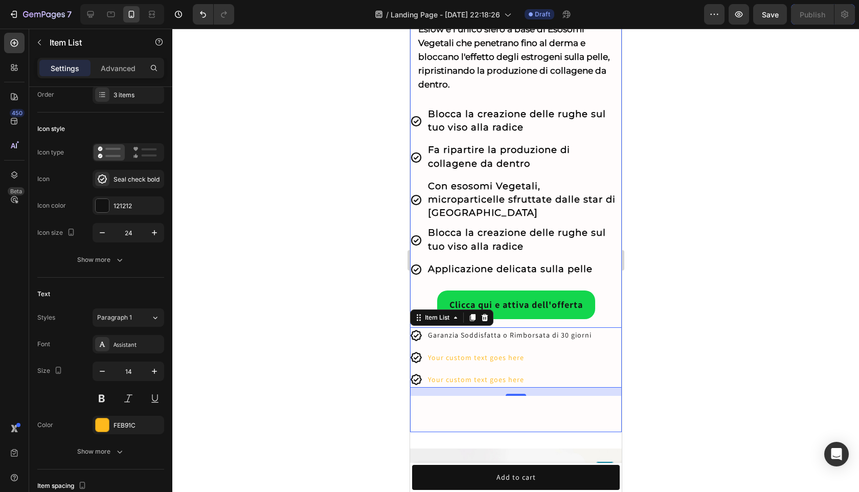
click at [683, 345] on div at bounding box center [515, 260] width 686 height 463
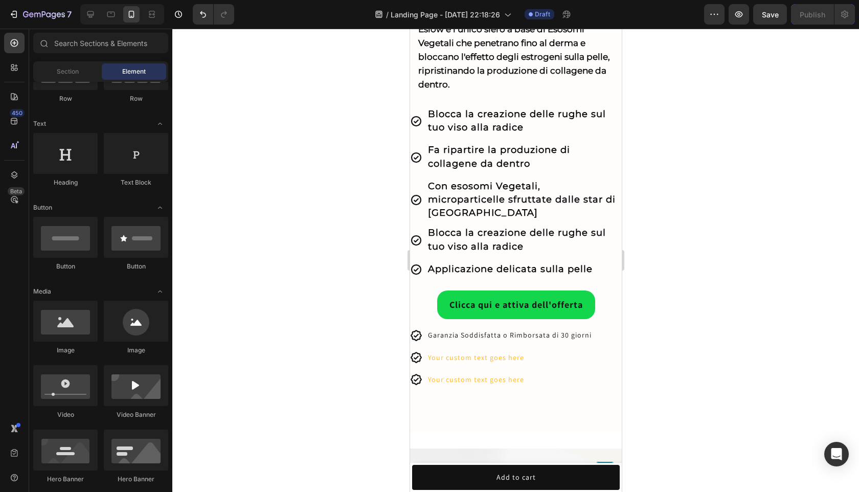
scroll to position [0, 0]
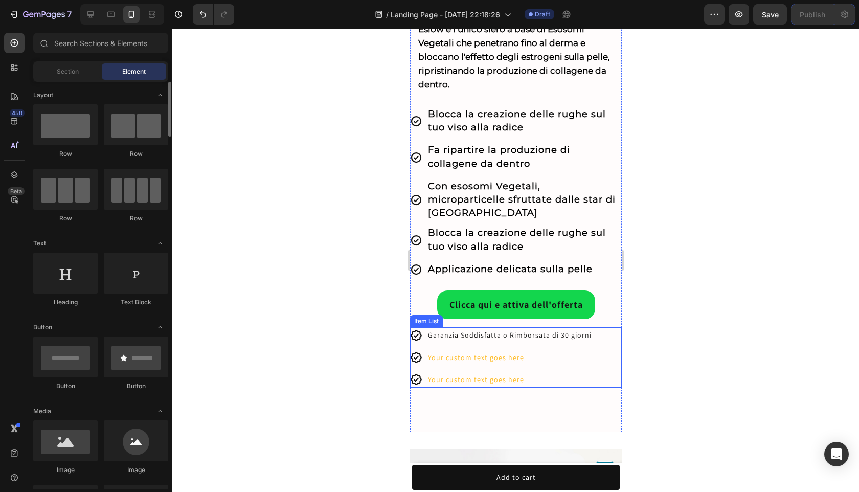
click at [491, 331] on div "Garanzia Soddisfatta o Rimborsata di 30 giorni" at bounding box center [509, 335] width 167 height 16
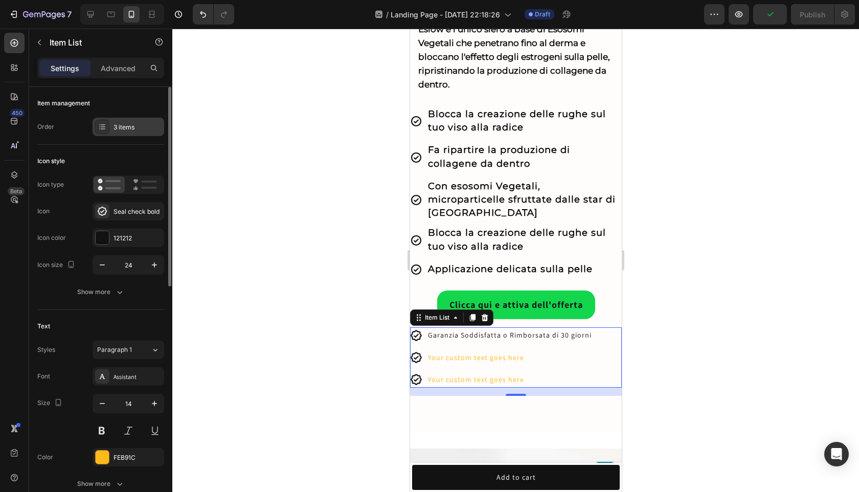
click at [126, 134] on div "3 items" at bounding box center [129, 127] width 72 height 18
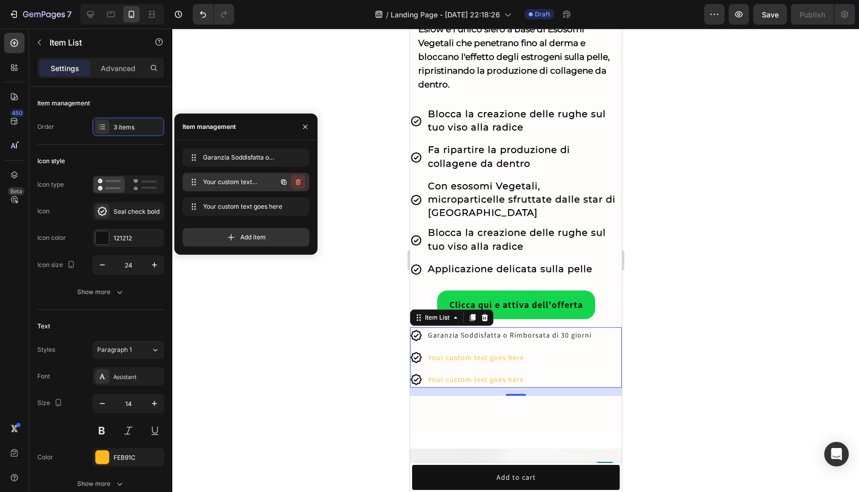
click at [299, 180] on icon "button" at bounding box center [297, 182] width 5 height 6
click at [298, 204] on icon "button" at bounding box center [297, 206] width 5 height 6
click at [298, 204] on div "Delete" at bounding box center [291, 206] width 19 height 9
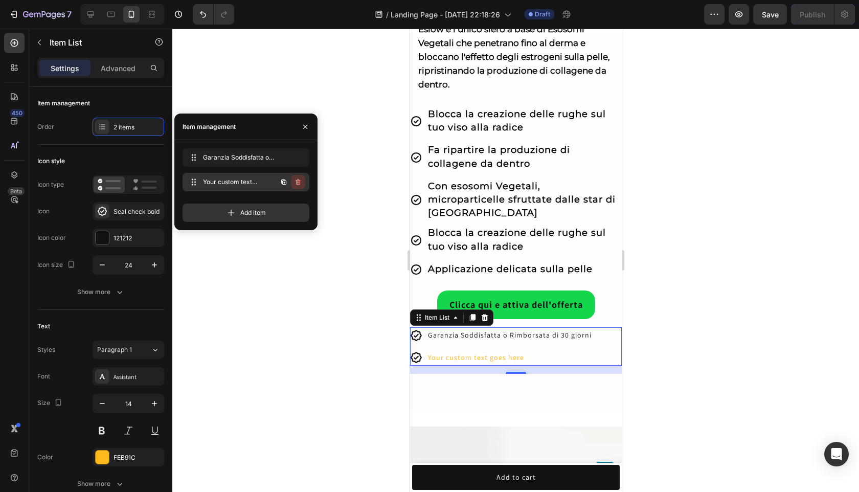
click at [295, 180] on icon "button" at bounding box center [297, 182] width 5 height 6
click at [295, 180] on div "Delete" at bounding box center [291, 181] width 19 height 9
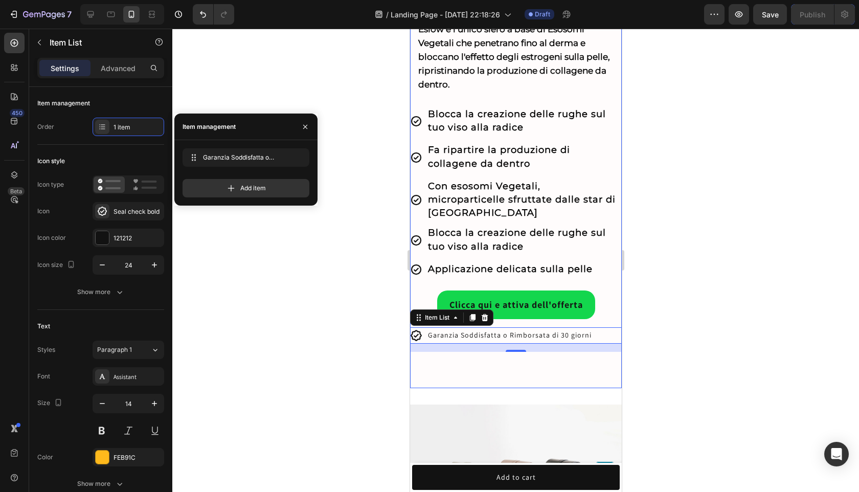
click at [729, 345] on div at bounding box center [515, 260] width 686 height 463
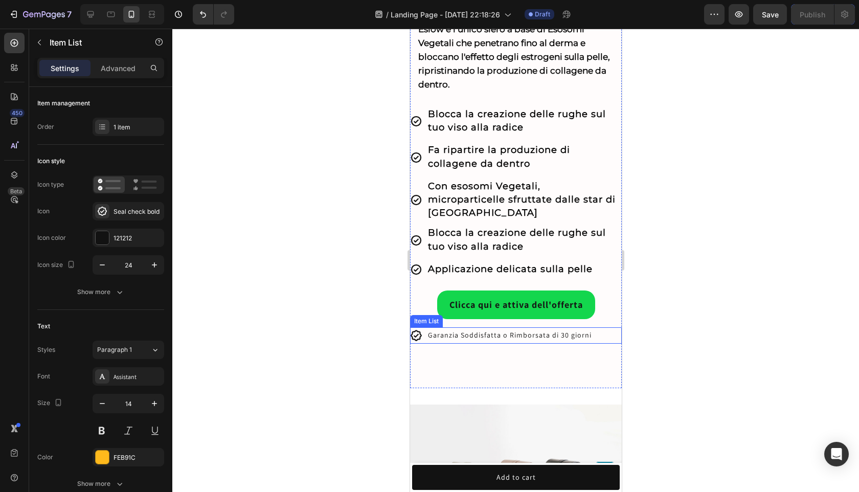
click at [575, 330] on span "Garanzia Soddisfatta o Rimborsata di 30 giorni" at bounding box center [509, 334] width 164 height 9
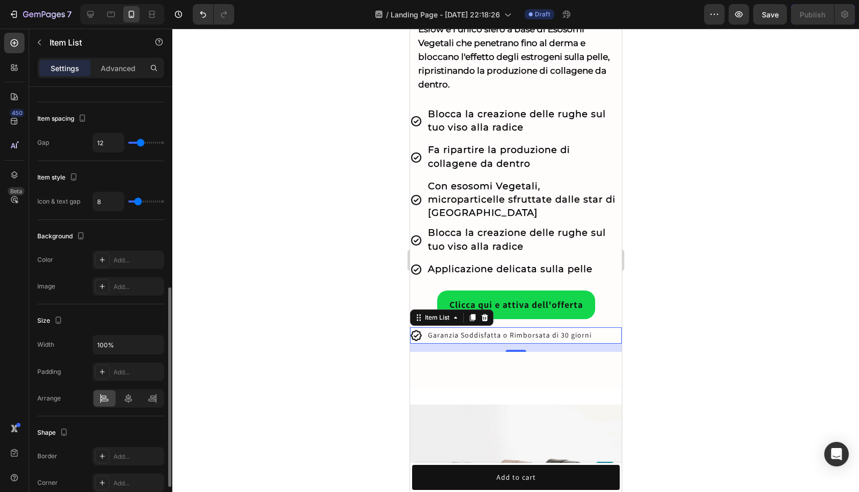
scroll to position [417, 0]
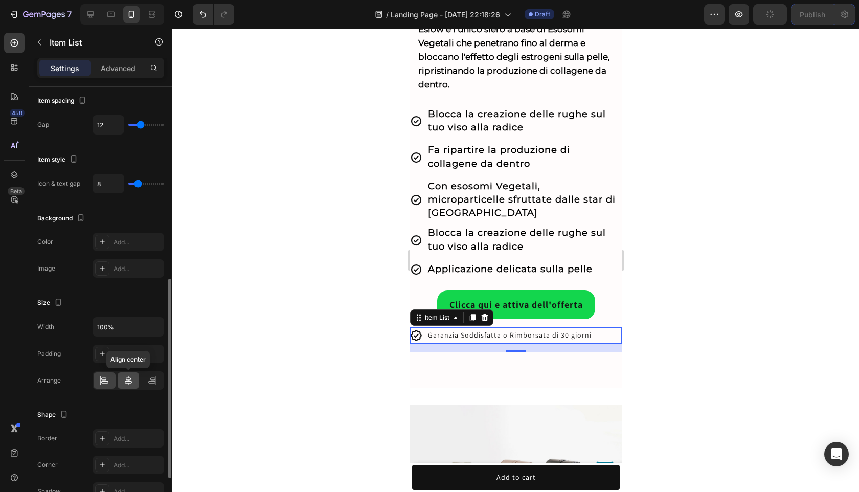
click at [127, 382] on icon at bounding box center [128, 380] width 10 height 10
click at [720, 340] on div at bounding box center [515, 260] width 686 height 463
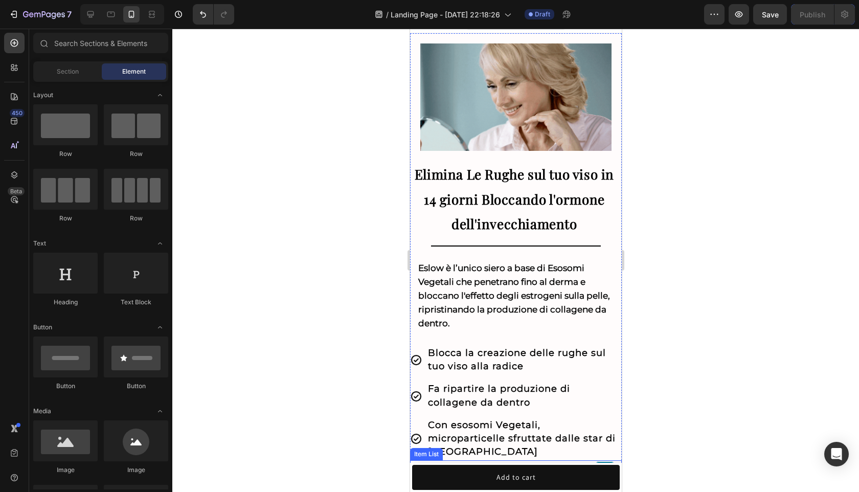
scroll to position [0, 0]
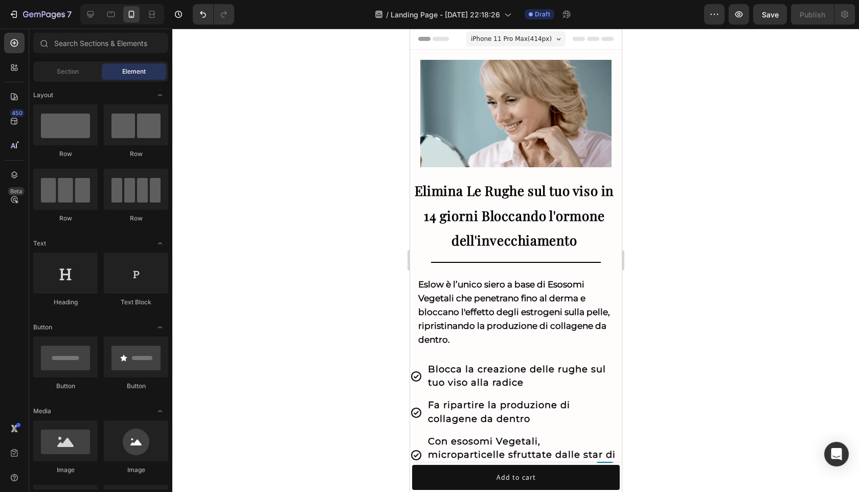
click at [660, 246] on div at bounding box center [515, 260] width 686 height 463
click at [696, 232] on div at bounding box center [515, 260] width 686 height 463
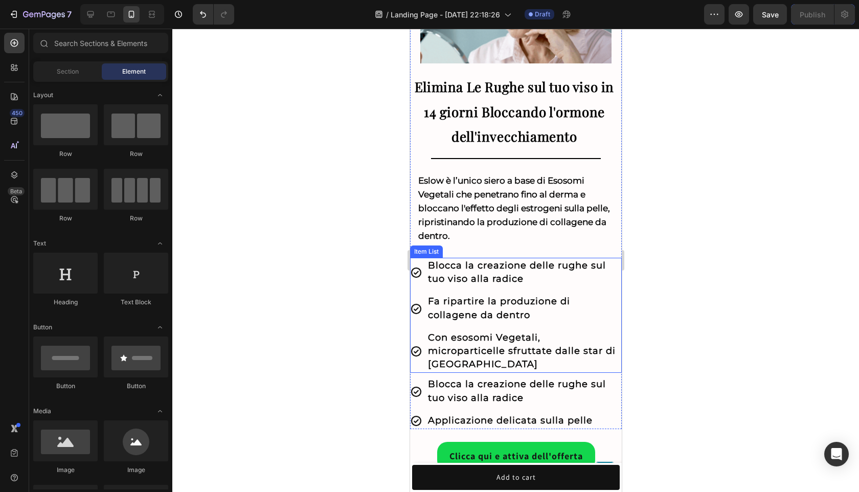
scroll to position [200, 0]
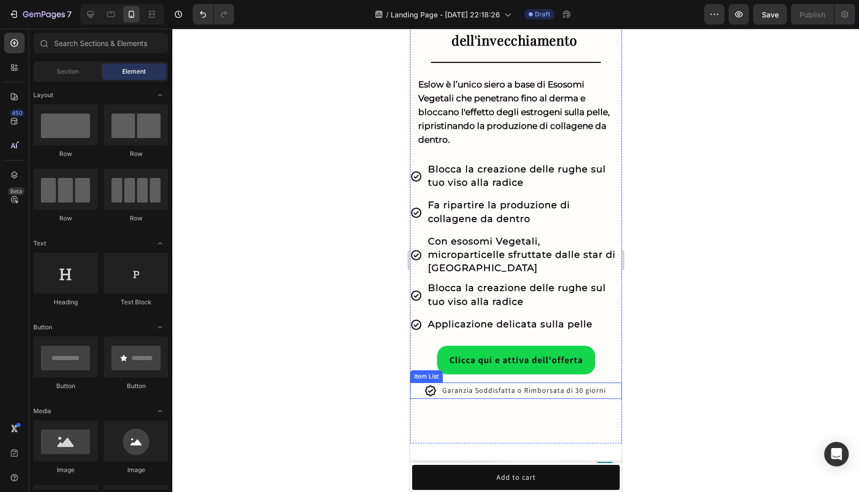
click at [544, 385] on span "Garanzia Soddisfatta o Rimborsata di 30 giorni" at bounding box center [524, 389] width 164 height 9
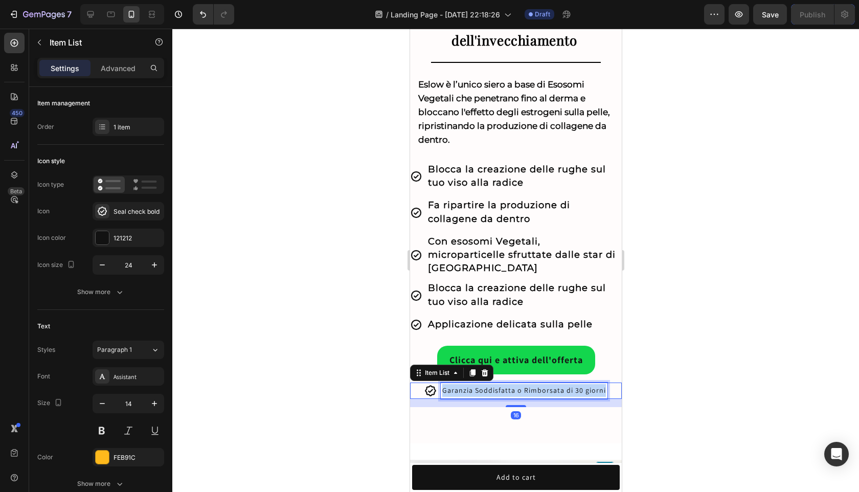
click at [544, 385] on span "Garanzia Soddisfatta o Rimborsata di 30 giorni" at bounding box center [524, 389] width 164 height 9
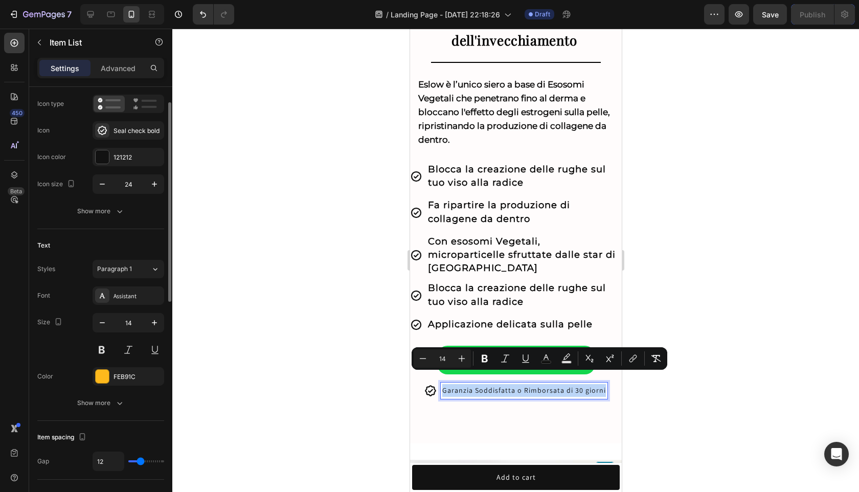
scroll to position [104, 0]
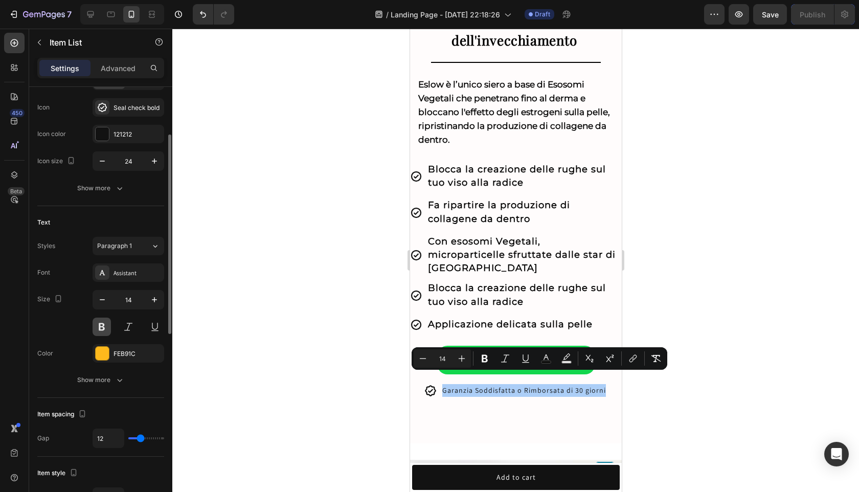
click at [105, 332] on button at bounding box center [102, 326] width 18 height 18
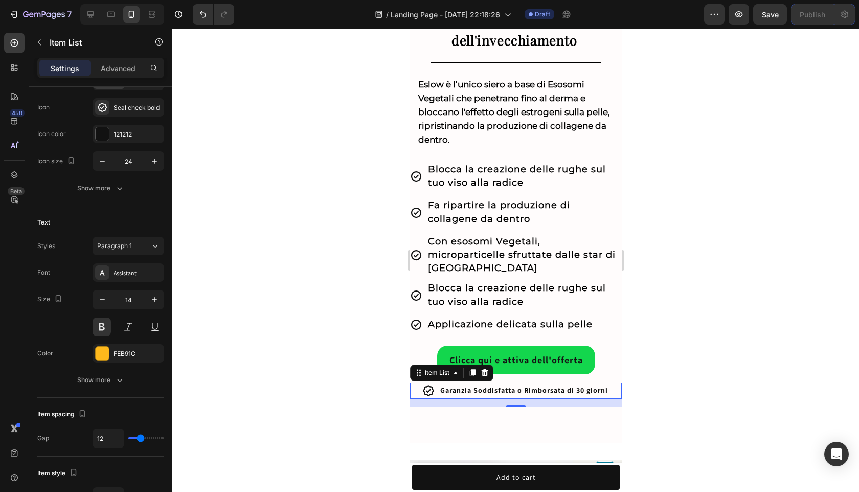
click at [689, 298] on div at bounding box center [515, 260] width 686 height 463
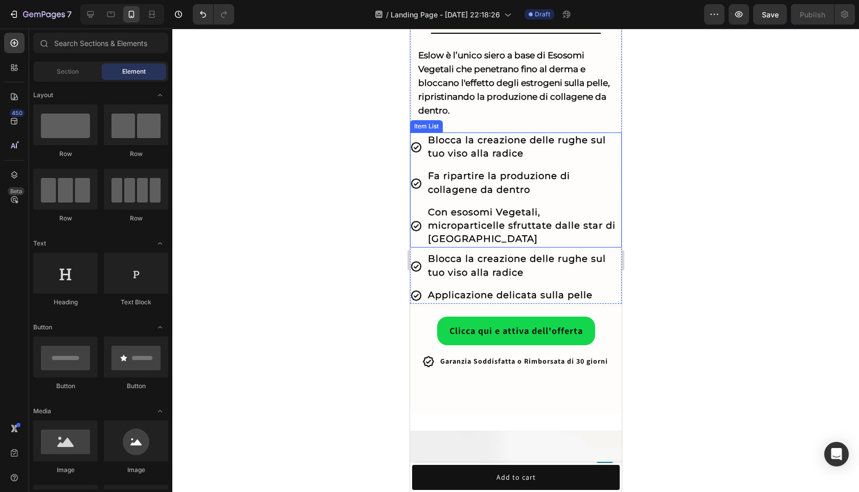
scroll to position [288, 0]
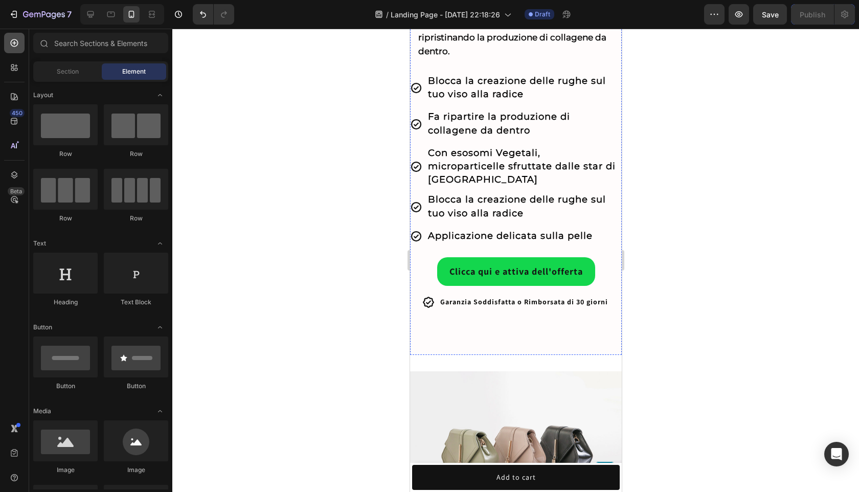
click at [12, 50] on div at bounding box center [14, 43] width 20 height 20
click at [15, 42] on icon at bounding box center [14, 43] width 10 height 10
click at [14, 101] on icon at bounding box center [14, 96] width 10 height 10
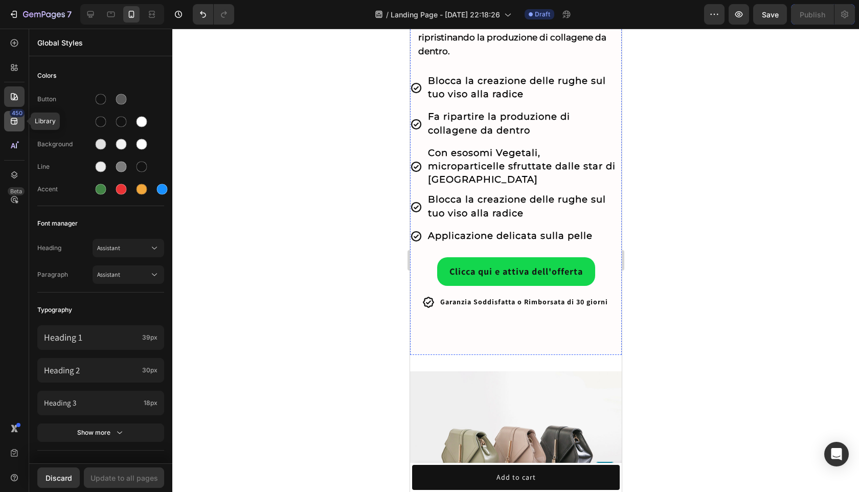
click at [16, 124] on icon at bounding box center [14, 121] width 10 height 10
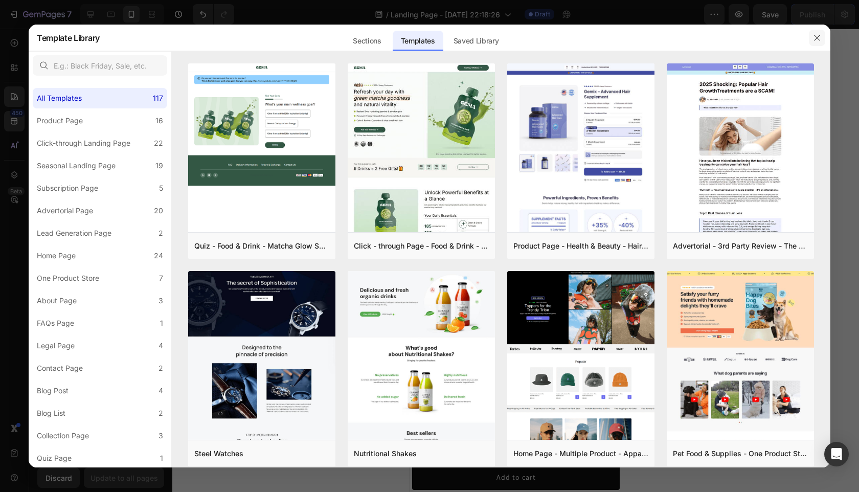
click at [815, 35] on icon "button" at bounding box center [817, 38] width 8 height 8
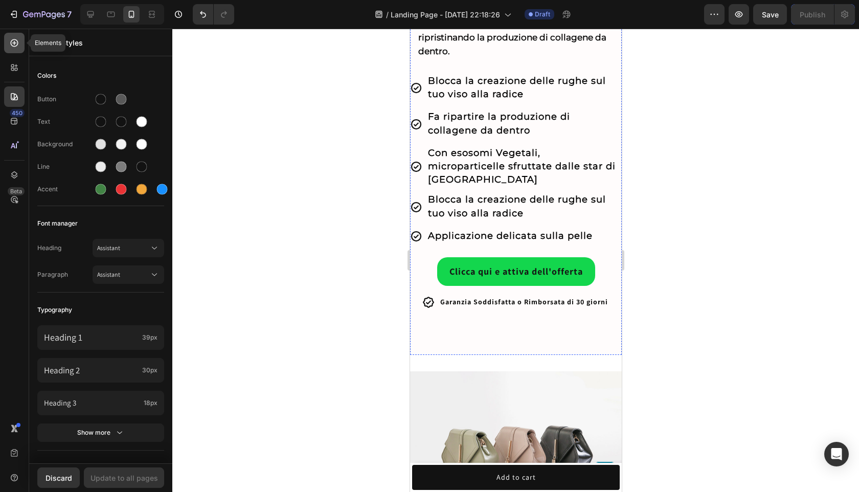
click at [12, 38] on icon at bounding box center [14, 43] width 10 height 10
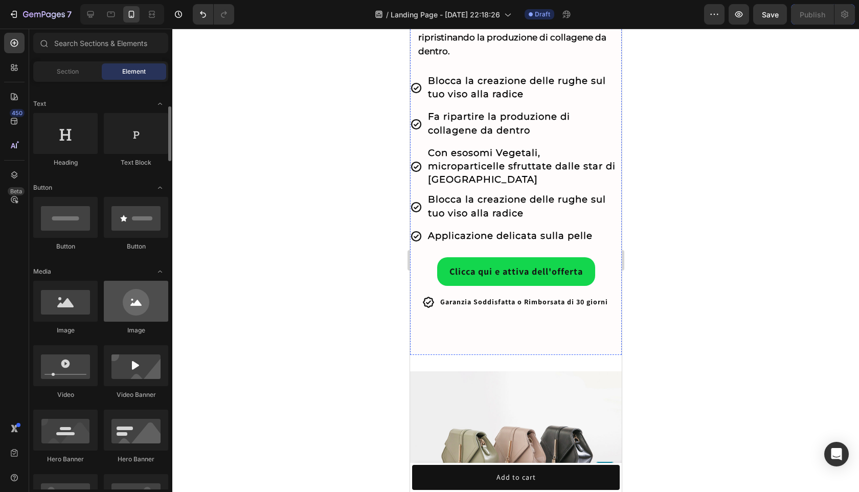
scroll to position [146, 0]
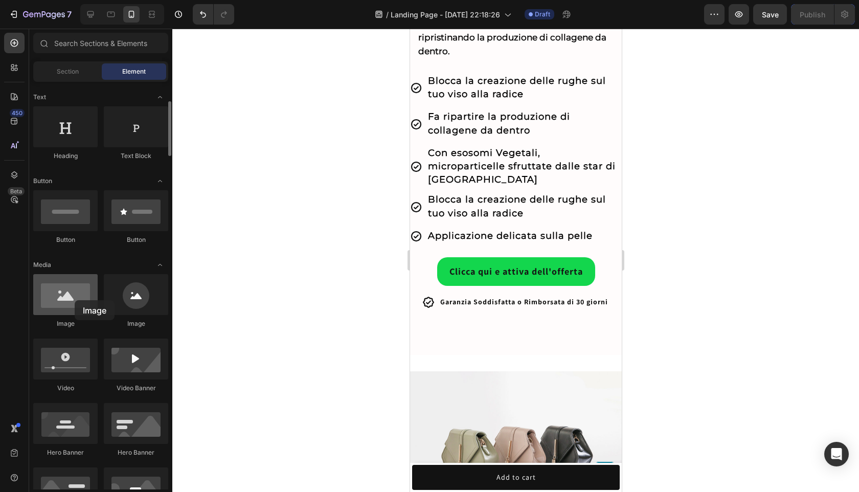
drag, startPoint x: 58, startPoint y: 293, endPoint x: 76, endPoint y: 301, distance: 19.3
click at [75, 301] on div at bounding box center [65, 294] width 64 height 41
